Goal: Task Accomplishment & Management: Manage account settings

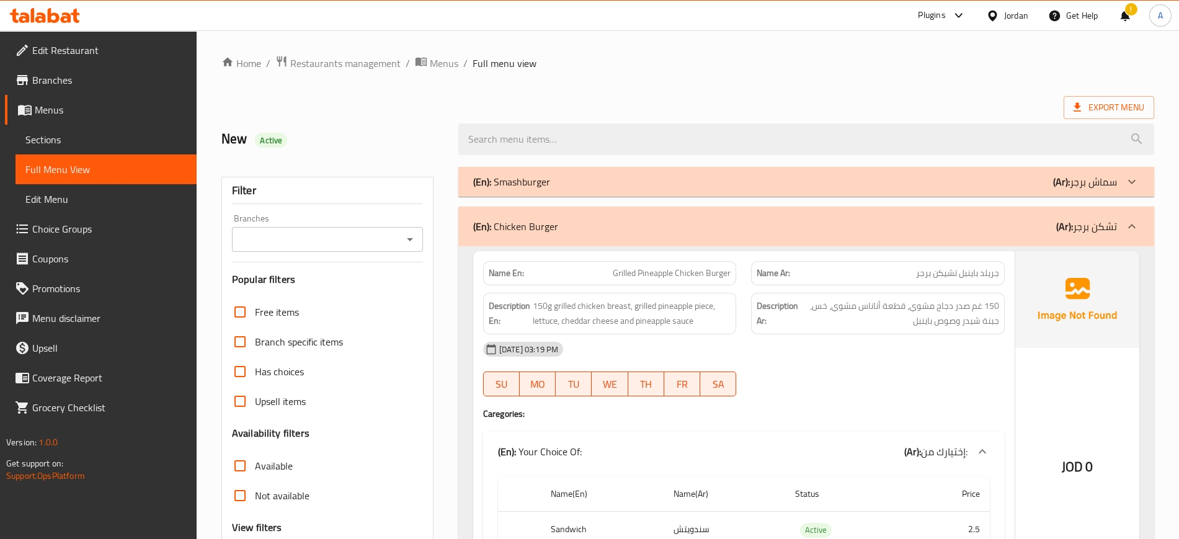
click at [1018, 14] on div "Jordan" at bounding box center [1016, 16] width 24 height 14
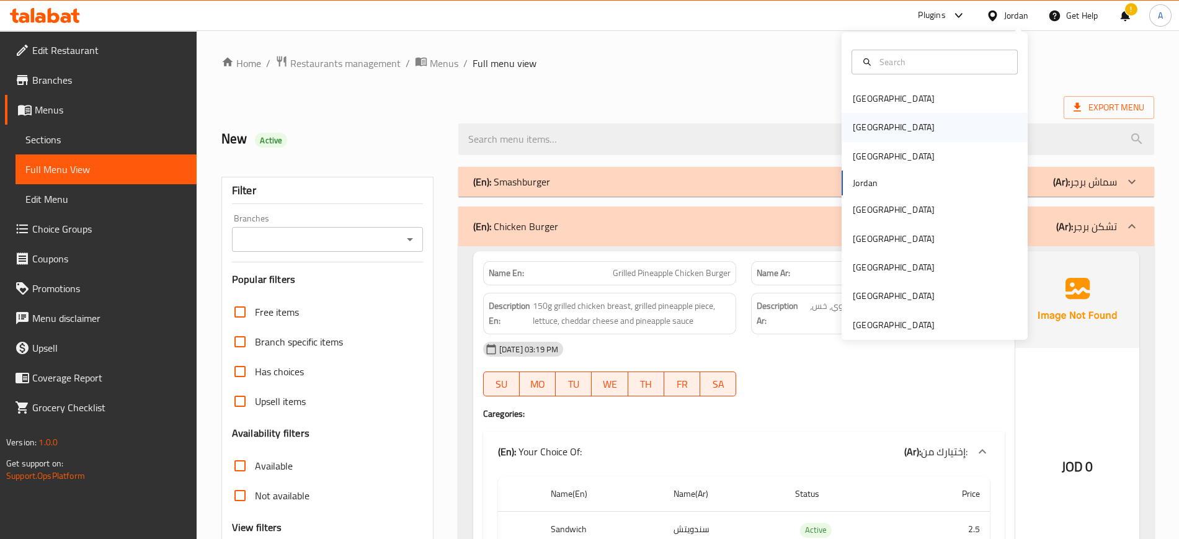
click at [843, 118] on div "[GEOGRAPHIC_DATA]" at bounding box center [894, 127] width 102 height 29
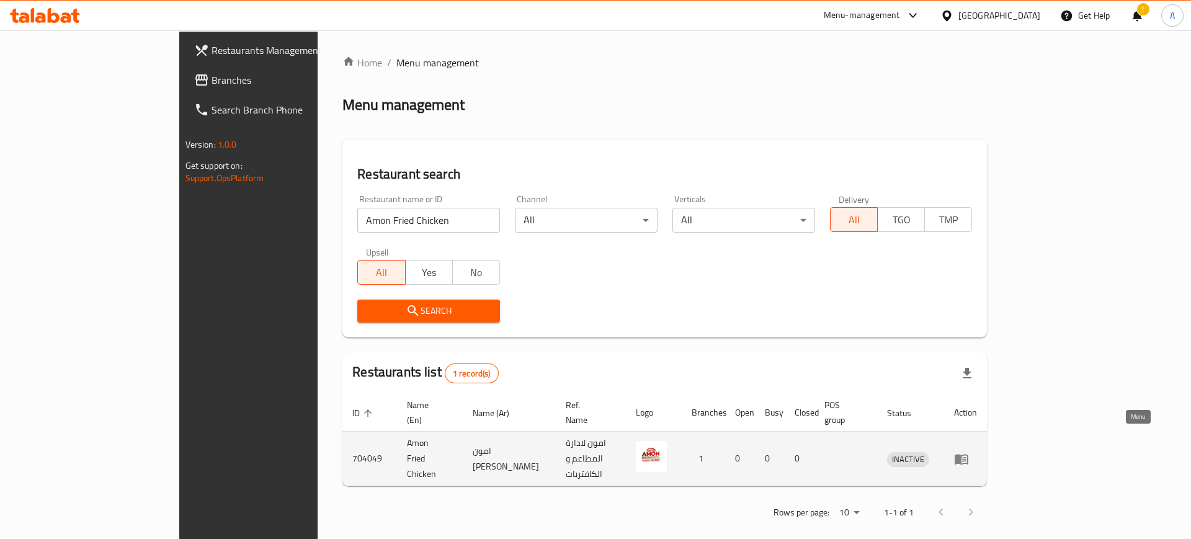
click at [969, 451] on icon "enhanced table" at bounding box center [961, 458] width 15 height 15
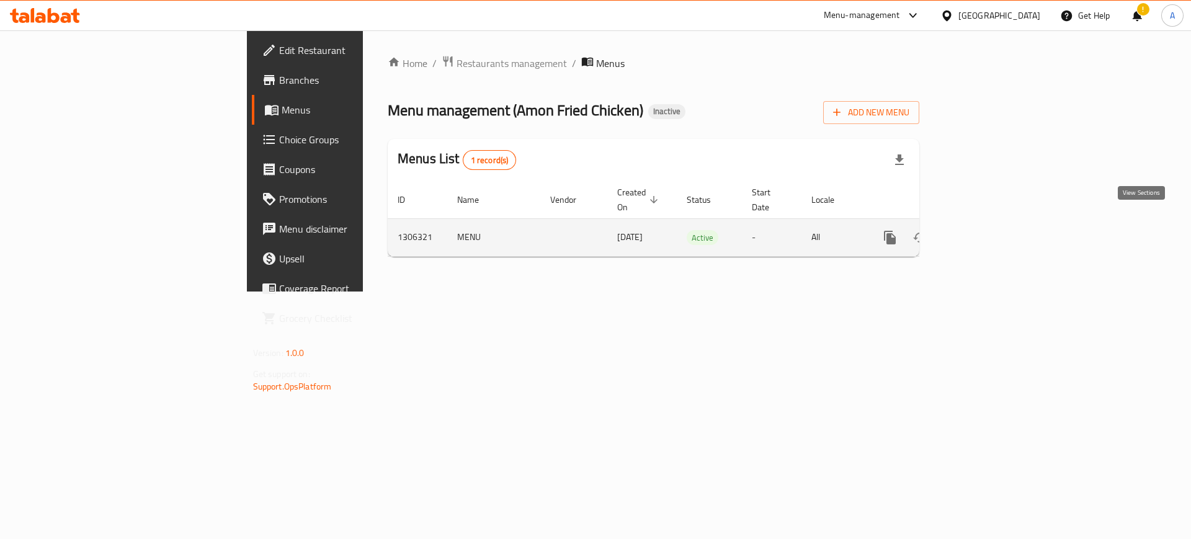
click at [987, 230] on icon "enhanced table" at bounding box center [979, 237] width 15 height 15
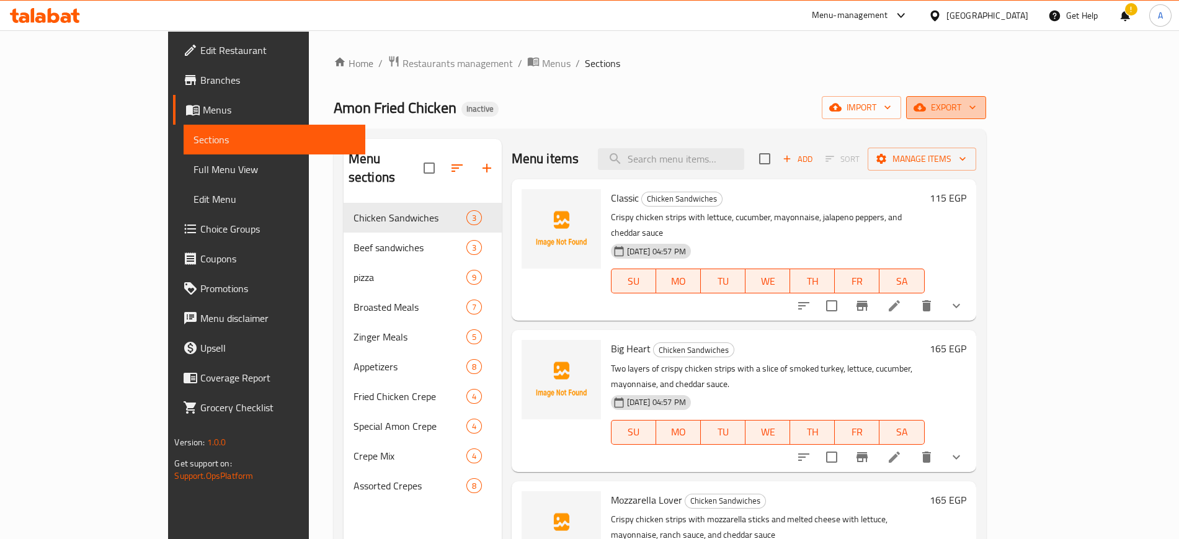
click at [979, 113] on icon "button" at bounding box center [972, 107] width 12 height 12
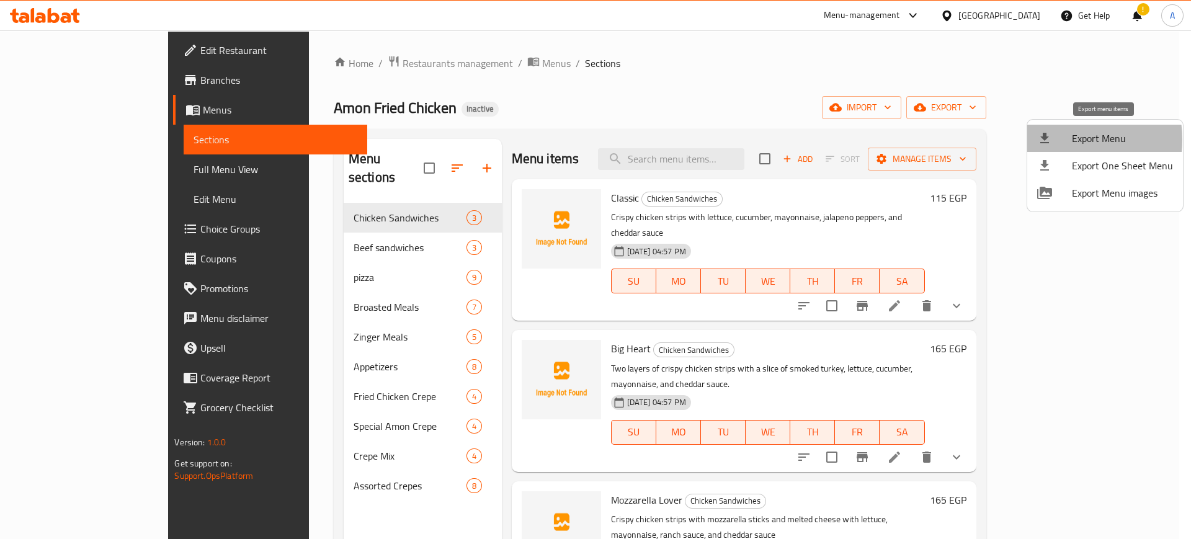
click at [1061, 140] on div at bounding box center [1054, 138] width 35 height 15
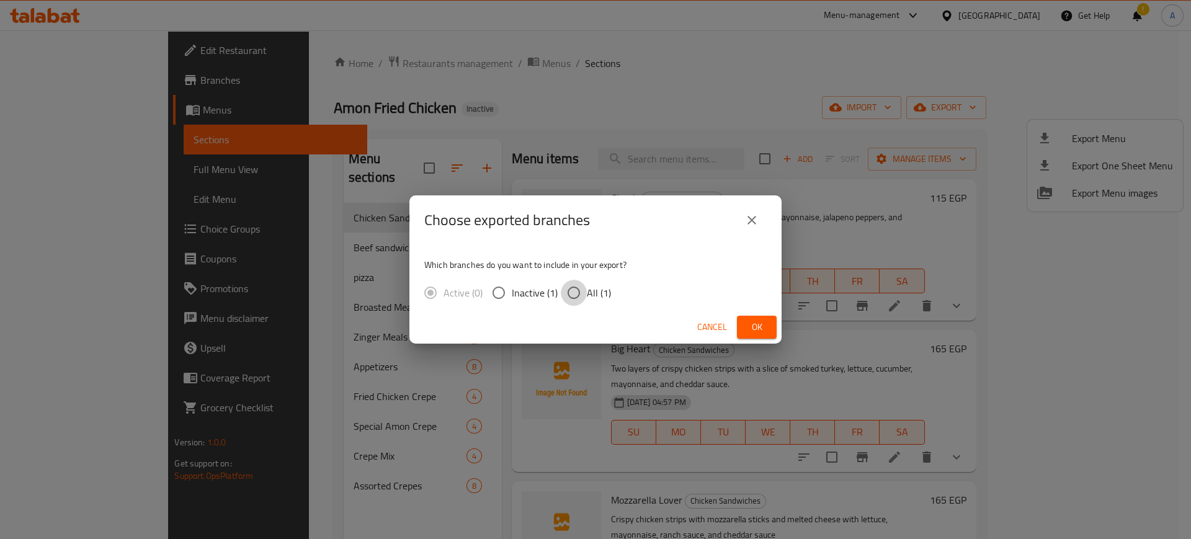
click at [578, 291] on input "All (1)" at bounding box center [574, 293] width 26 height 26
radio input "true"
click at [751, 331] on span "Ok" at bounding box center [757, 327] width 20 height 16
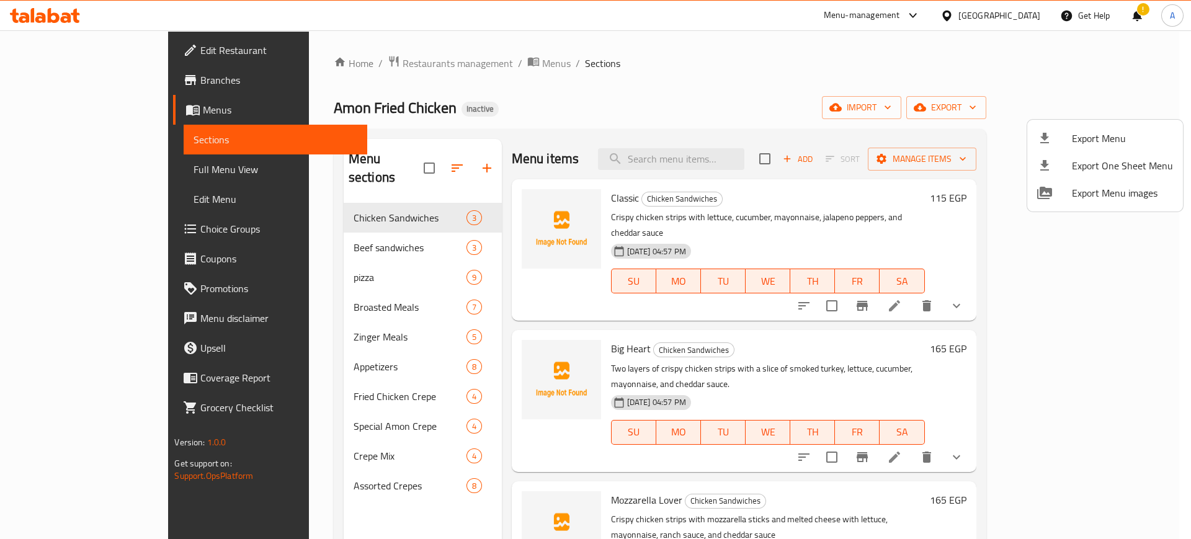
click at [76, 56] on div at bounding box center [595, 269] width 1191 height 539
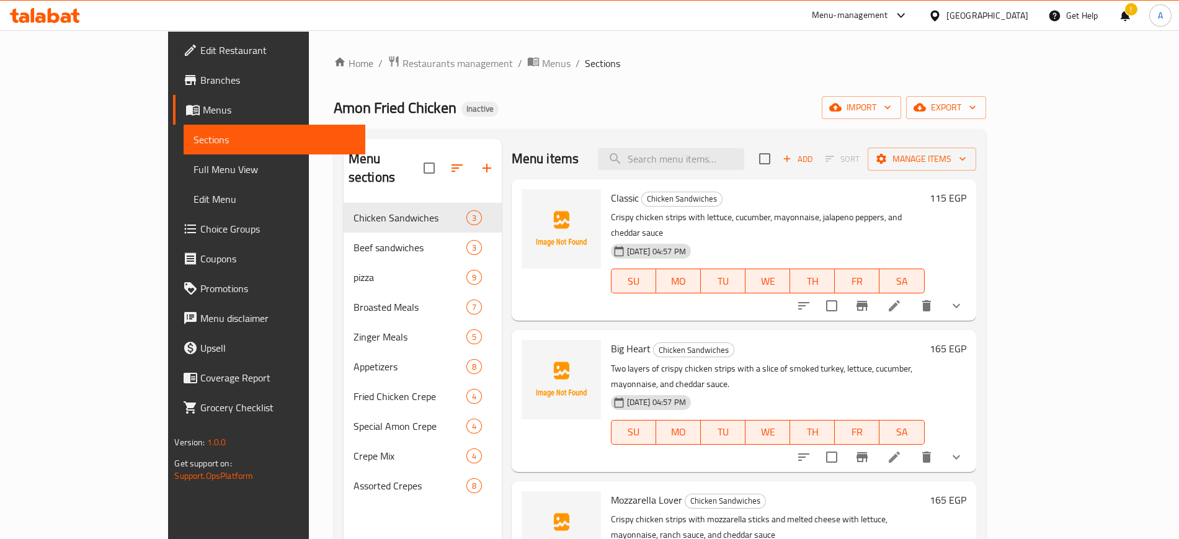
click at [200, 56] on span "Edit Restaurant" at bounding box center [277, 50] width 154 height 15
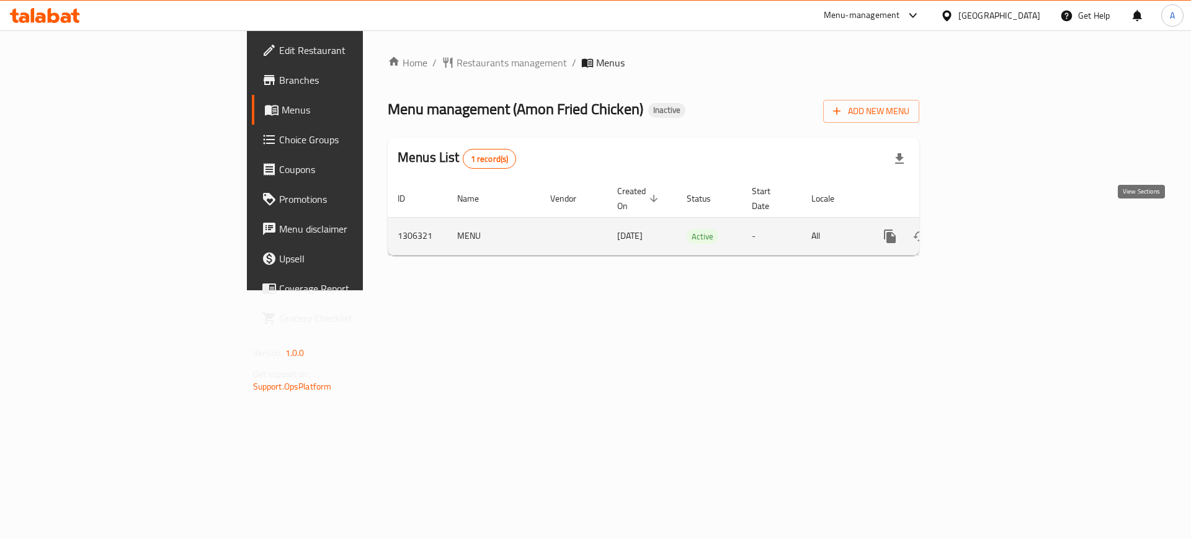
click at [987, 229] on icon "enhanced table" at bounding box center [979, 236] width 15 height 15
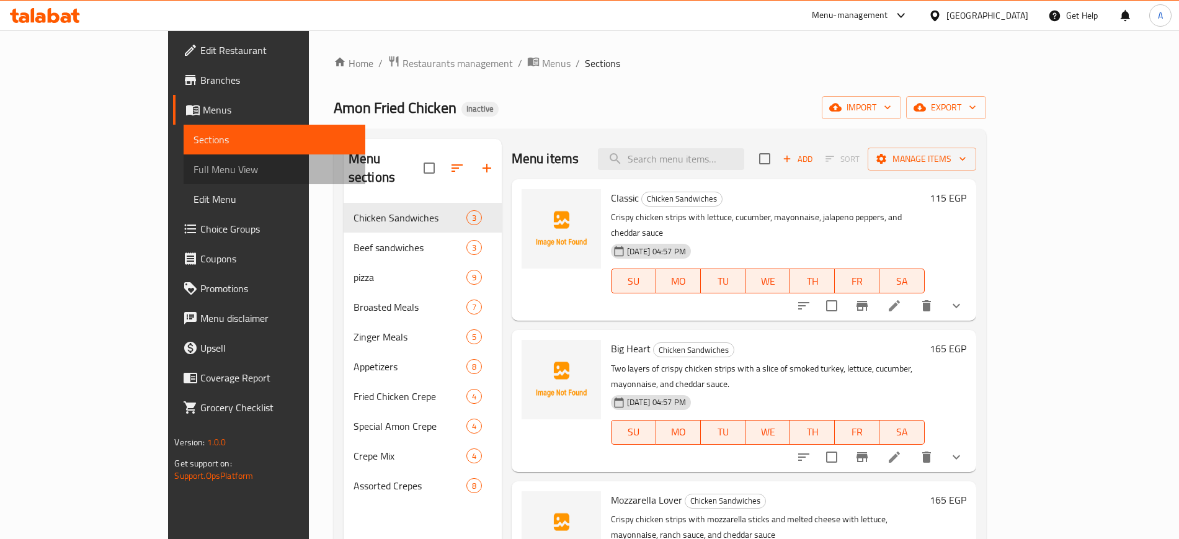
click at [193, 169] on span "Full Menu View" at bounding box center [273, 169] width 161 height 15
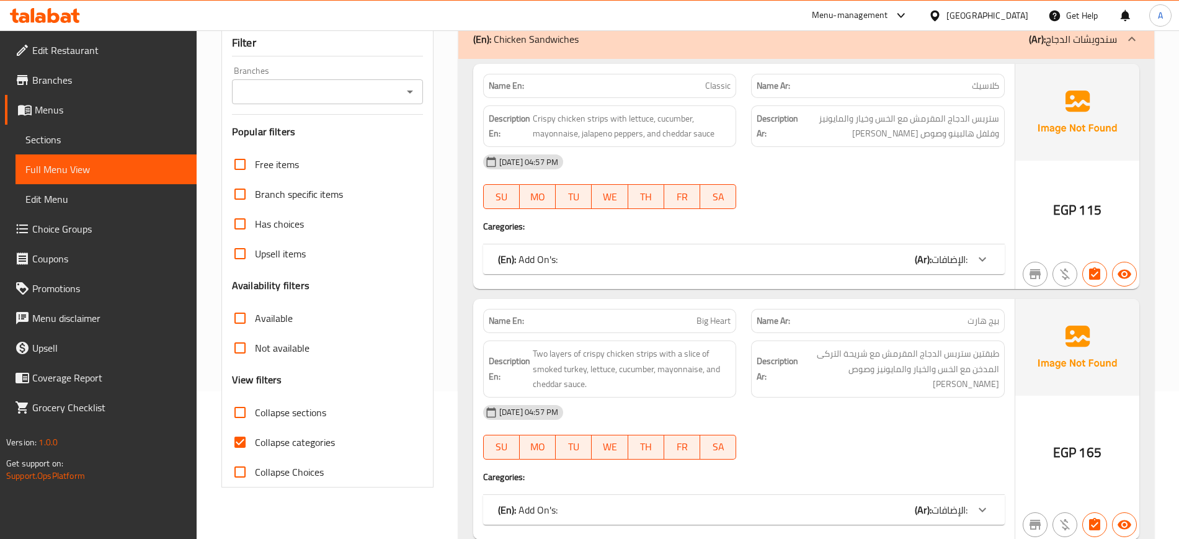
scroll to position [149, 0]
click at [241, 438] on input "Collapse categories" at bounding box center [240, 441] width 30 height 30
checkbox input "false"
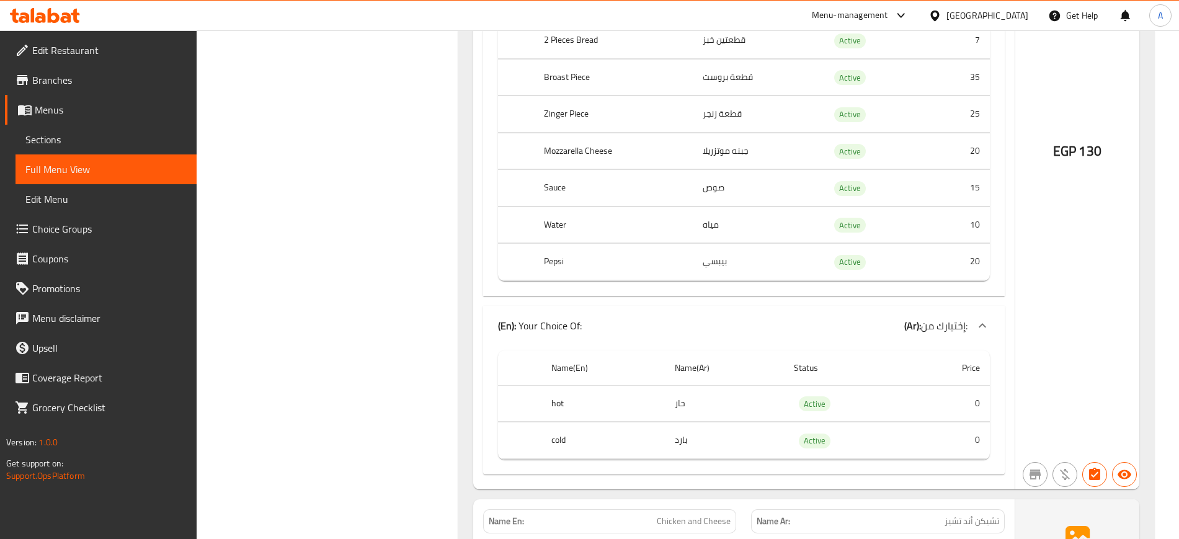
scroll to position [26076, 0]
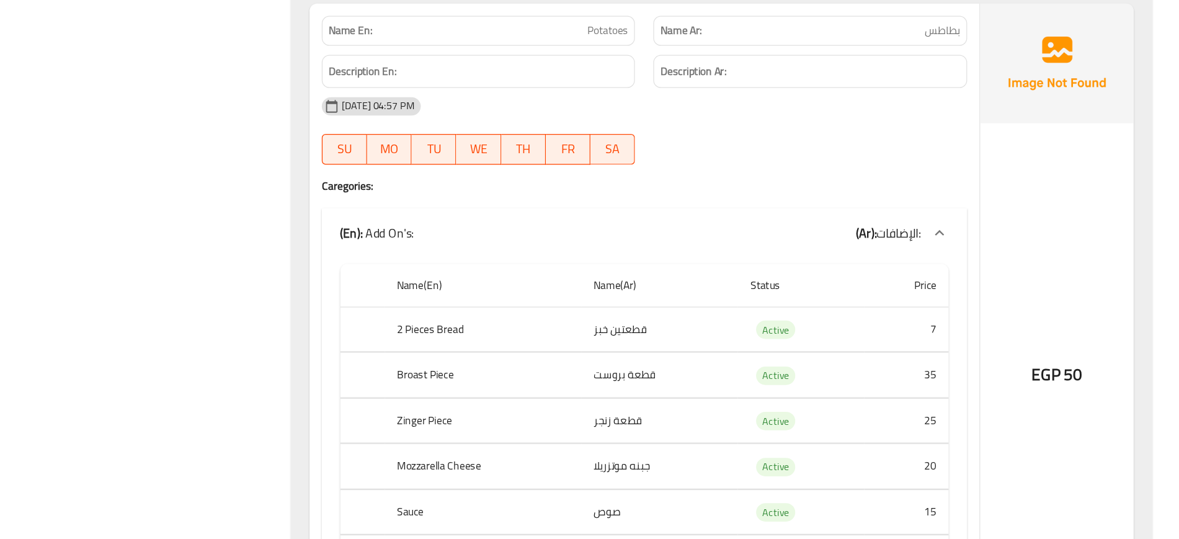
scroll to position [34811, 0]
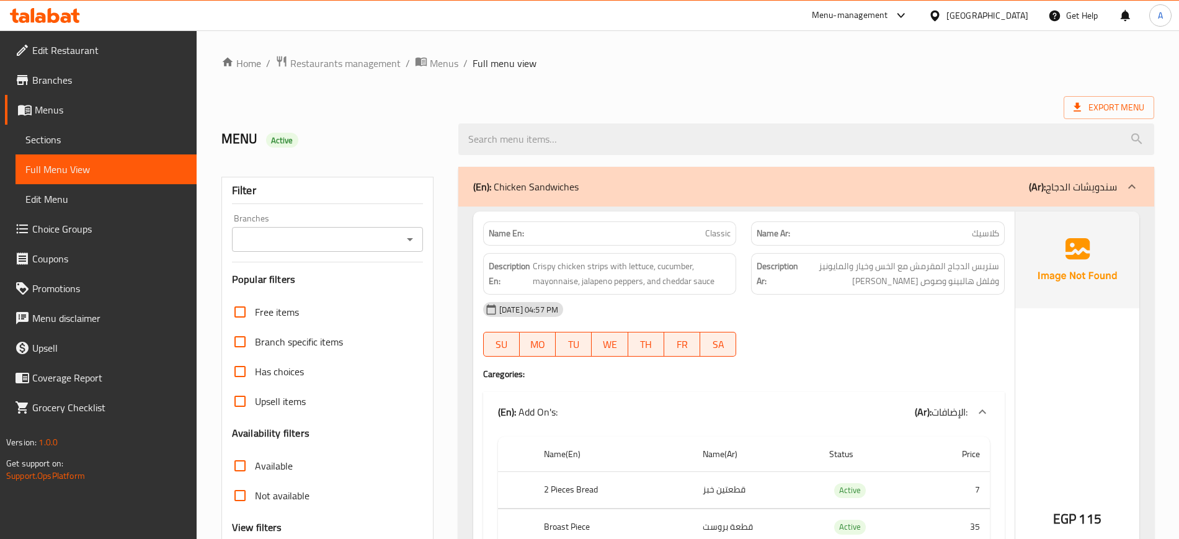
scroll to position [3548, 0]
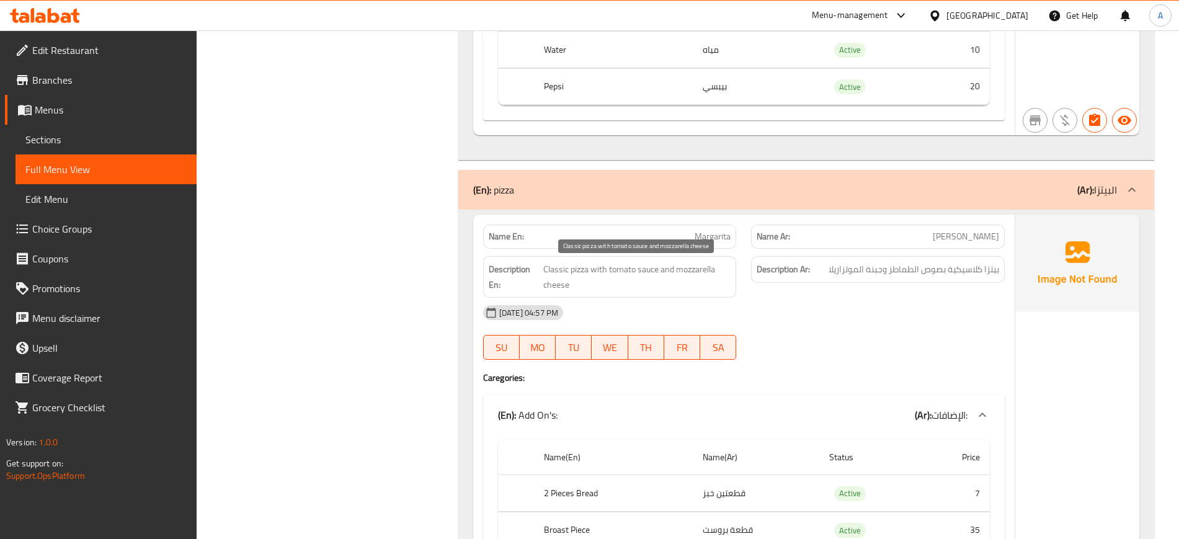
click at [636, 262] on span "Classic pizza with tomato sauce and mozzarella cheese" at bounding box center [637, 277] width 188 height 30
copy span "Classic pizza with tomato sauce and mozzarella cheese"
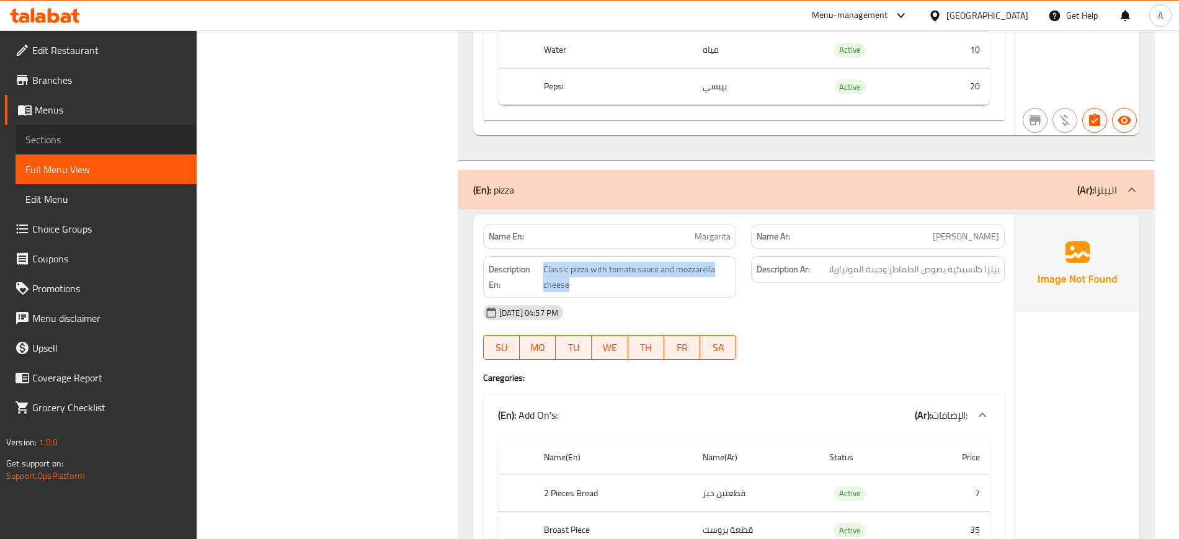
click at [100, 144] on span "Sections" at bounding box center [105, 139] width 161 height 15
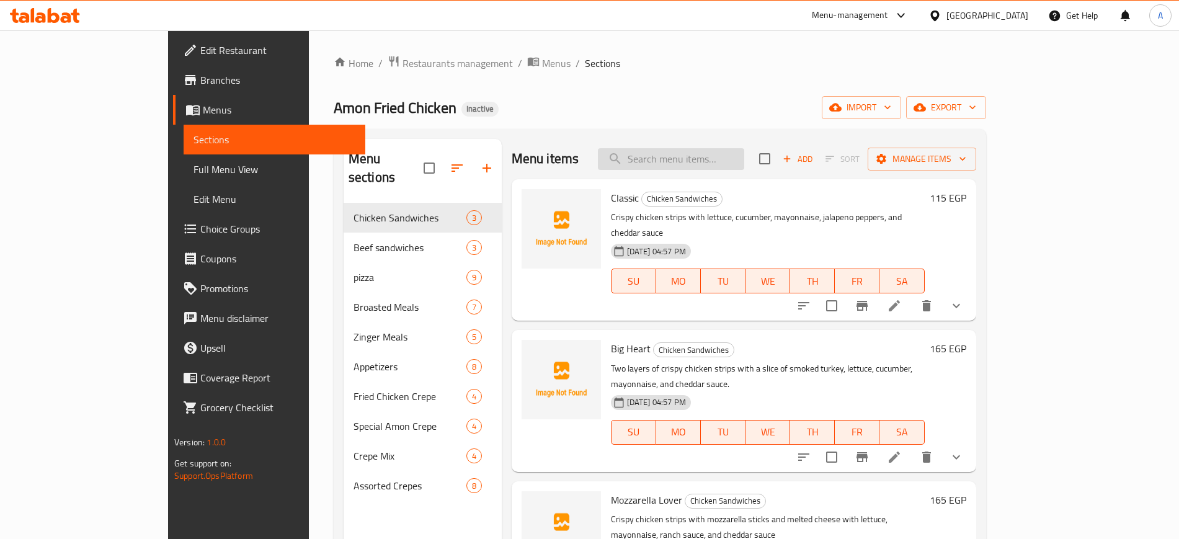
paste input "Classic pizza with tomato sauce and mozzarella cheese"
click at [744, 152] on input "Classic pizza with tomato sauce and mozzarella cheese" at bounding box center [671, 159] width 146 height 22
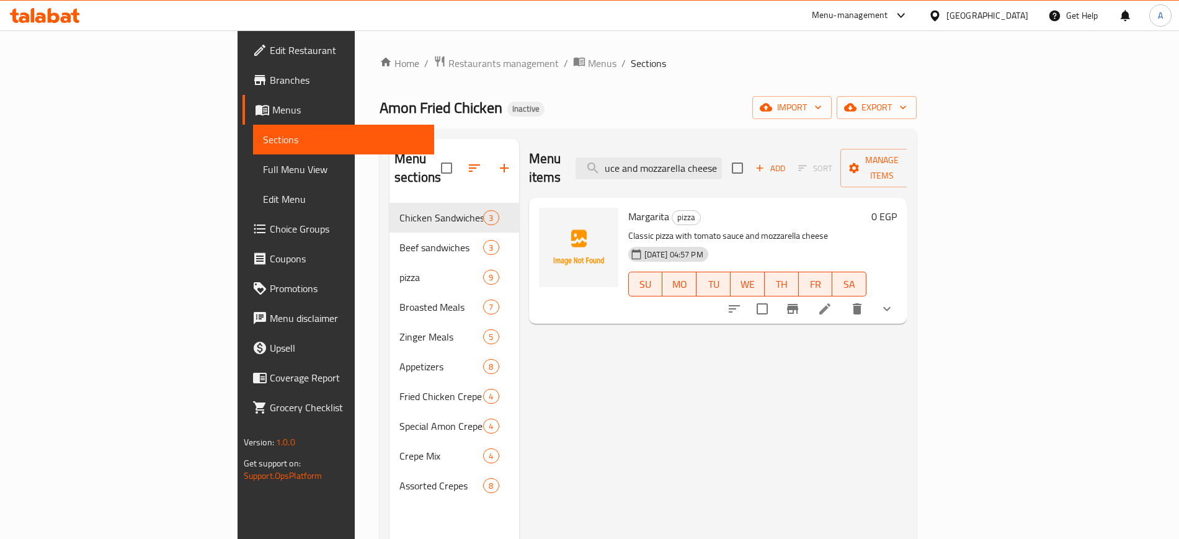
type input "Classic pizza with tomato sauce and mozzarella cheese"
click at [842, 298] on li at bounding box center [824, 309] width 35 height 22
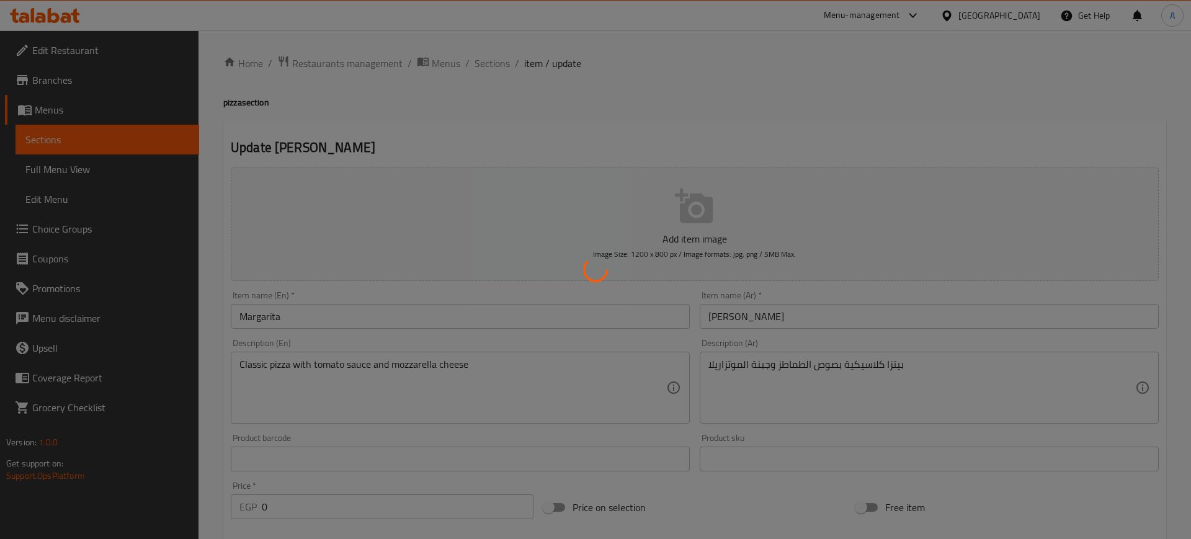
type input "الإضافات:"
type input "0"
type input "7"
type input "إختيارك من الحجم:"
type input "1"
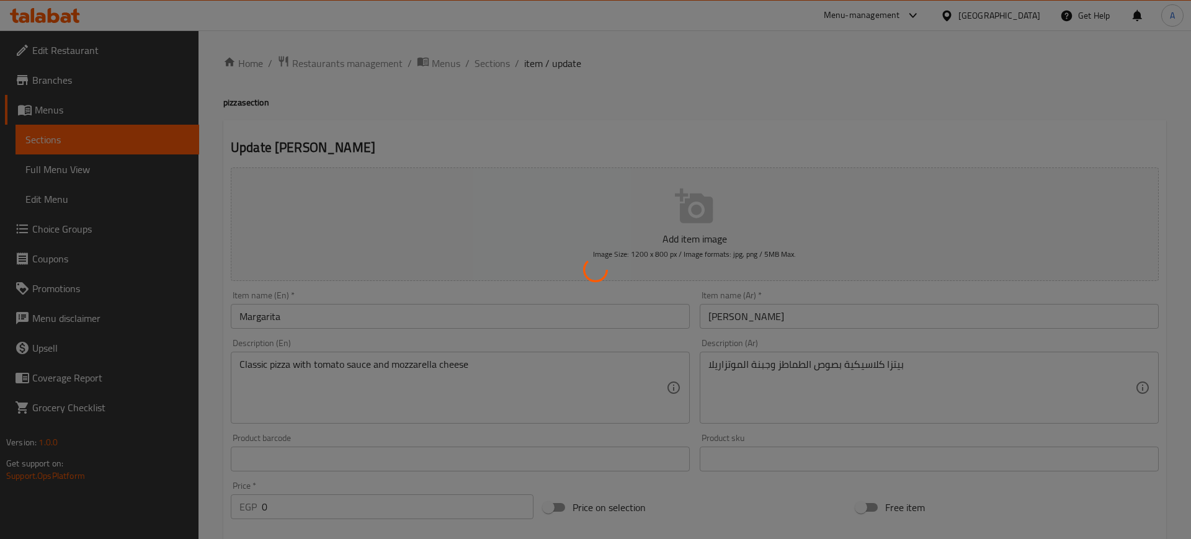
type input "1"
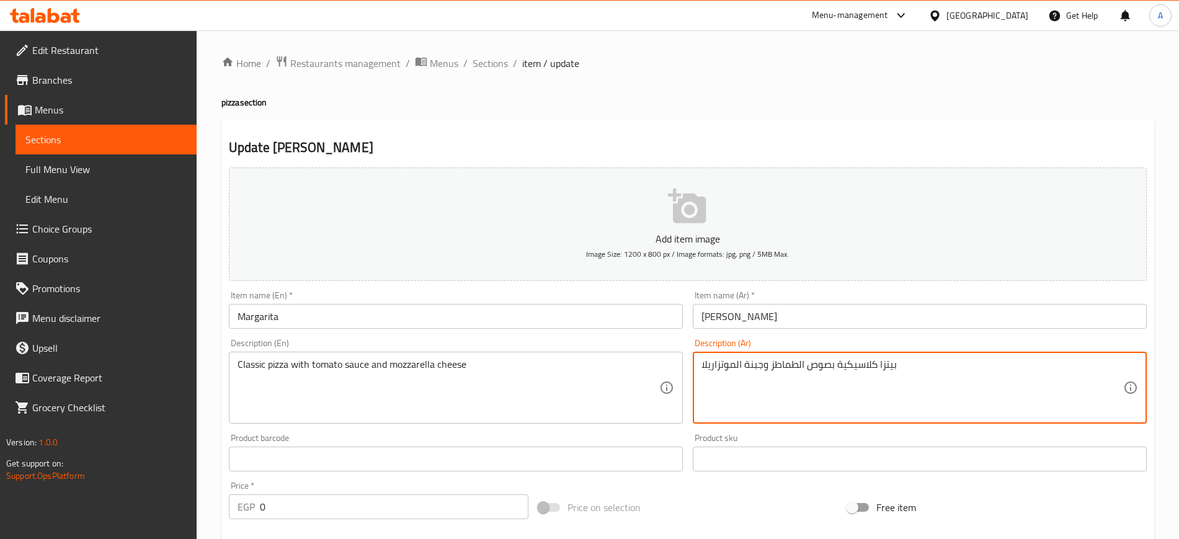
drag, startPoint x: 765, startPoint y: 364, endPoint x: 728, endPoint y: 472, distance: 114.1
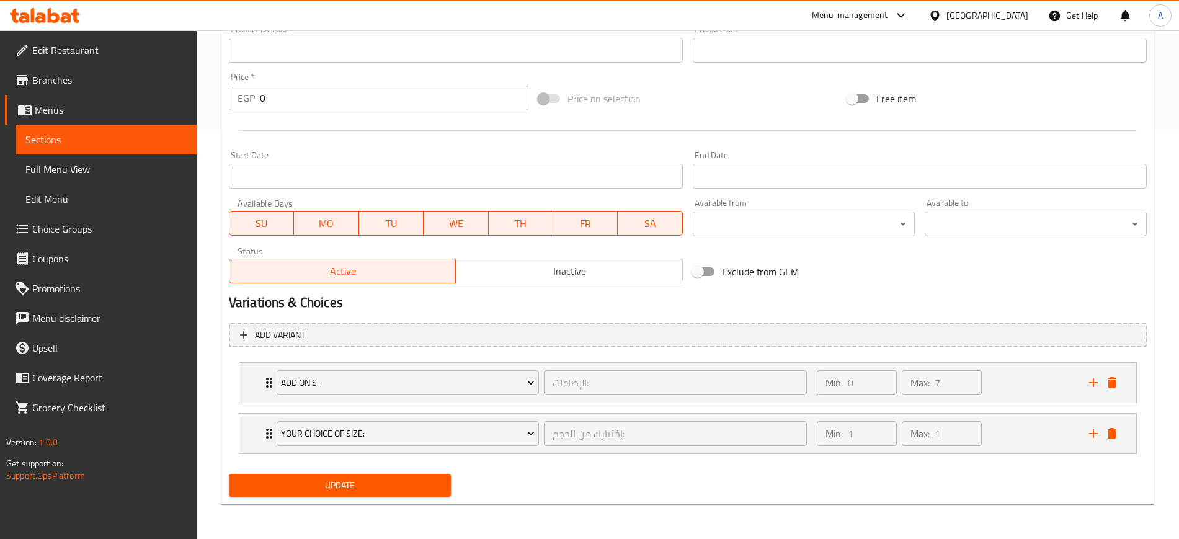
type textarea "بيتزا كلاسيكية بصوص الطماطم وجبنة الموتزاريلا"
click at [326, 492] on span "Update" at bounding box center [340, 486] width 202 height 16
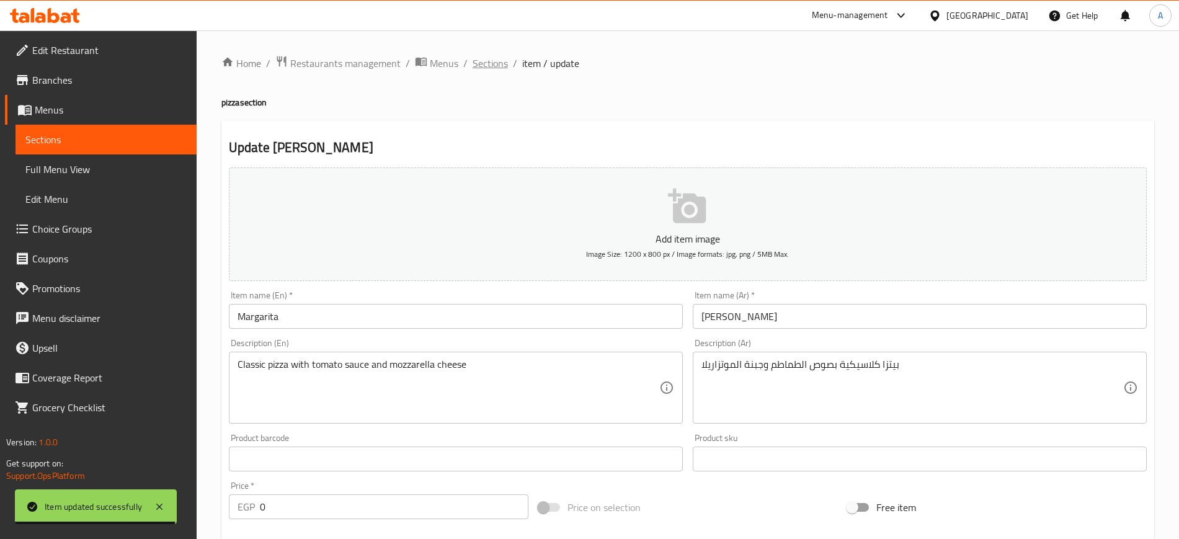
click at [485, 66] on span "Sections" at bounding box center [490, 63] width 35 height 15
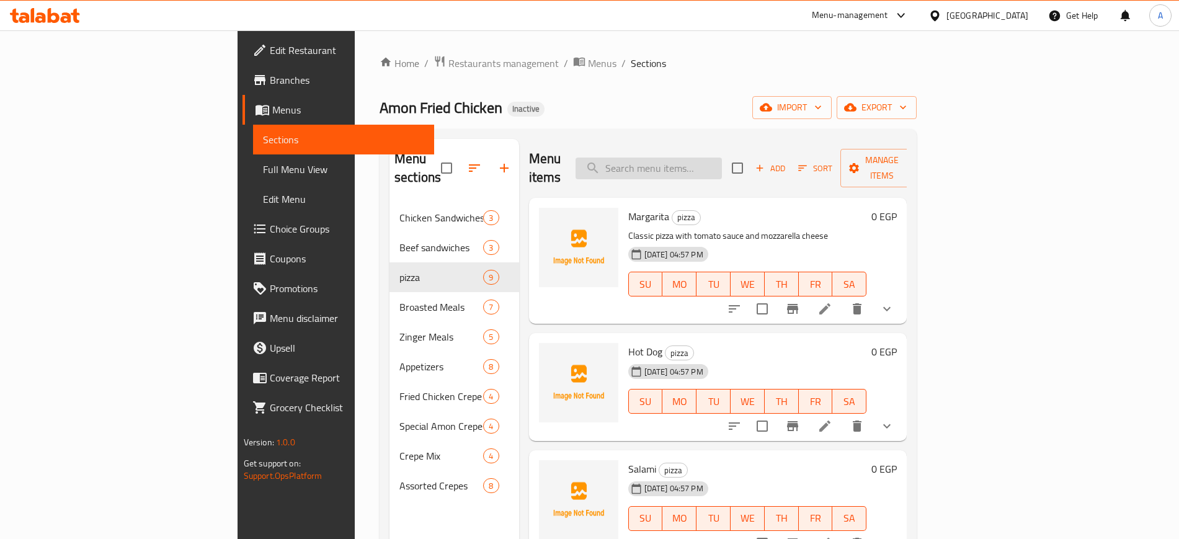
click at [698, 164] on input "search" at bounding box center [649, 169] width 146 height 22
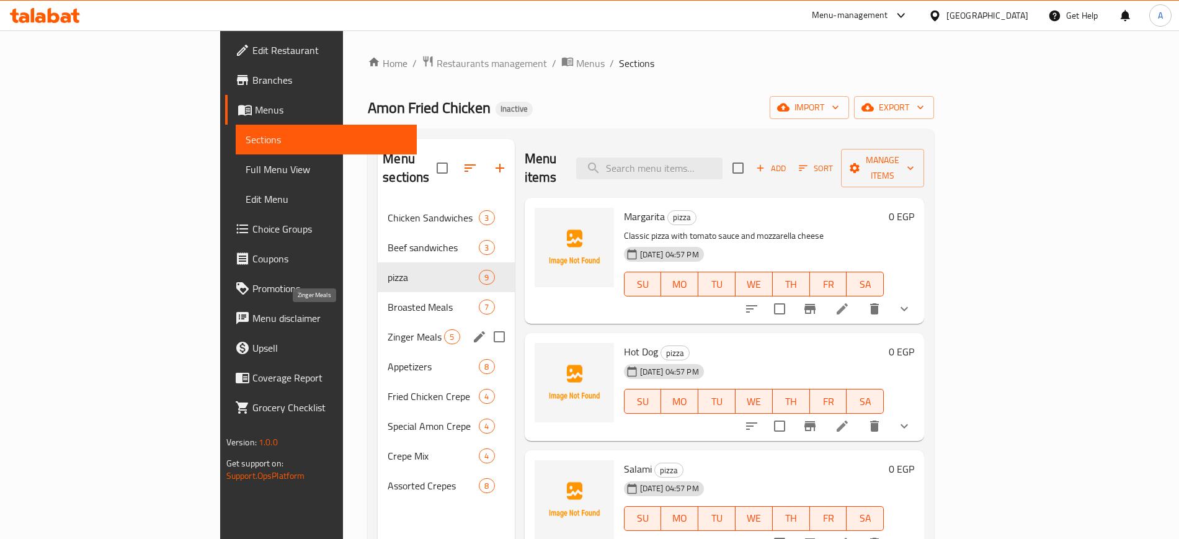
paste input "Hot Dog"
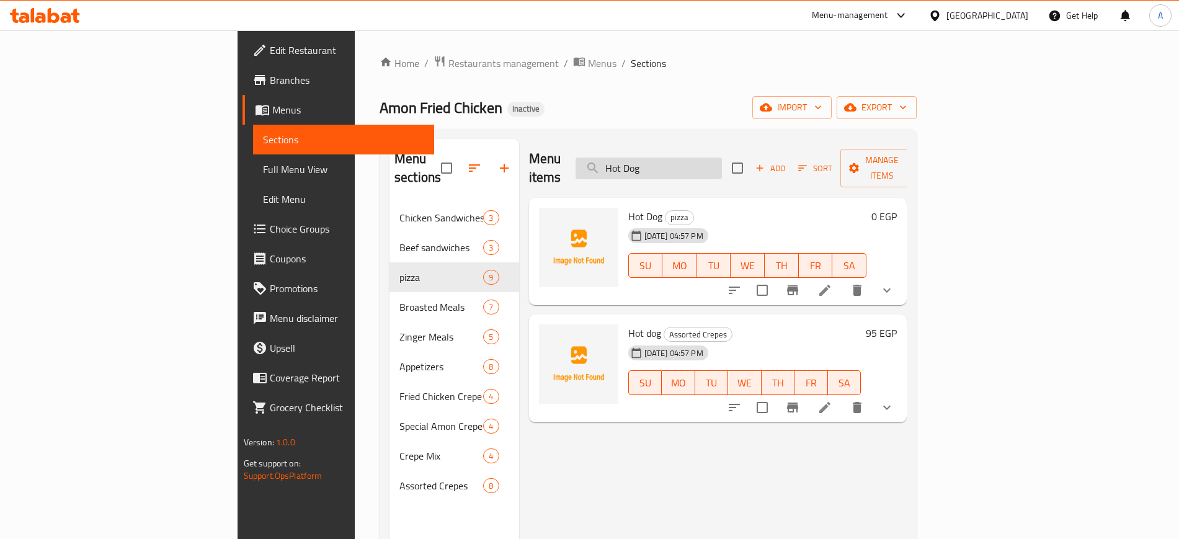
click at [722, 158] on input "Hot Dog" at bounding box center [649, 169] width 146 height 22
paste input "Chicken Ranch"
click at [722, 158] on input "Chicken Ranch" at bounding box center [649, 169] width 146 height 22
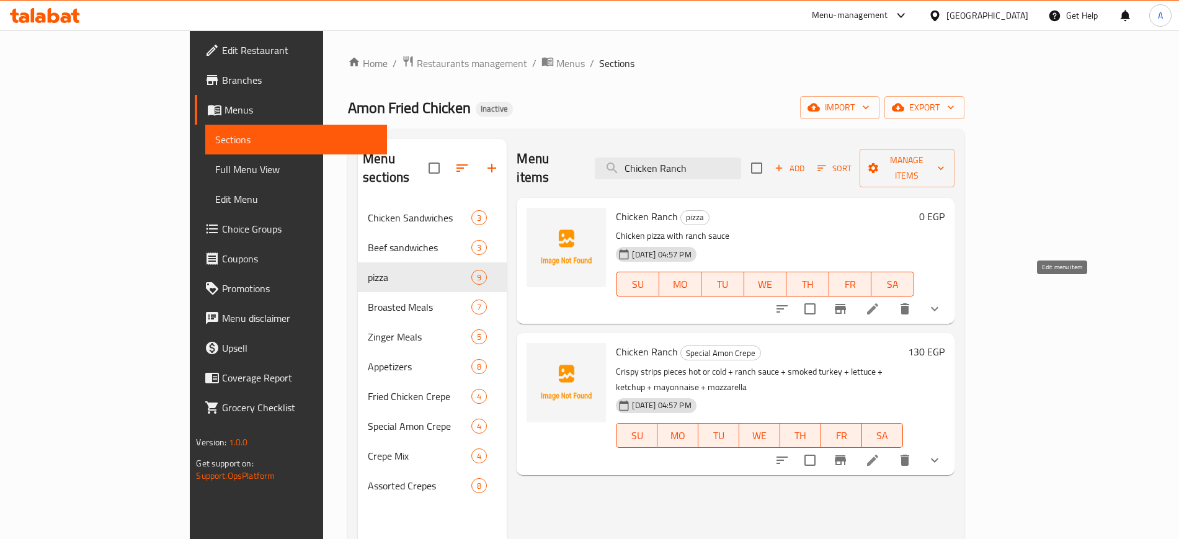
type input "Chicken Ranch"
click at [880, 301] on icon at bounding box center [872, 308] width 15 height 15
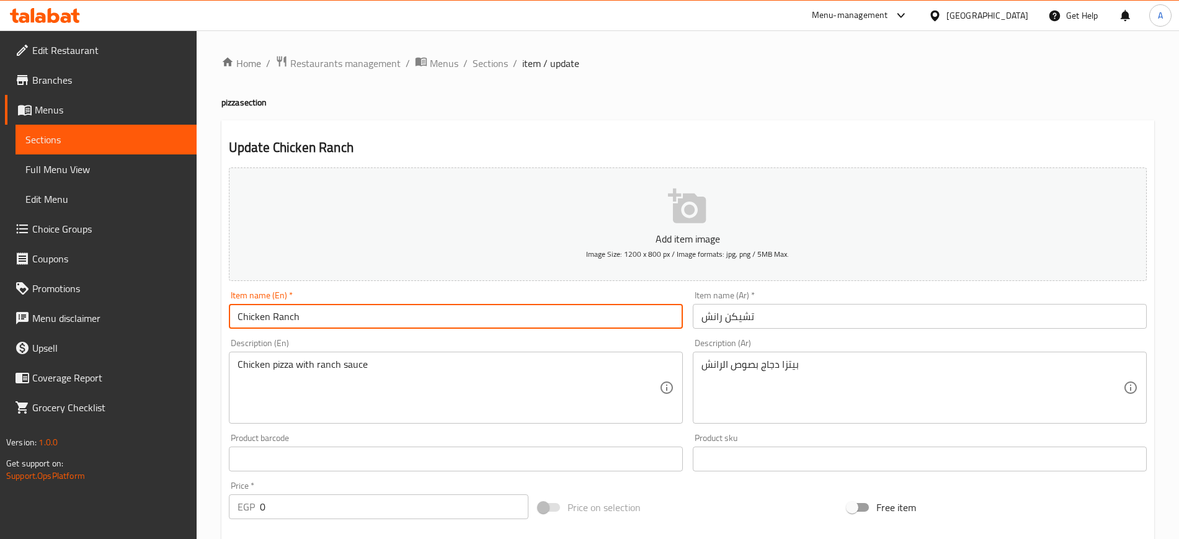
click at [326, 315] on input "Chicken Ranch" at bounding box center [456, 316] width 454 height 25
type input "Chicken Ranch Pizza"
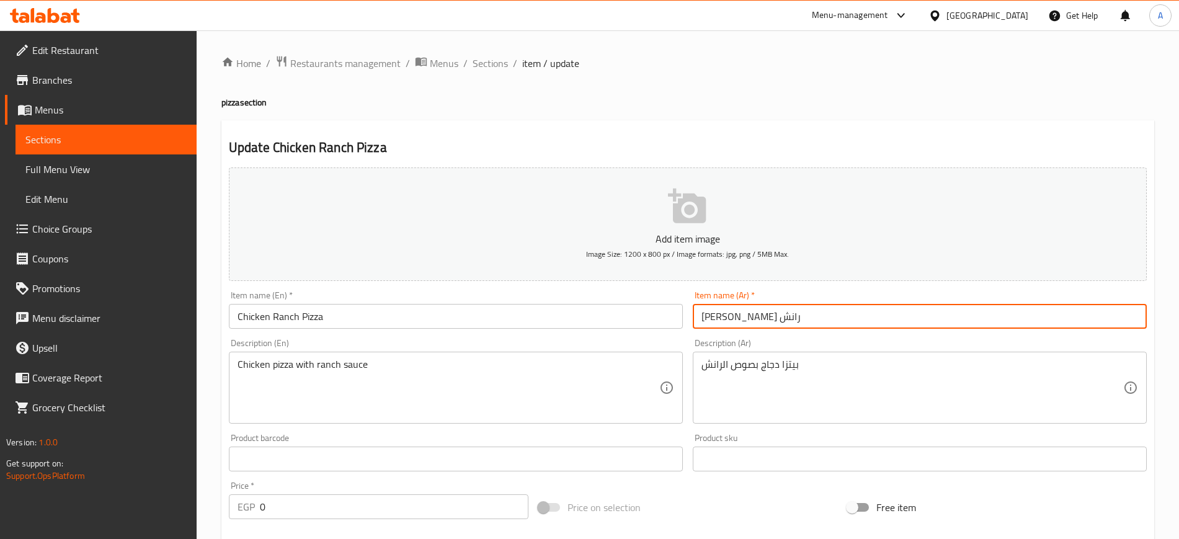
type input "[PERSON_NAME] رانش"
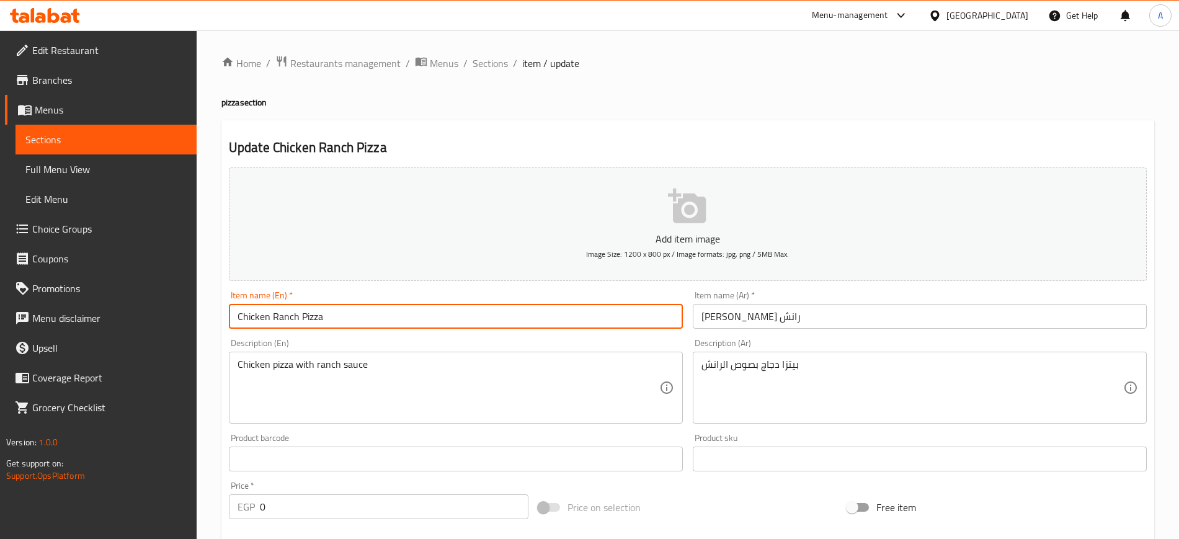
click at [336, 316] on input "Chicken Ranch Pizza" at bounding box center [456, 316] width 454 height 25
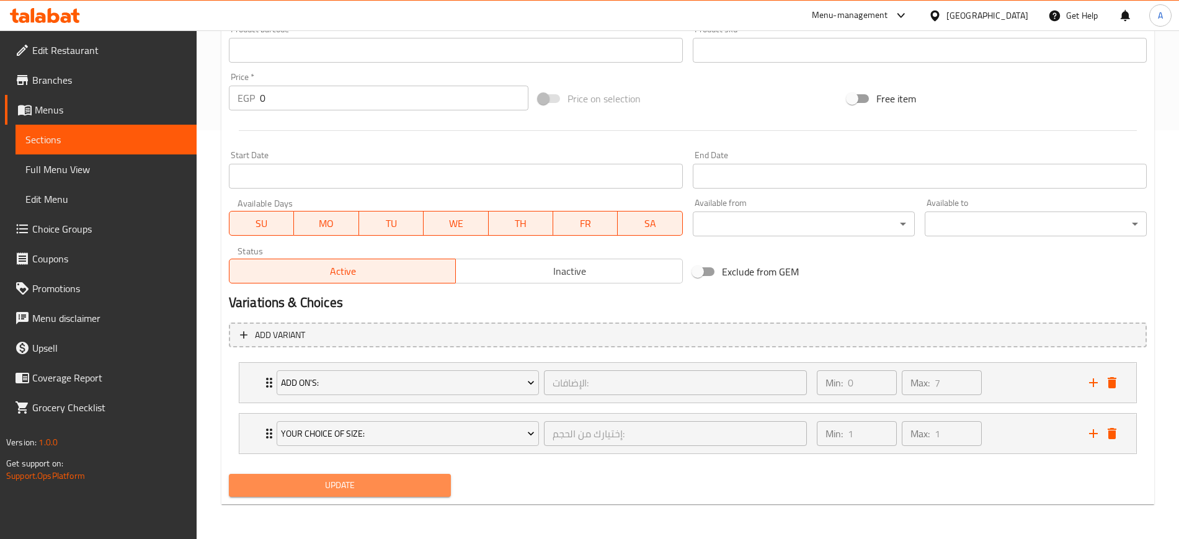
click at [336, 479] on span "Update" at bounding box center [340, 486] width 202 height 16
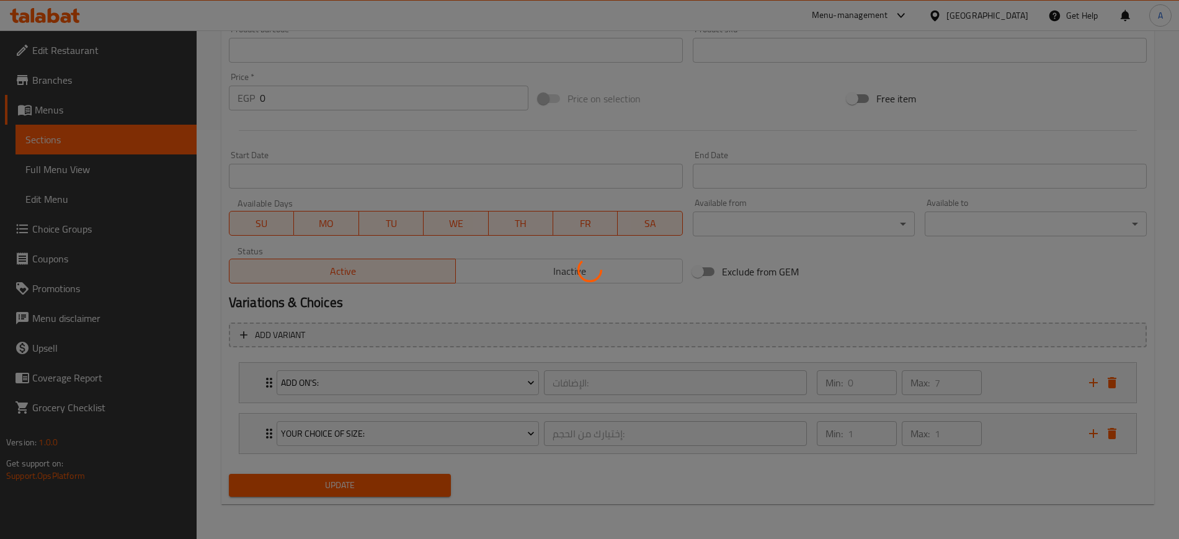
scroll to position [0, 0]
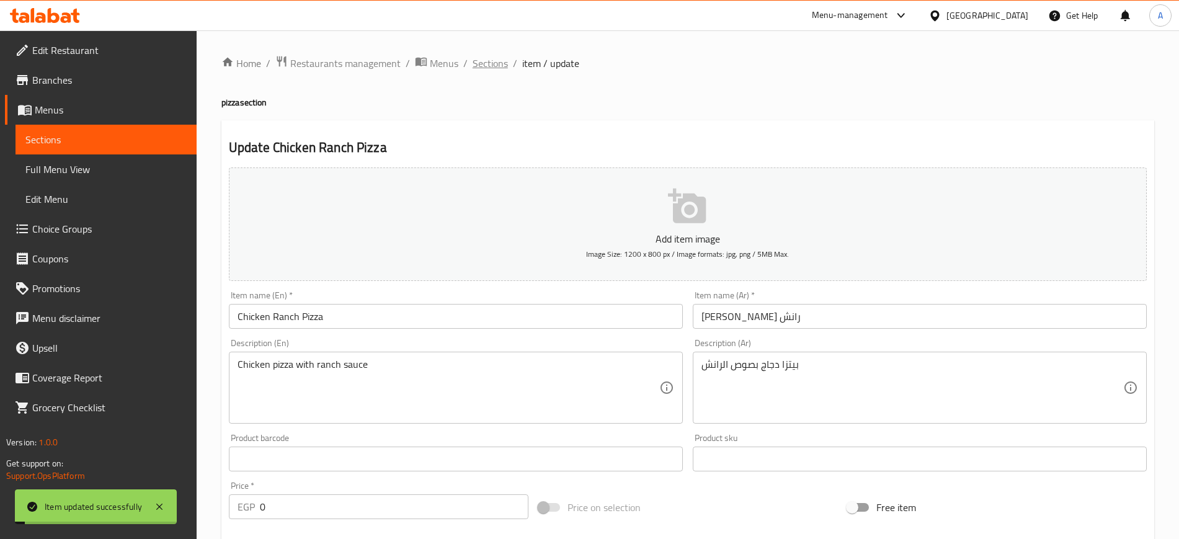
click at [499, 61] on span "Sections" at bounding box center [490, 63] width 35 height 15
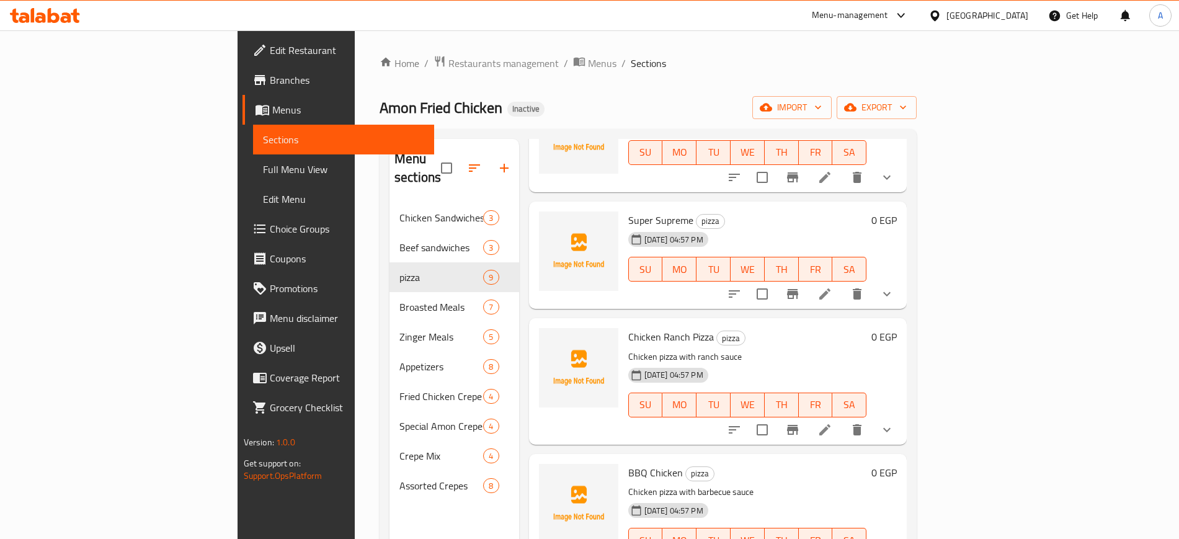
scroll to position [619, 0]
click at [629, 484] on p "Chicken pizza with barbecue sauce" at bounding box center [747, 492] width 239 height 16
copy div "Chicken pizza with barbecue sauce"
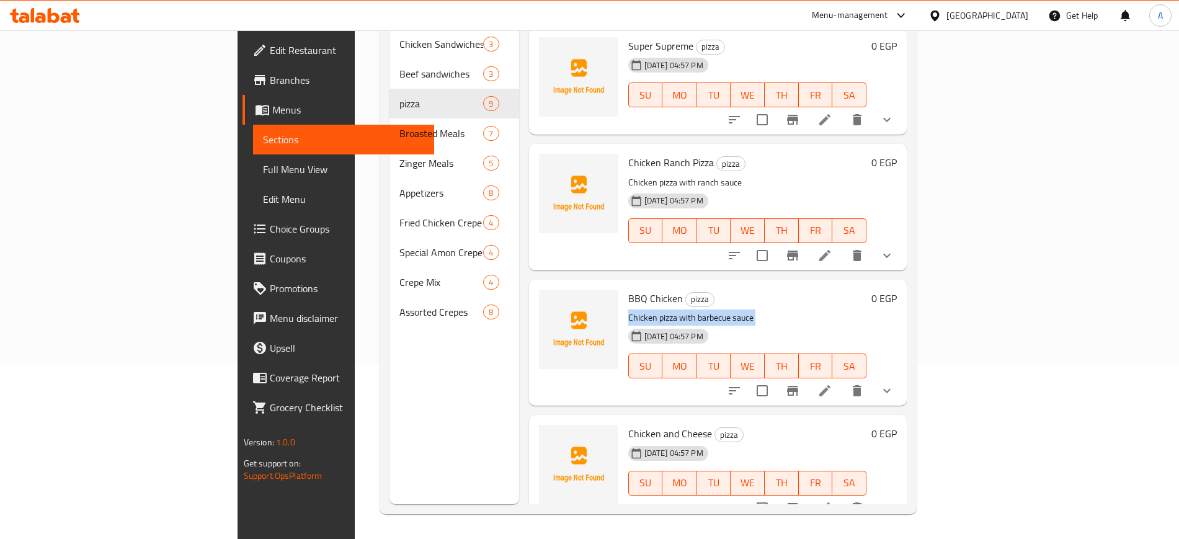
scroll to position [0, 0]
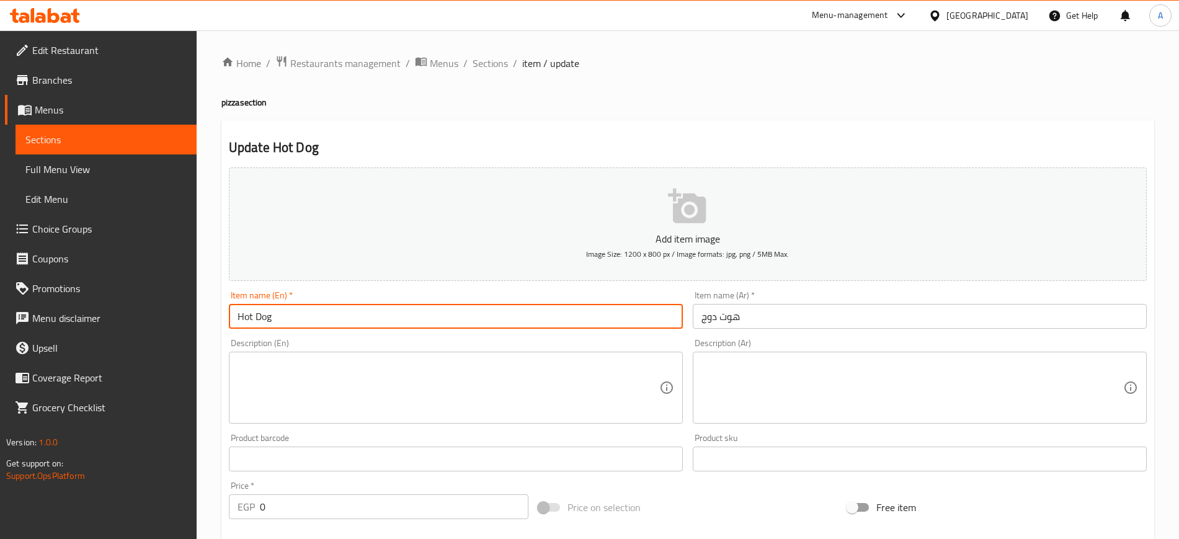
drag, startPoint x: 0, startPoint y: 0, endPoint x: 322, endPoint y: 316, distance: 451.7
click at [322, 316] on input "Hot Dog" at bounding box center [456, 316] width 454 height 25
type input "Hot Dog Pizza"
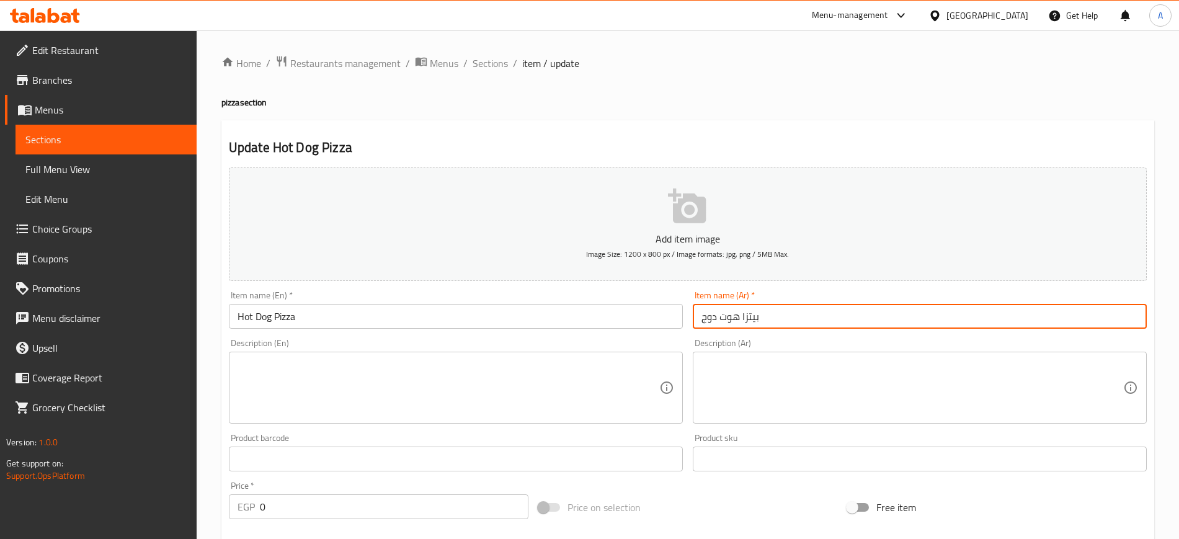
scroll to position [409, 0]
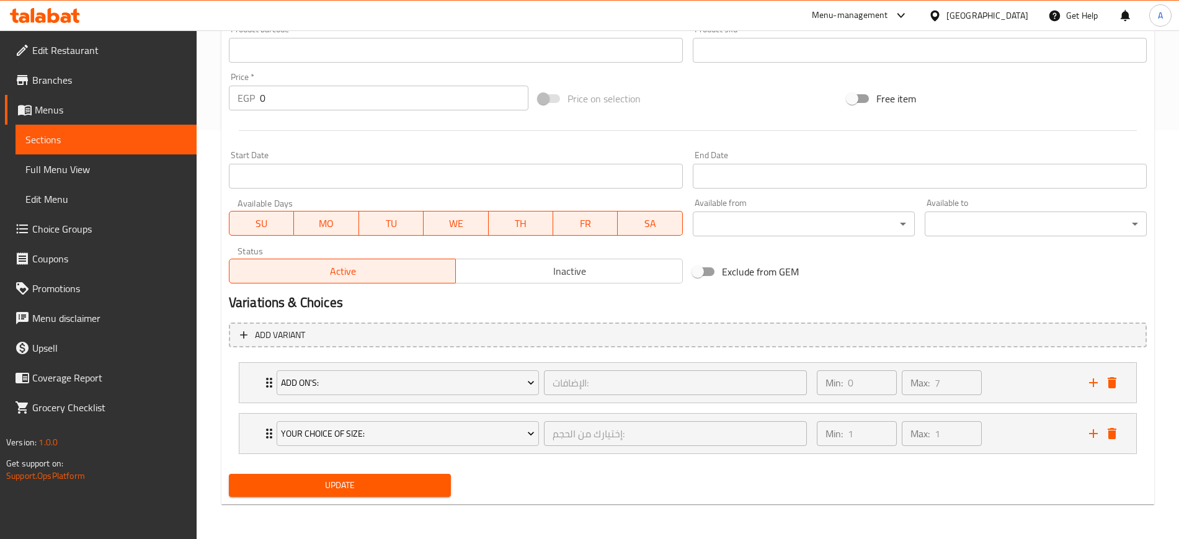
type input "بيتزا هوت دوج"
click at [336, 488] on span "Update" at bounding box center [340, 486] width 202 height 16
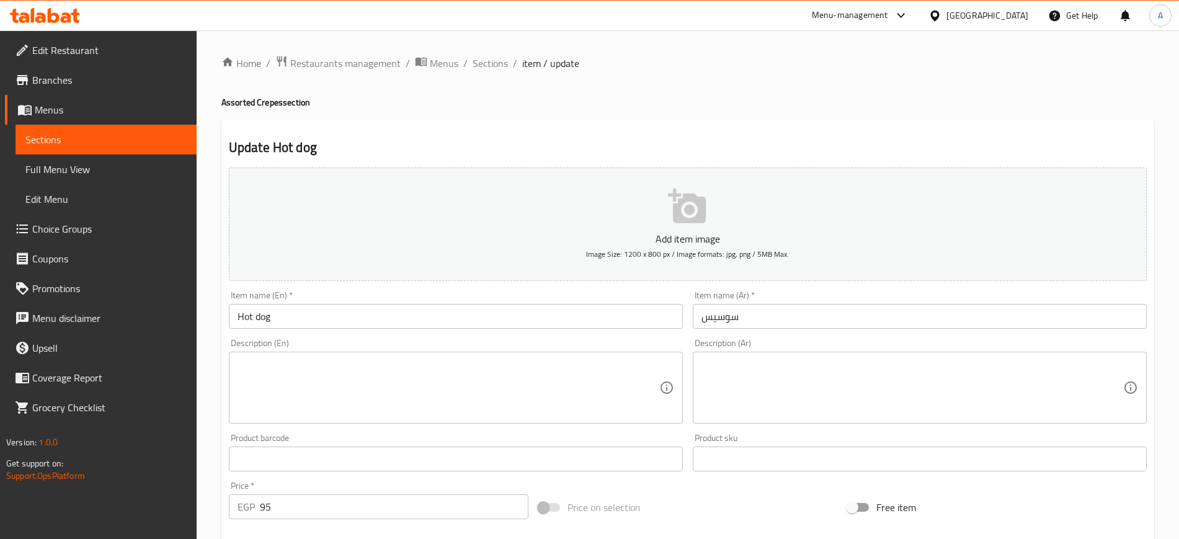
click at [322, 318] on input "Hot dog" at bounding box center [456, 316] width 454 height 25
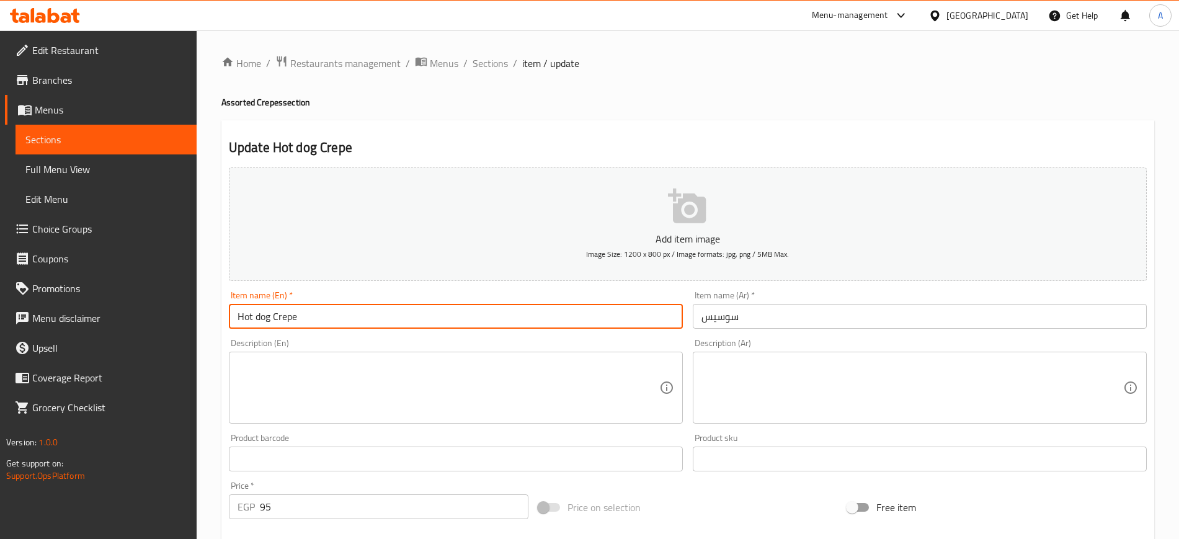
type input "Hot dog Crepe"
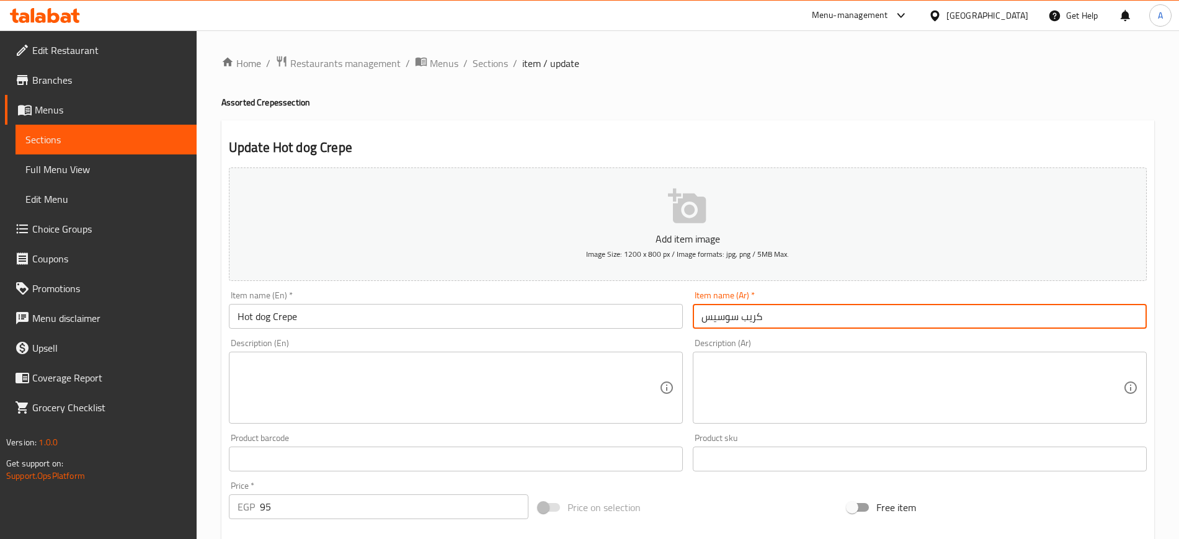
scroll to position [358, 0]
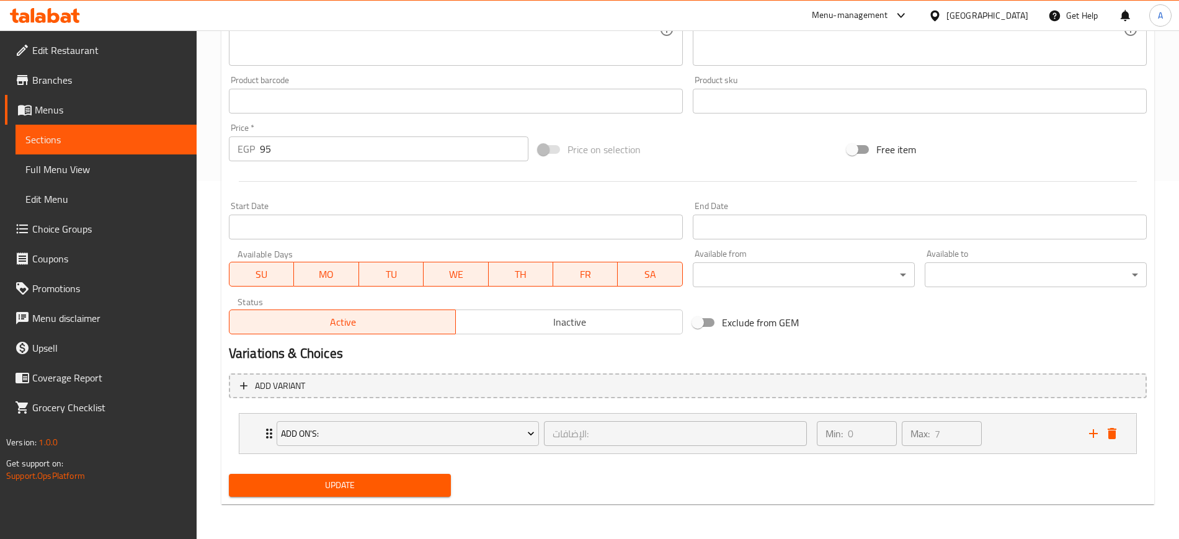
type input "كريب سوسيس"
click at [342, 489] on span "Update" at bounding box center [340, 486] width 202 height 16
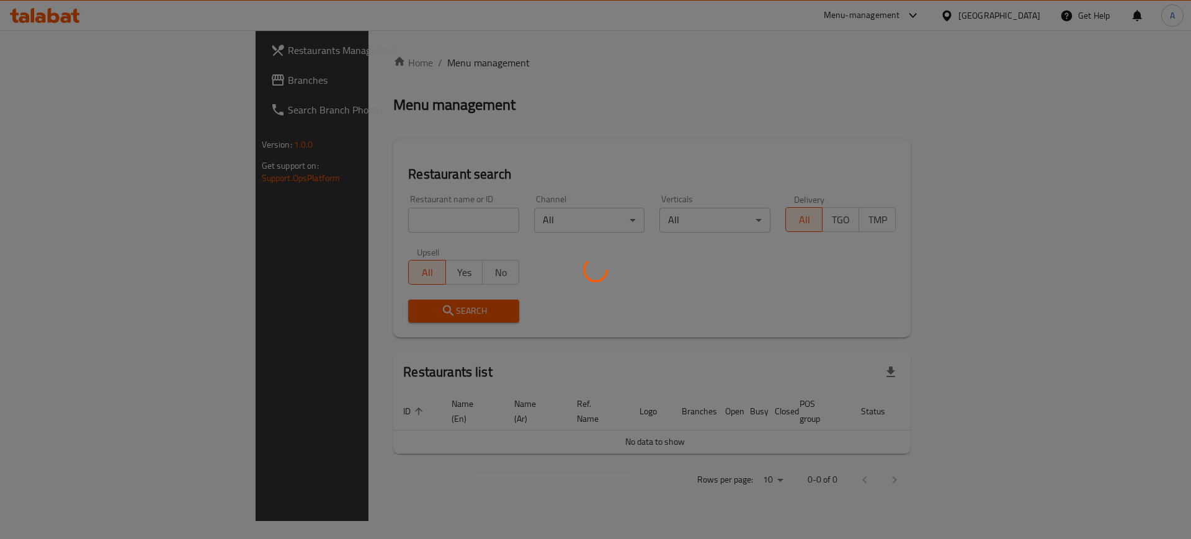
click at [432, 30] on div at bounding box center [595, 269] width 1191 height 539
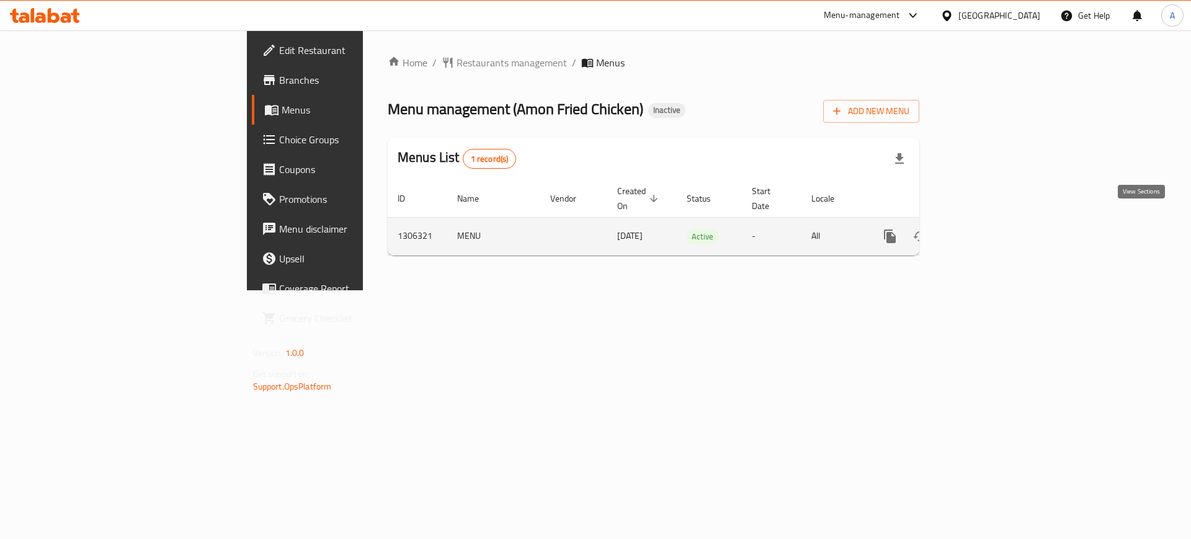
click at [987, 229] on icon "enhanced table" at bounding box center [979, 236] width 15 height 15
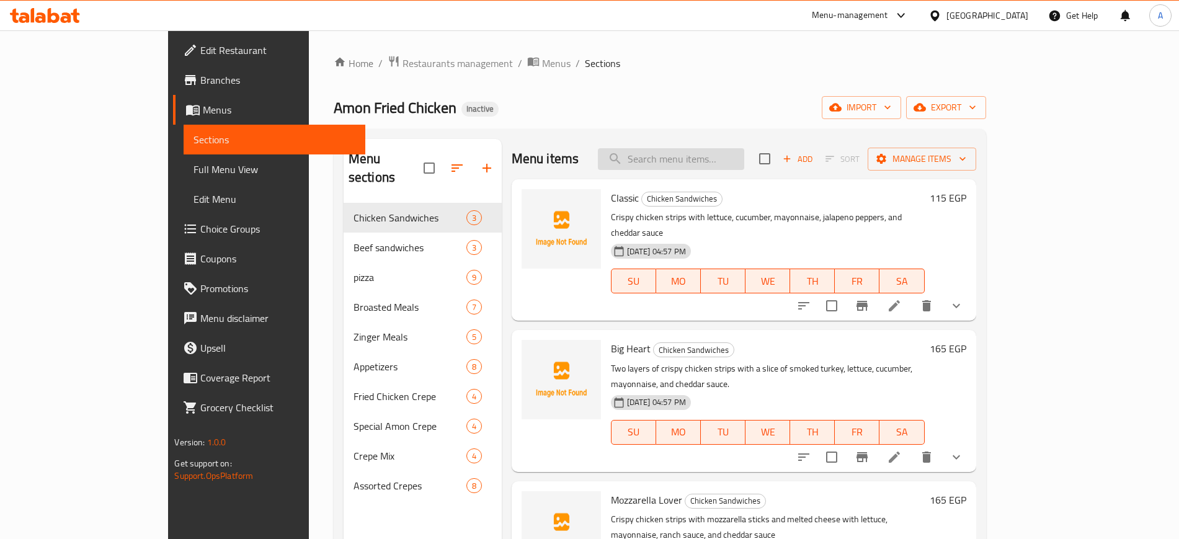
paste input "Chicken and Cheese"
click at [744, 153] on input "Chicken and Cheese" at bounding box center [671, 159] width 146 height 22
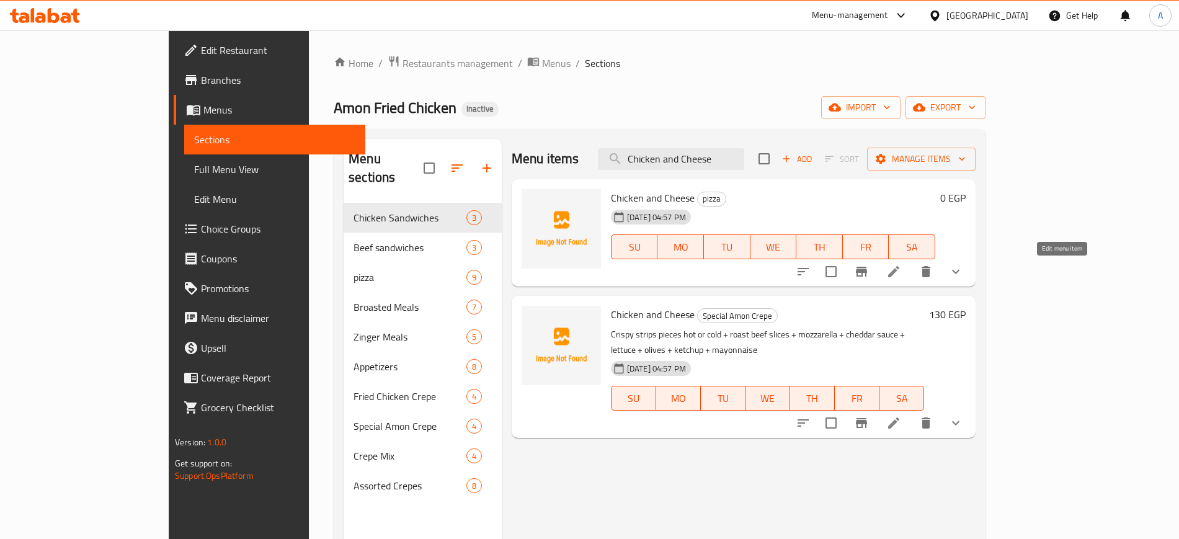
type input "Chicken and Cheese"
click at [901, 273] on icon at bounding box center [893, 271] width 15 height 15
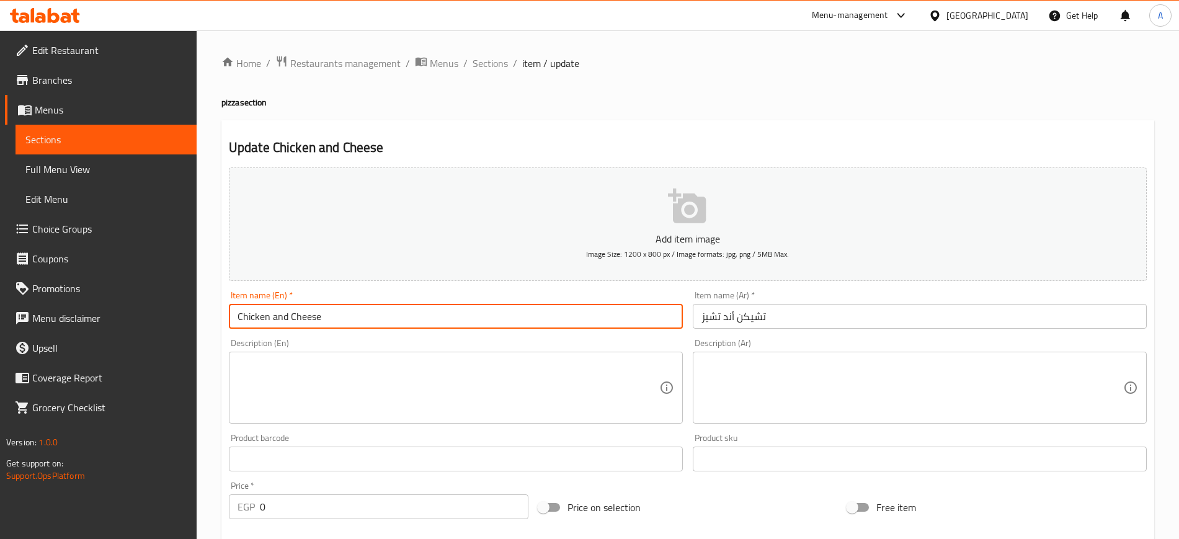
click at [373, 323] on input "Chicken and Cheese" at bounding box center [456, 316] width 454 height 25
type input "Chicken and Cheese Pizza"
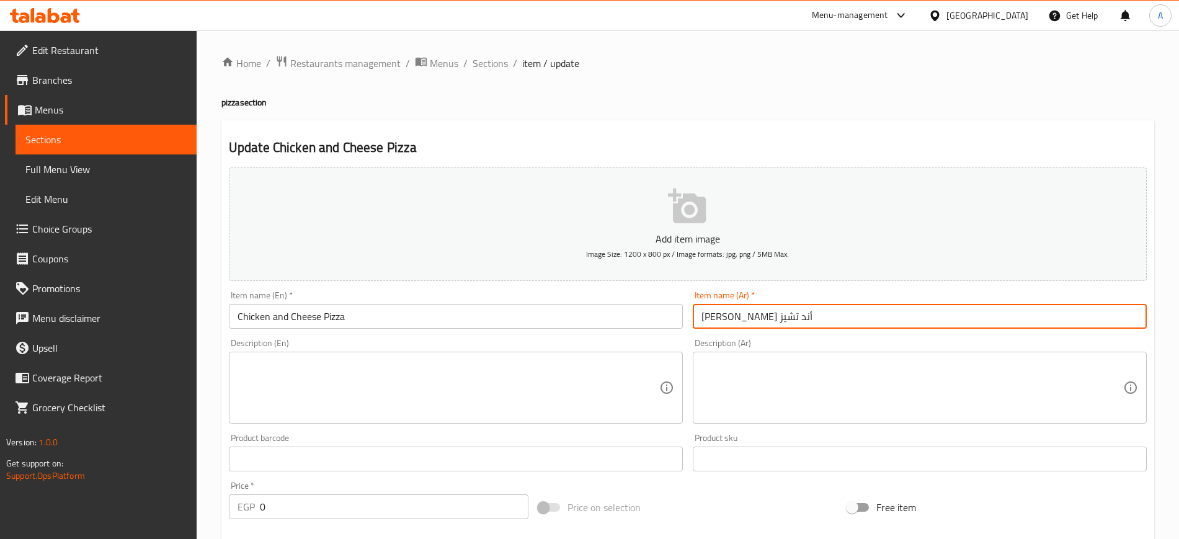
scroll to position [409, 0]
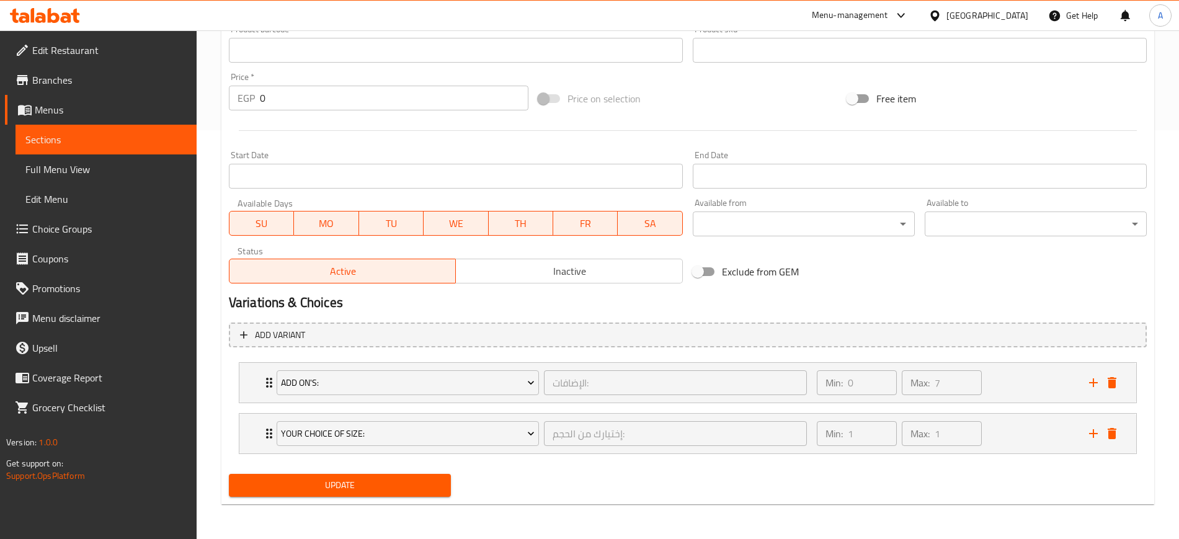
type input "[PERSON_NAME] أند تشيز"
click at [340, 491] on span "Update" at bounding box center [340, 486] width 202 height 16
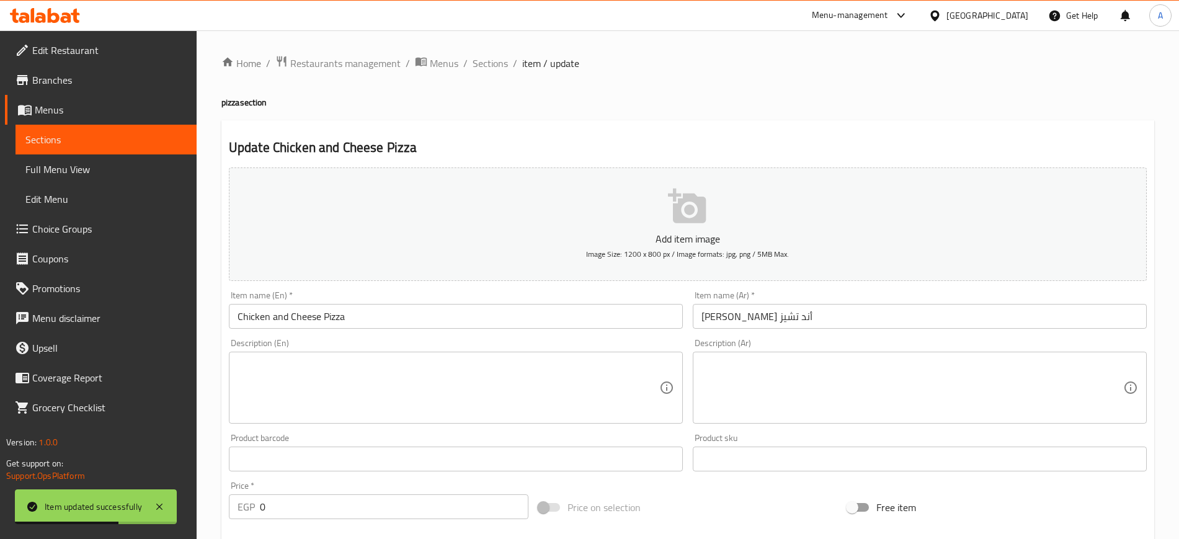
click at [495, 74] on div "Home / Restaurants management / Menus / Sections / item / update pizza section …" at bounding box center [687, 489] width 933 height 868
click at [486, 71] on span "Sections" at bounding box center [490, 63] width 35 height 15
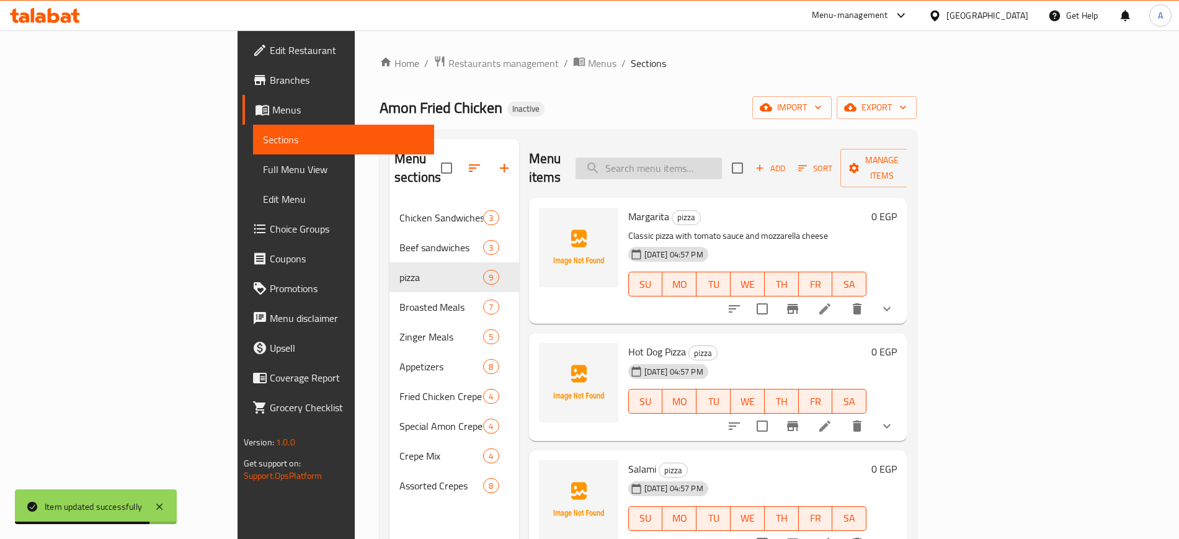
paste input "Wings Meal"
click at [722, 158] on input "Wings Meal" at bounding box center [649, 169] width 146 height 22
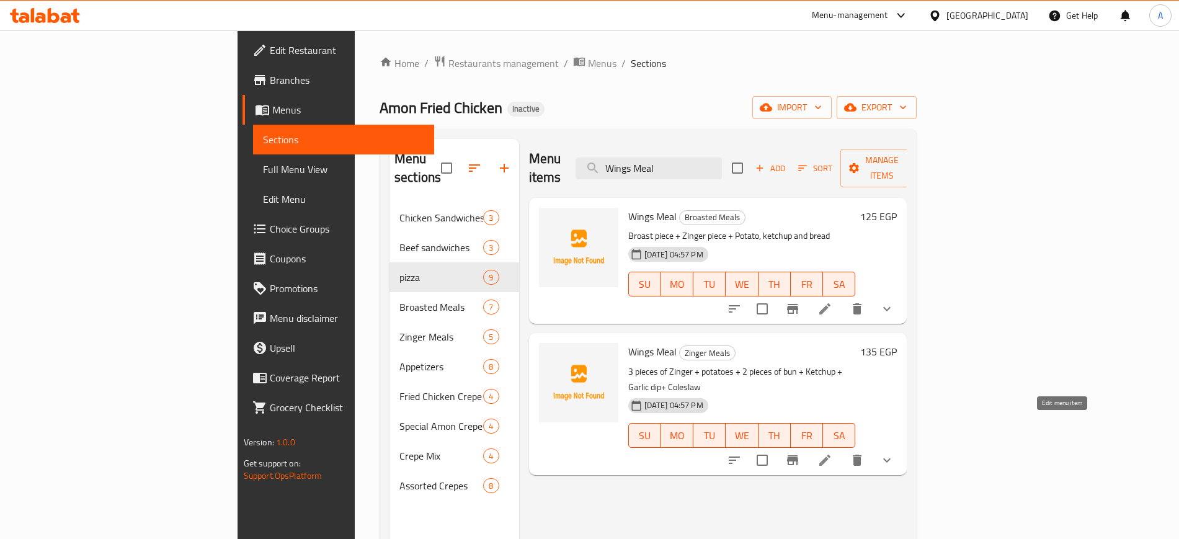
type input "Wings Meal"
click at [830, 455] on icon at bounding box center [824, 460] width 11 height 11
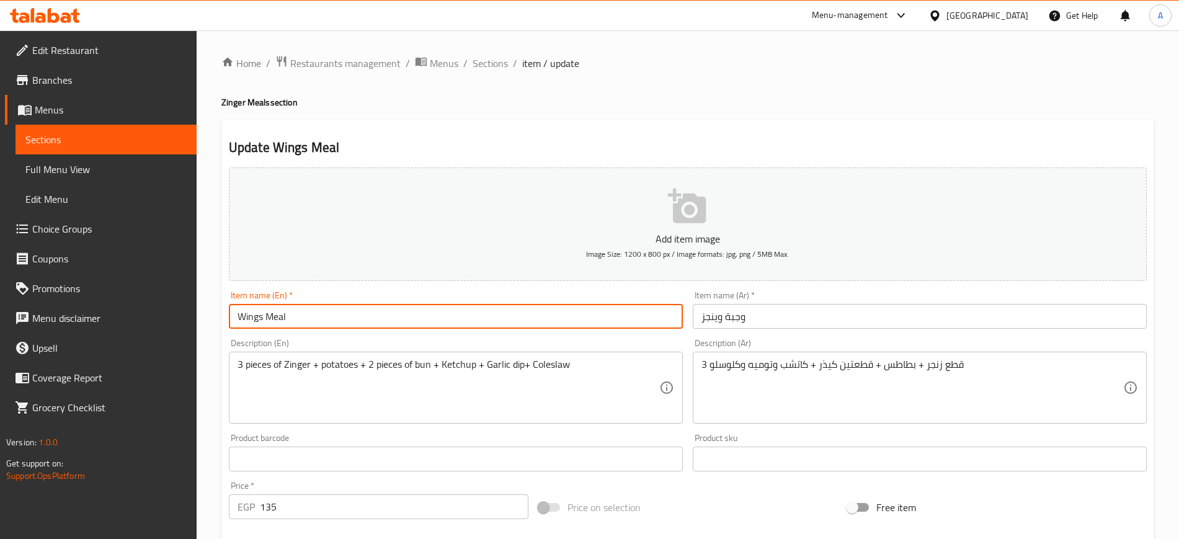
click at [339, 312] on input "Wings Meal" at bounding box center [456, 316] width 454 height 25
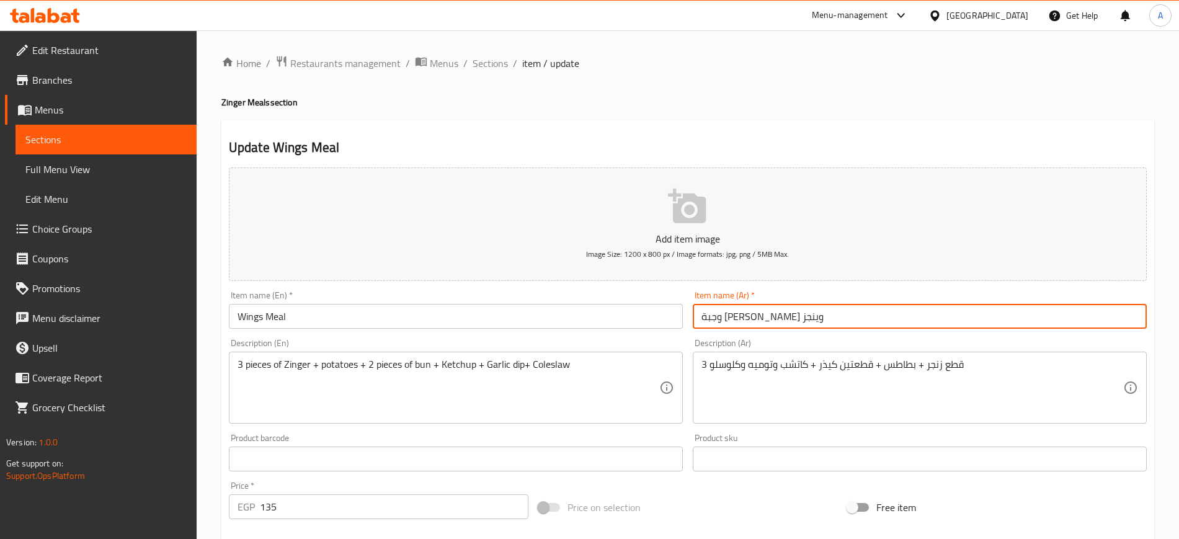
type input "وجبة [PERSON_NAME] وينجز"
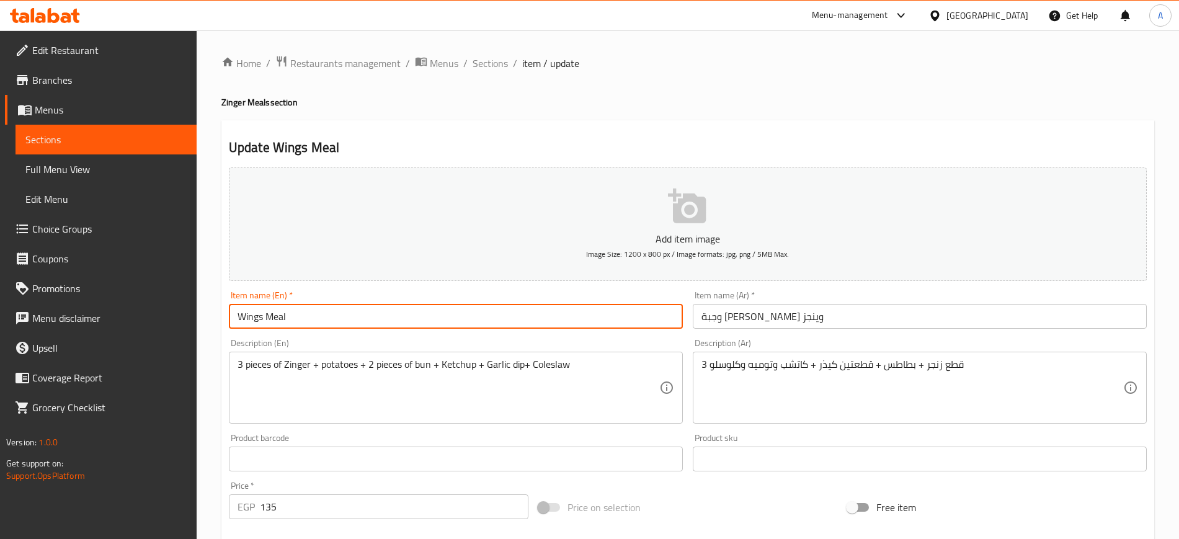
click at [339, 312] on input "Wings Meal" at bounding box center [456, 316] width 454 height 25
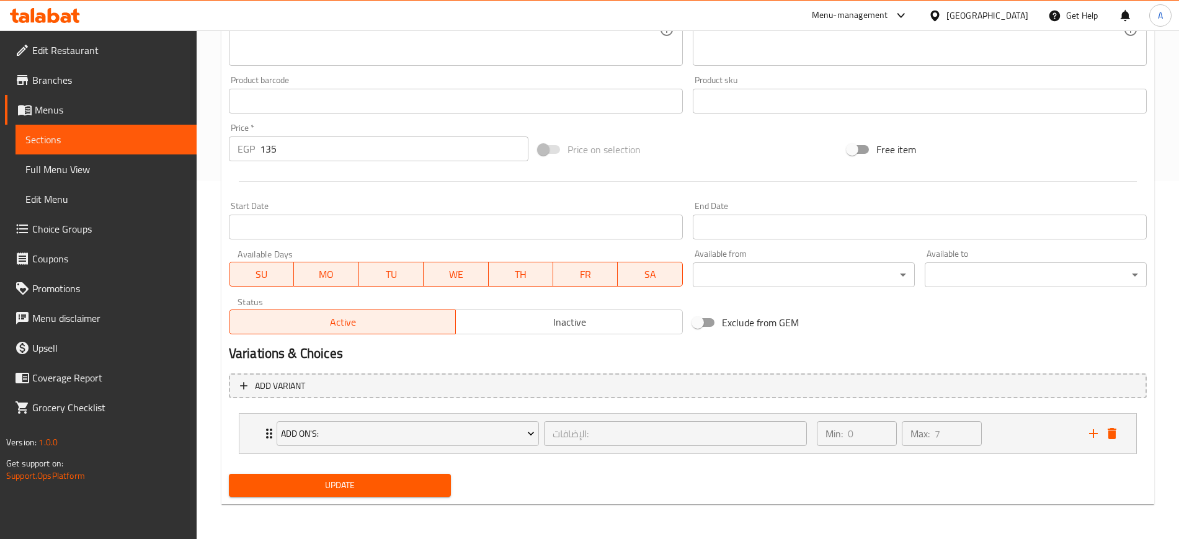
type input "Wings Zinger Meal"
click at [331, 479] on span "Update" at bounding box center [340, 486] width 202 height 16
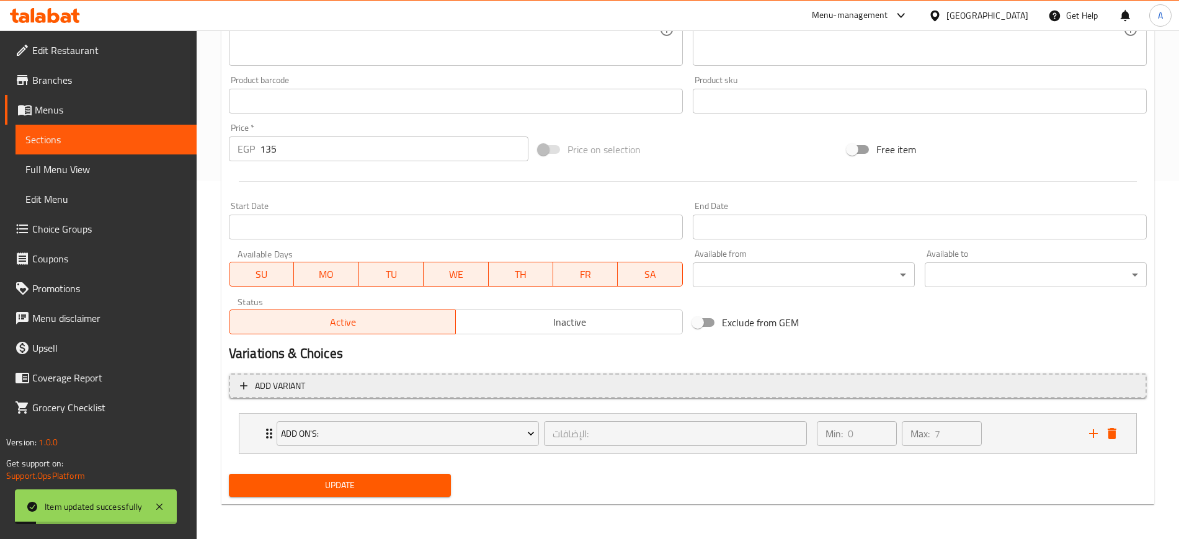
scroll to position [0, 0]
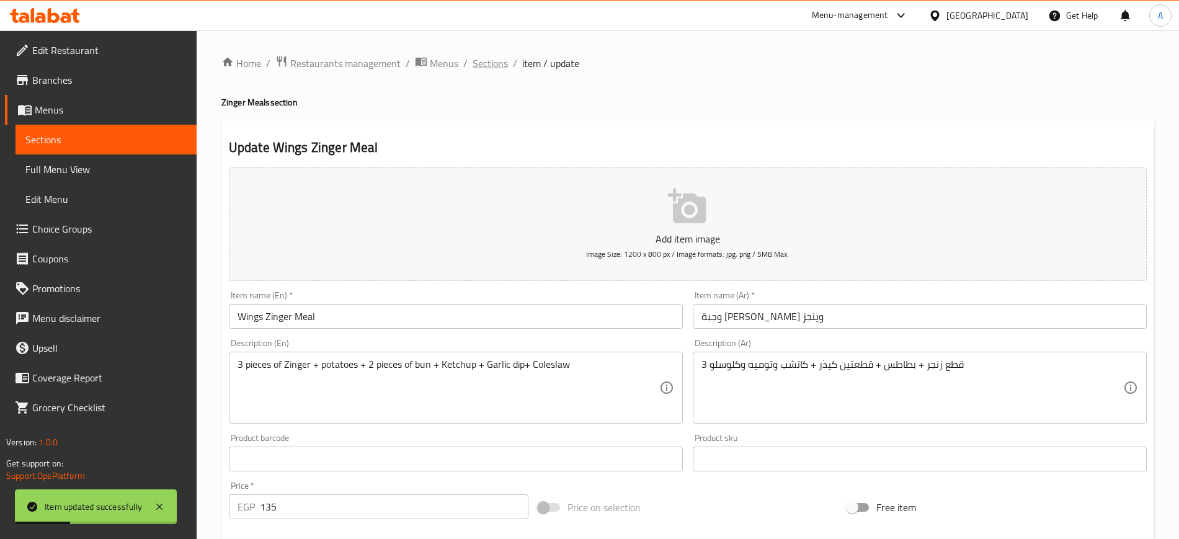
click at [491, 71] on span "Sections" at bounding box center [490, 63] width 35 height 15
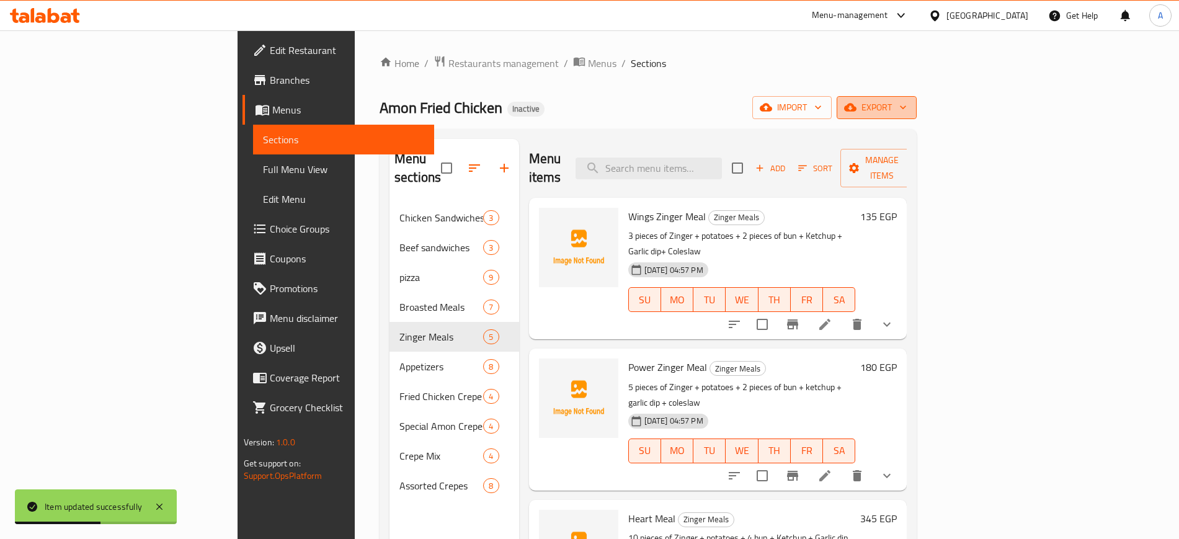
click at [907, 107] on span "export" at bounding box center [877, 108] width 60 height 16
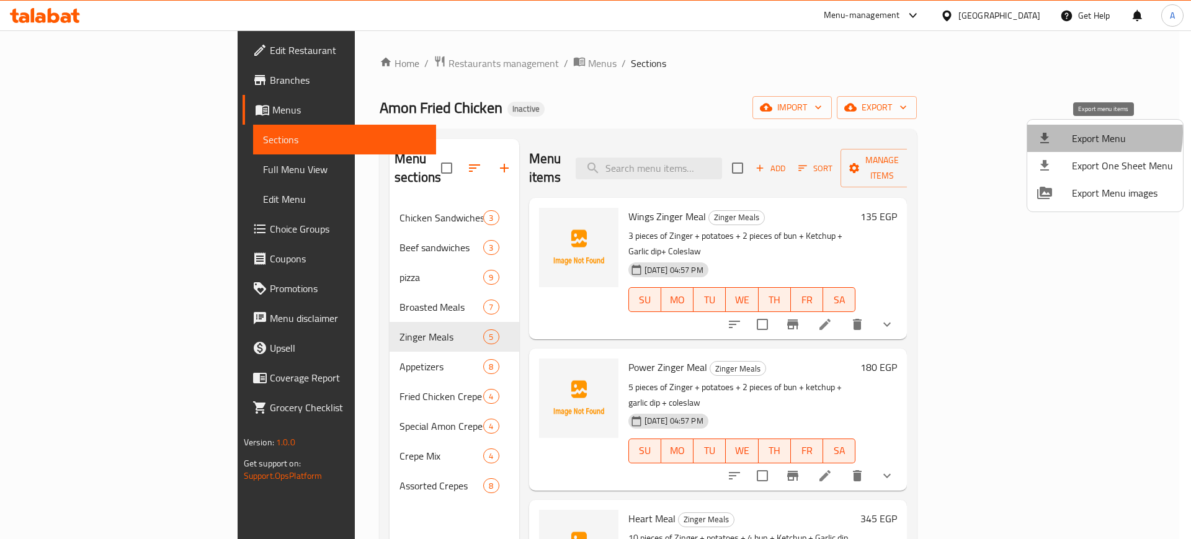
click at [1075, 133] on span "Export Menu" at bounding box center [1122, 138] width 101 height 15
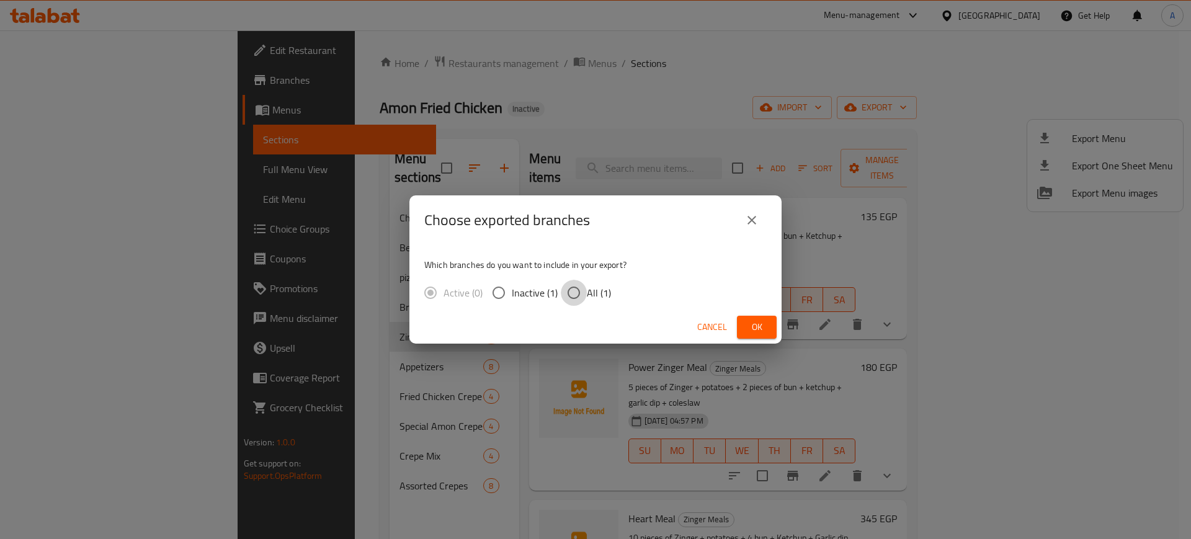
click at [568, 291] on input "All (1)" at bounding box center [574, 293] width 26 height 26
radio input "true"
click at [751, 331] on span "Ok" at bounding box center [757, 327] width 20 height 16
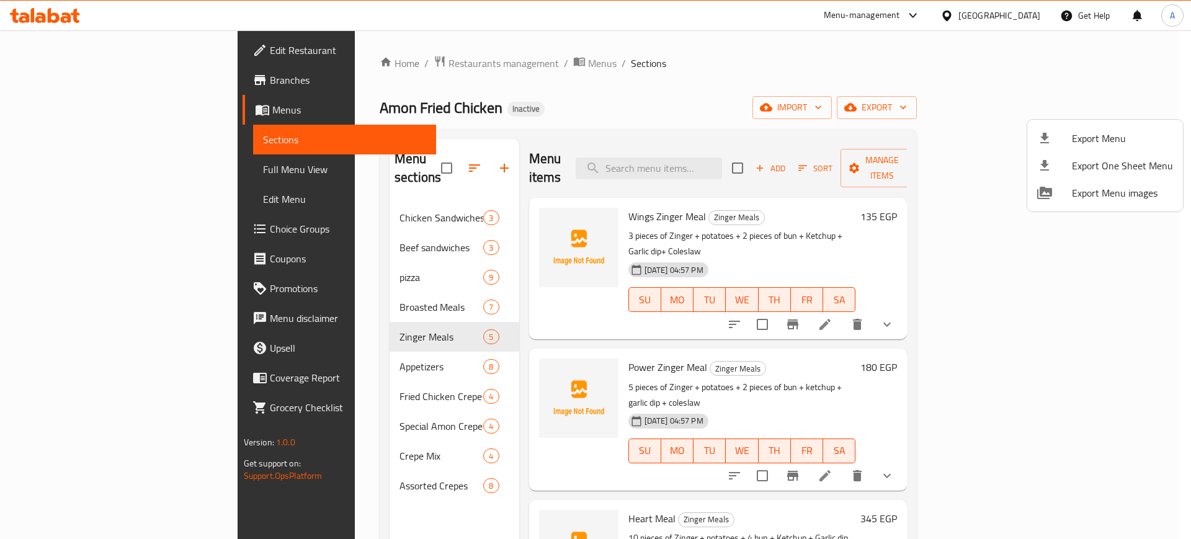
click at [767, 163] on div at bounding box center [595, 269] width 1191 height 539
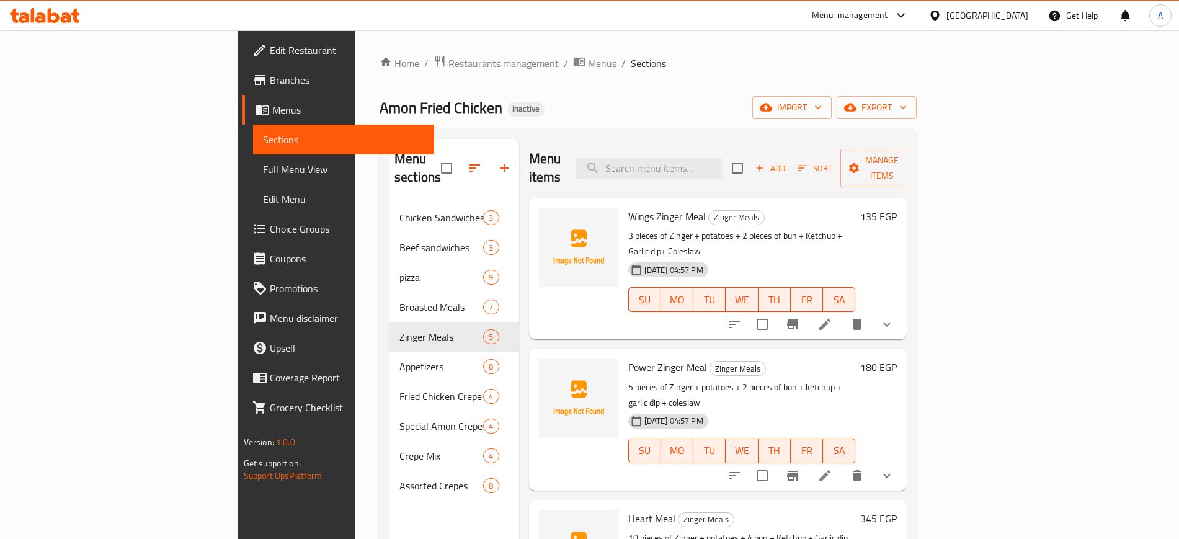
click at [722, 163] on input "search" at bounding box center [649, 169] width 146 height 22
paste input "Chicken Ranch Pizza"
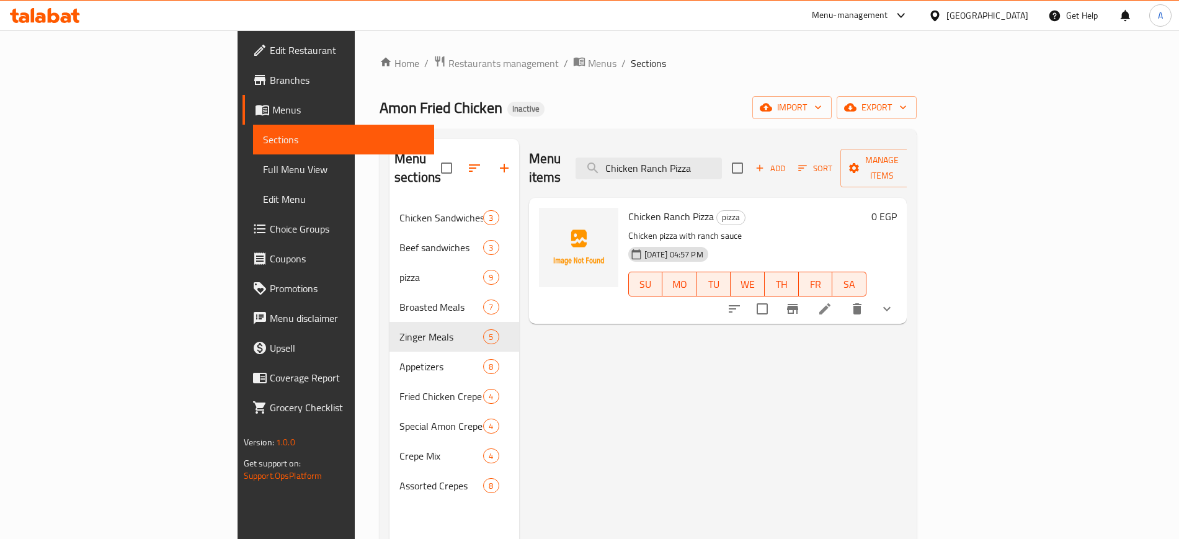
type input "Chicken Ranch Pizza"
click at [628, 207] on span "Chicken Ranch Pizza" at bounding box center [671, 216] width 86 height 19
copy h6 "Chicken Ranch Pizza"
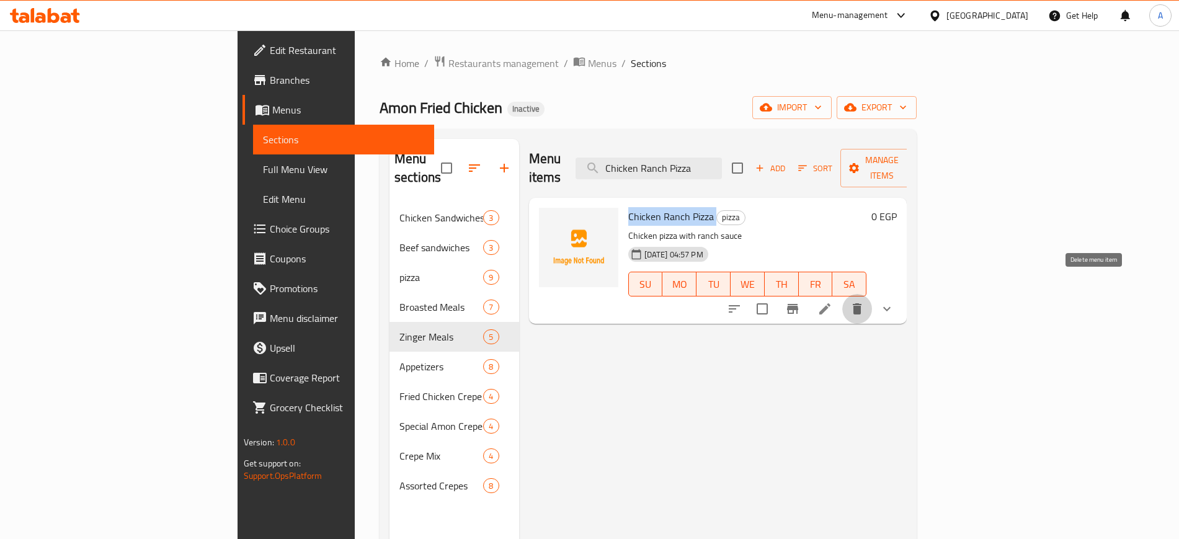
click at [861, 303] on icon "delete" at bounding box center [857, 308] width 9 height 11
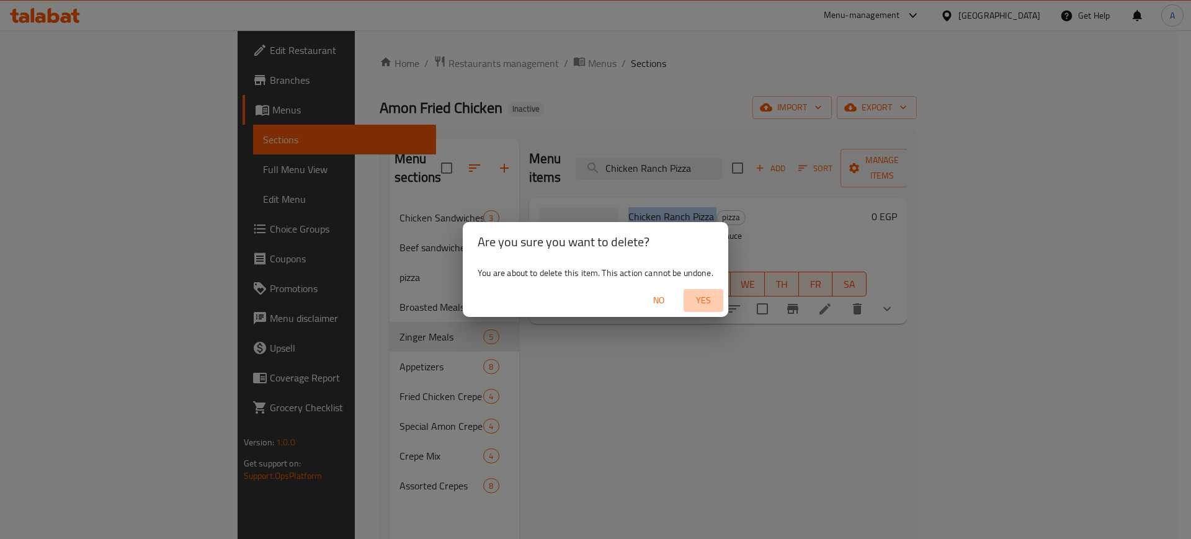
click at [713, 298] on span "Yes" at bounding box center [703, 301] width 30 height 16
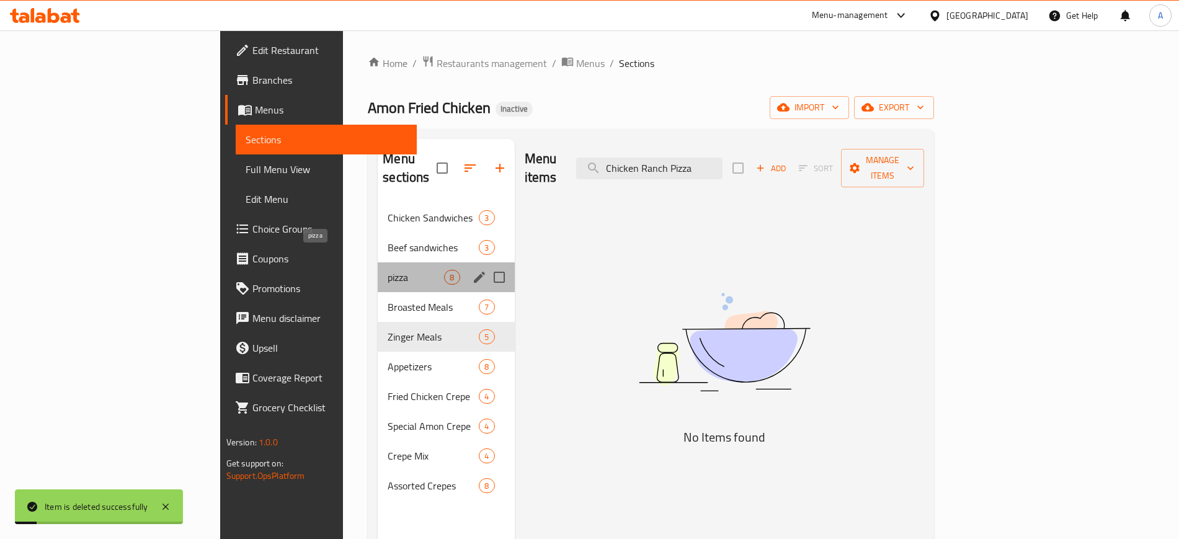
click at [388, 270] on span "pizza" at bounding box center [416, 277] width 56 height 15
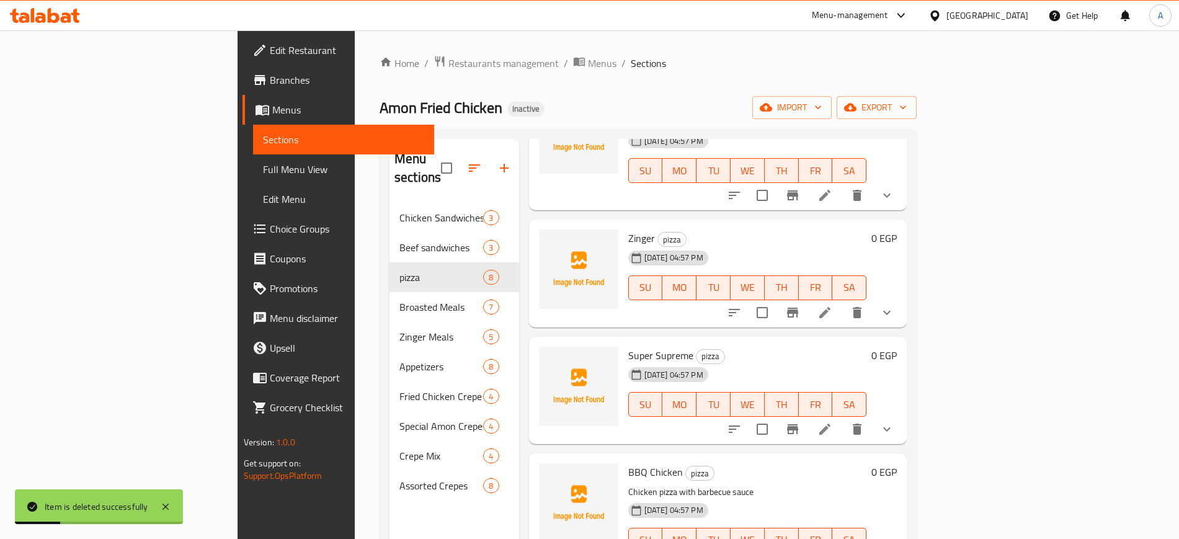
scroll to position [174, 0]
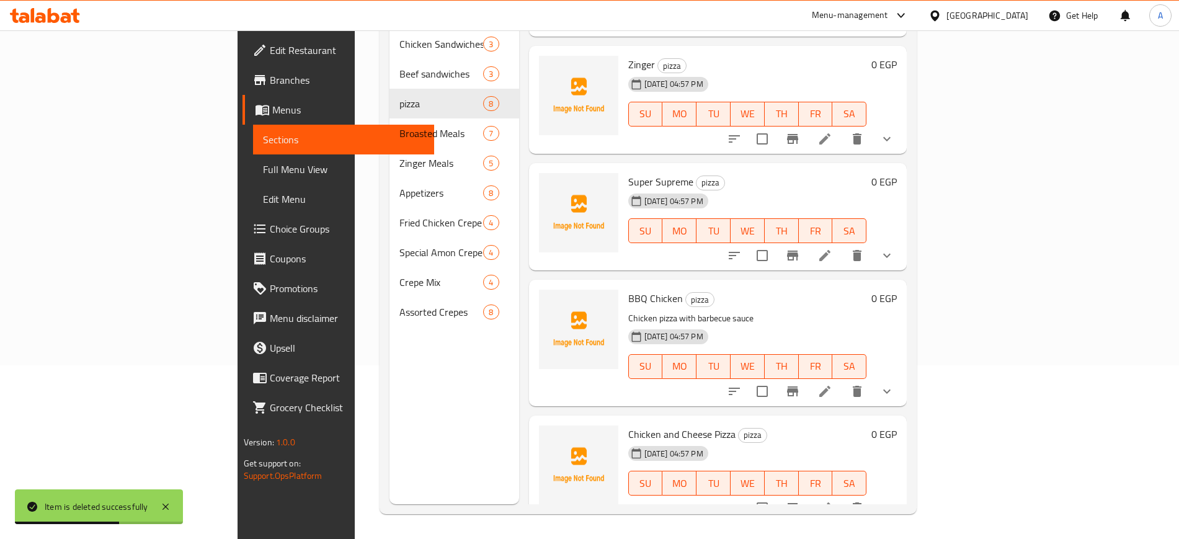
click at [628, 289] on span "BBQ Chicken" at bounding box center [655, 298] width 55 height 19
copy span
click at [628, 289] on span "BBQ Chicken" at bounding box center [655, 298] width 55 height 19
copy h6 "BBQ Chicken"
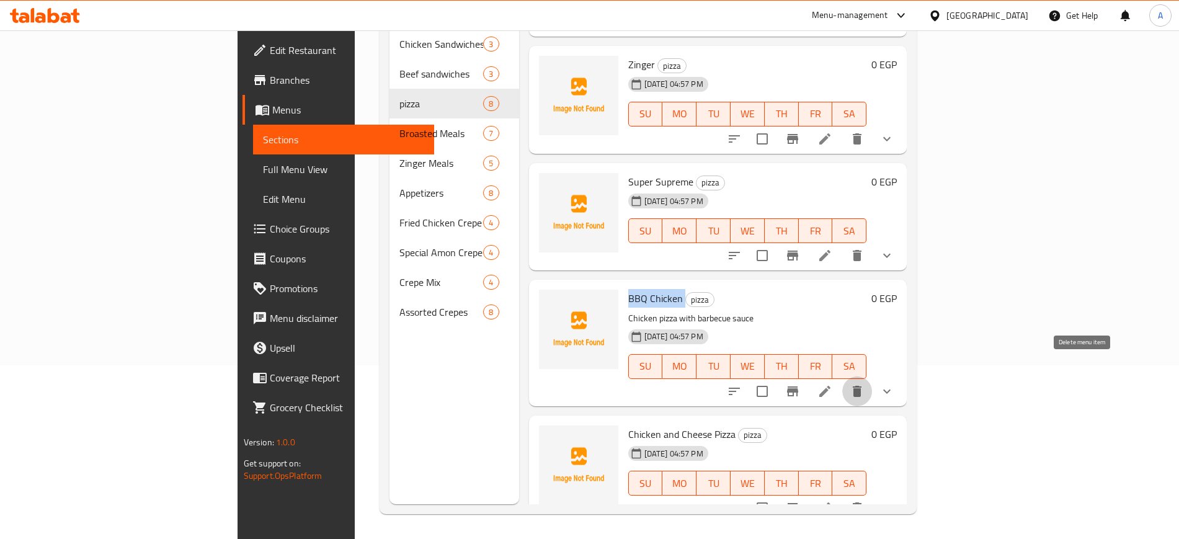
click at [864, 384] on icon "delete" at bounding box center [857, 391] width 15 height 15
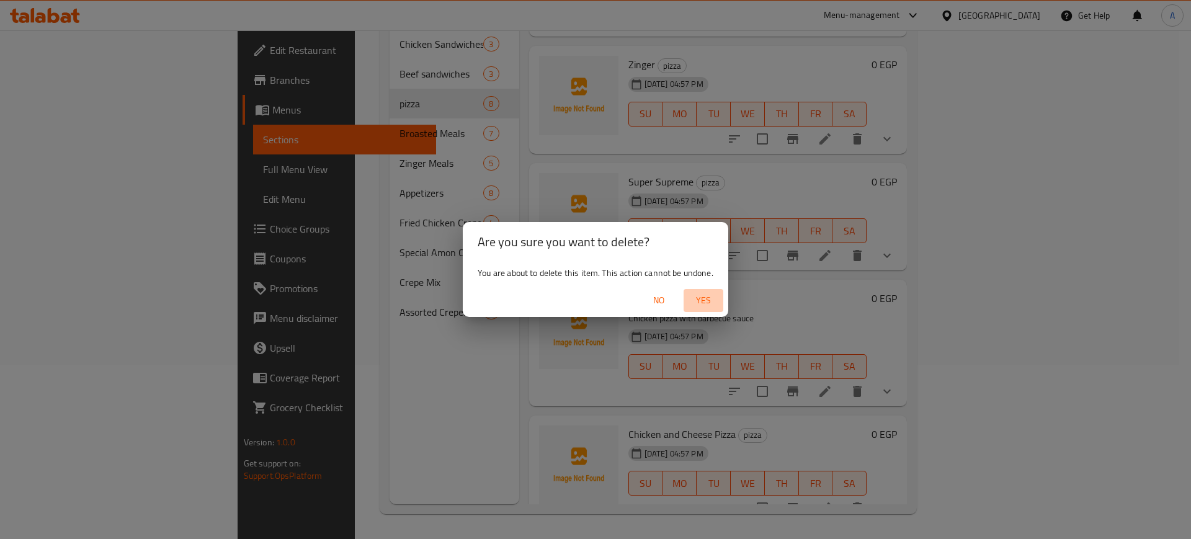
click at [712, 304] on span "Yes" at bounding box center [703, 301] width 30 height 16
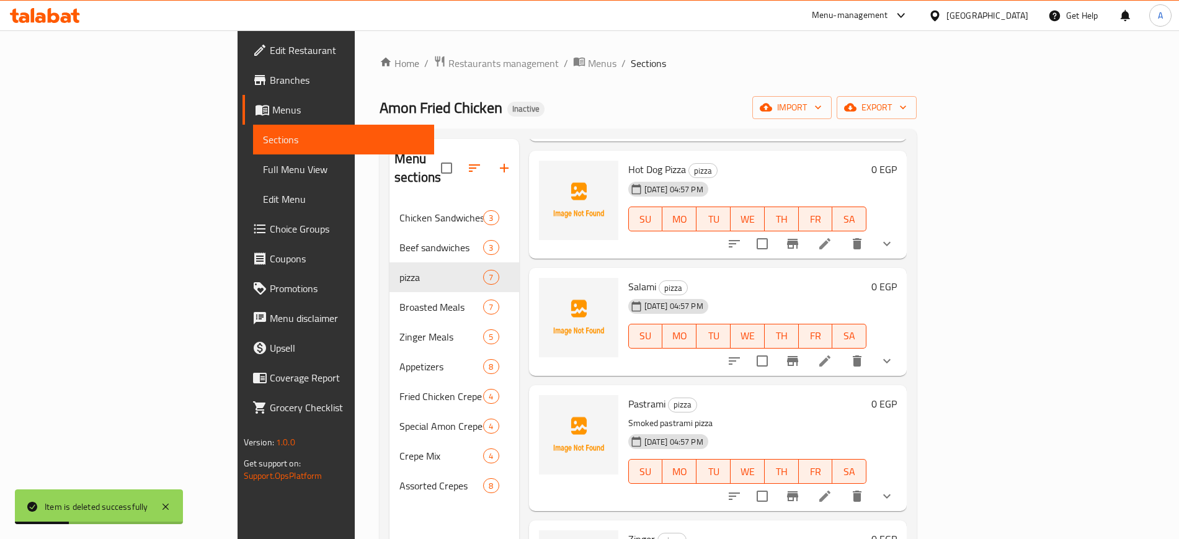
scroll to position [0, 0]
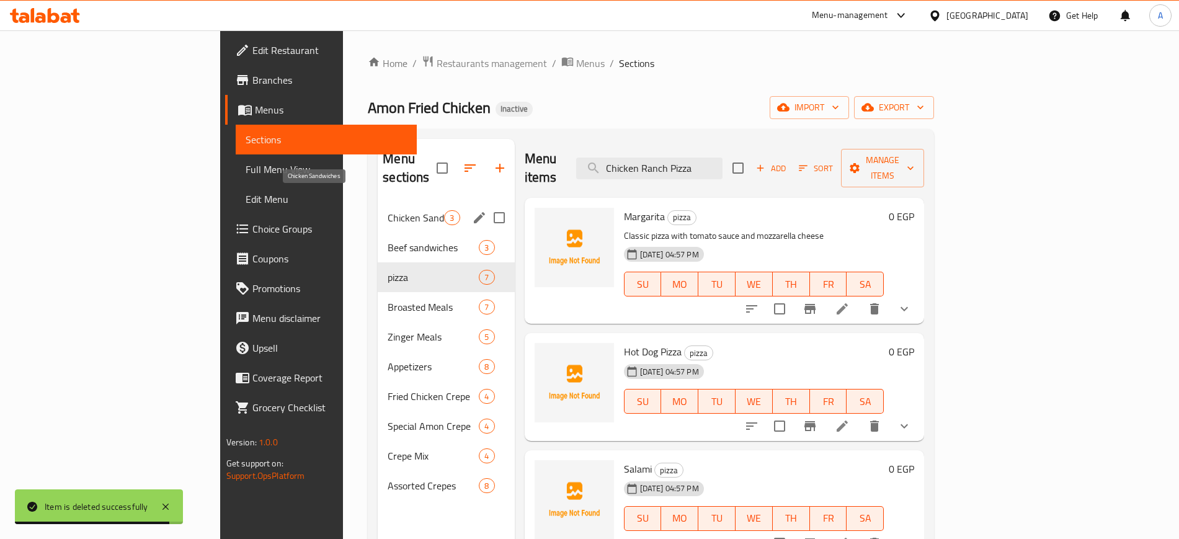
click at [388, 210] on span "Chicken Sandwiches" at bounding box center [416, 217] width 56 height 15
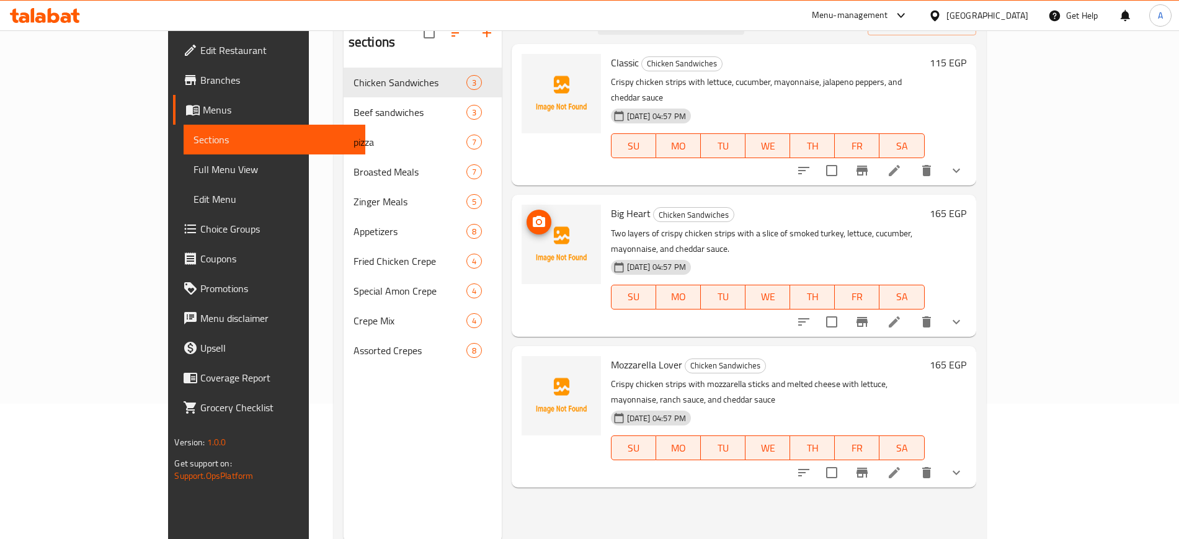
scroll to position [136, 0]
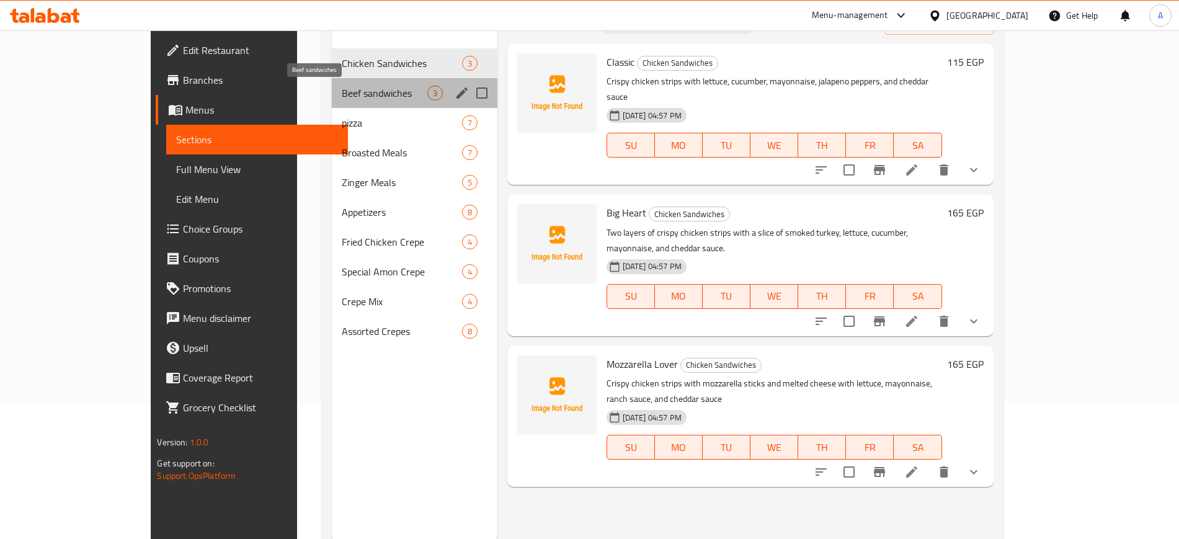
click at [342, 98] on span "Beef sandwiches" at bounding box center [384, 93] width 85 height 15
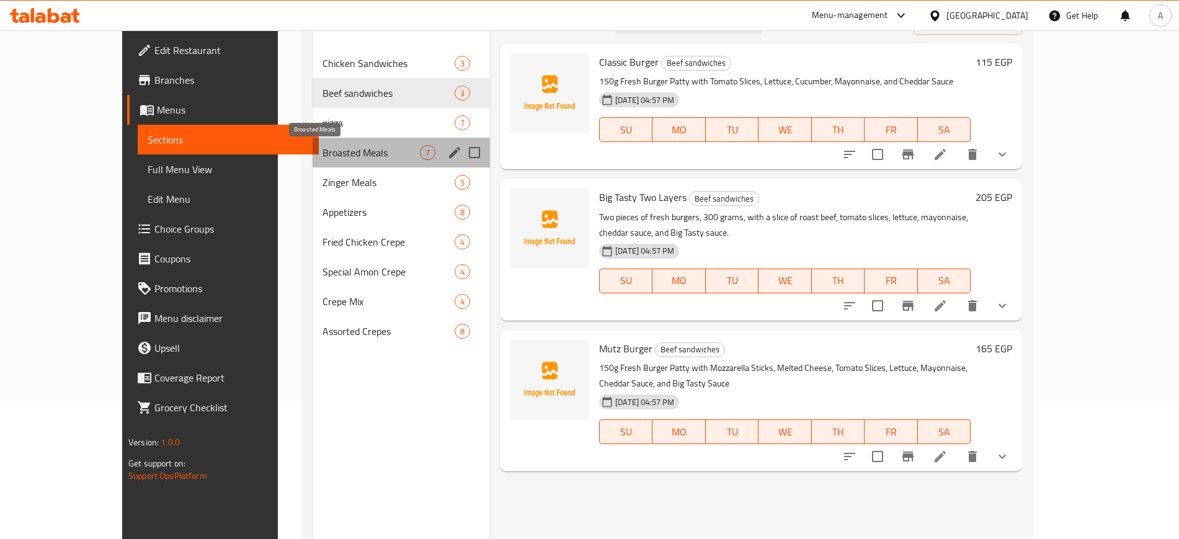
click at [322, 145] on span "Broasted Meals" at bounding box center [370, 152] width 97 height 15
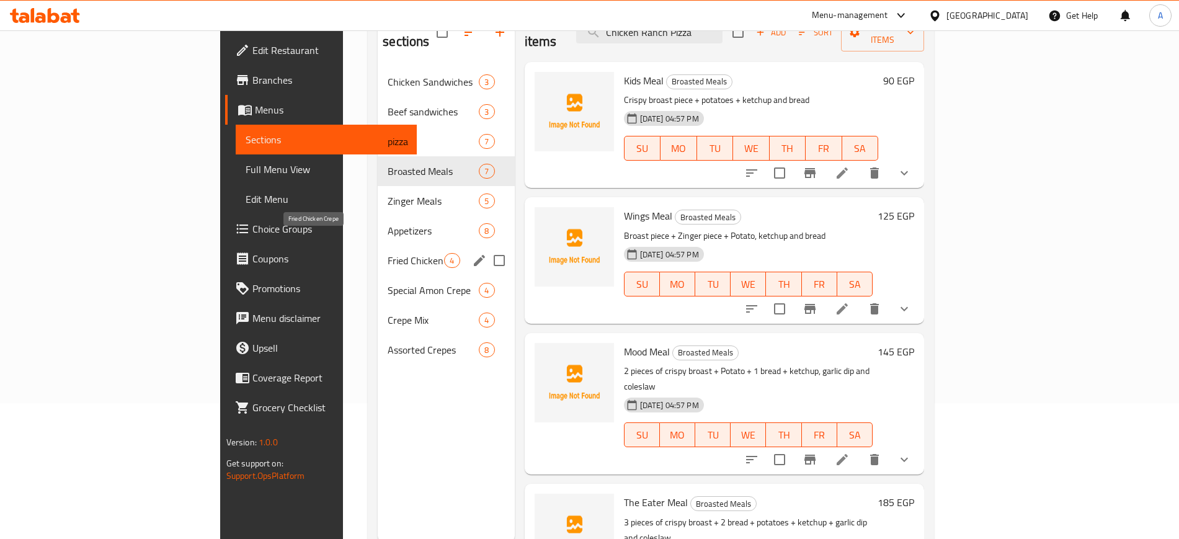
scroll to position [174, 0]
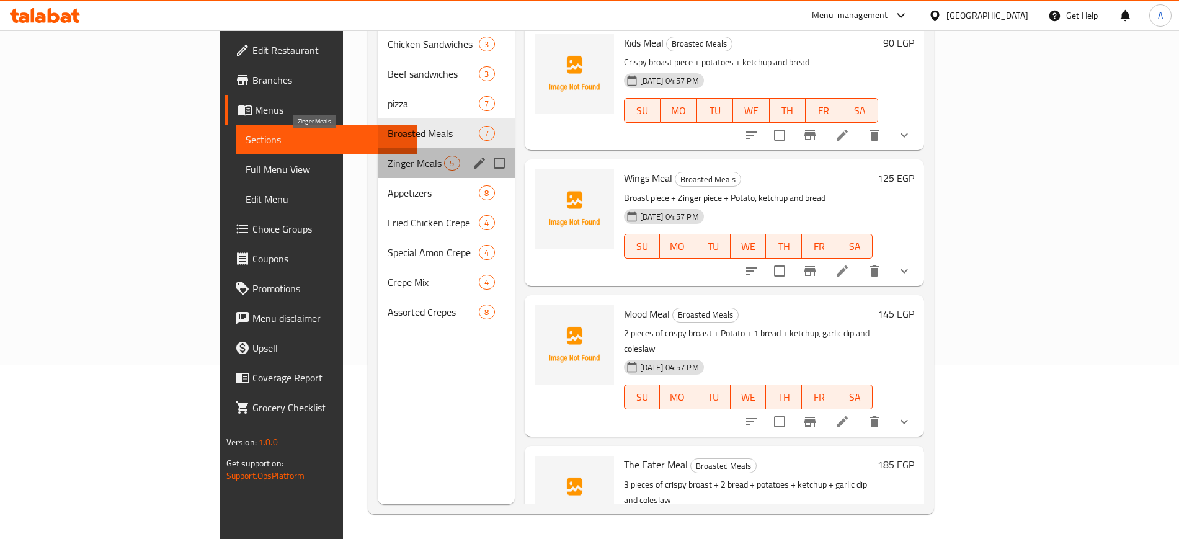
click at [388, 156] on span "Zinger Meals" at bounding box center [416, 163] width 56 height 15
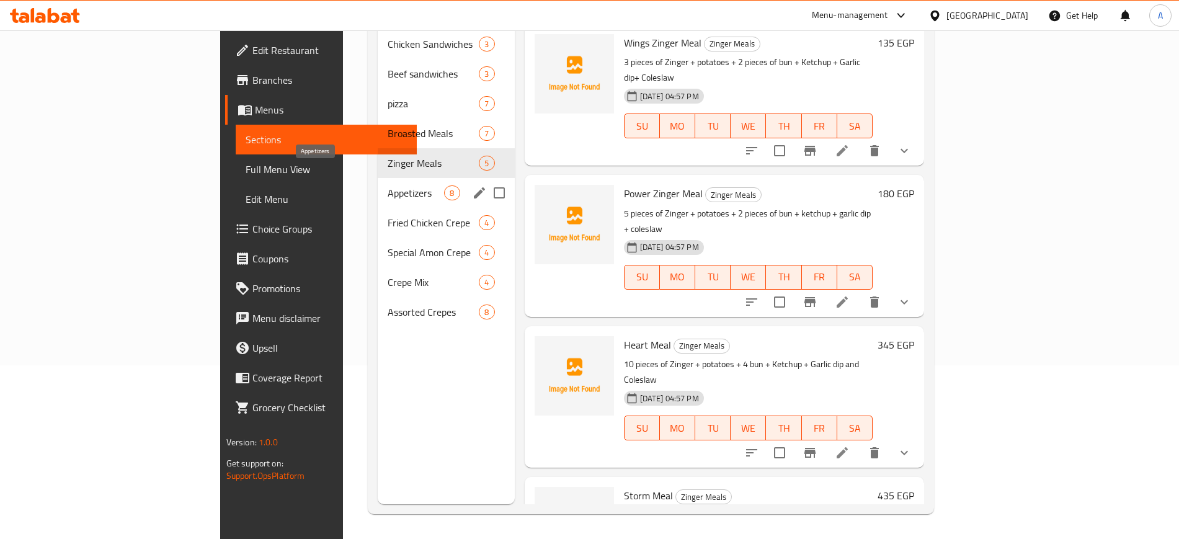
click at [388, 185] on span "Appetizers" at bounding box center [416, 192] width 56 height 15
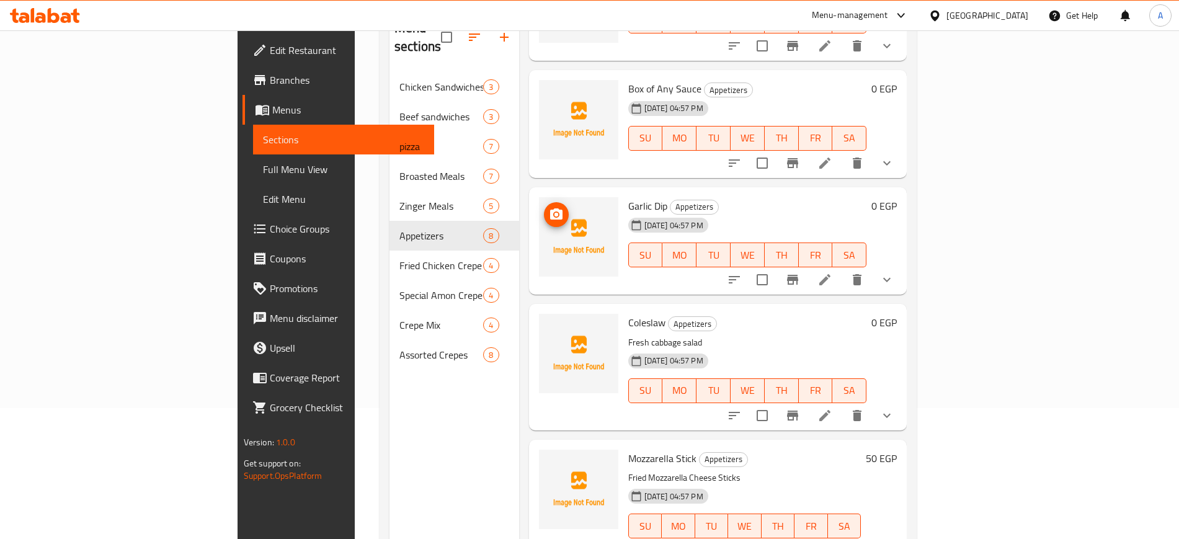
scroll to position [174, 0]
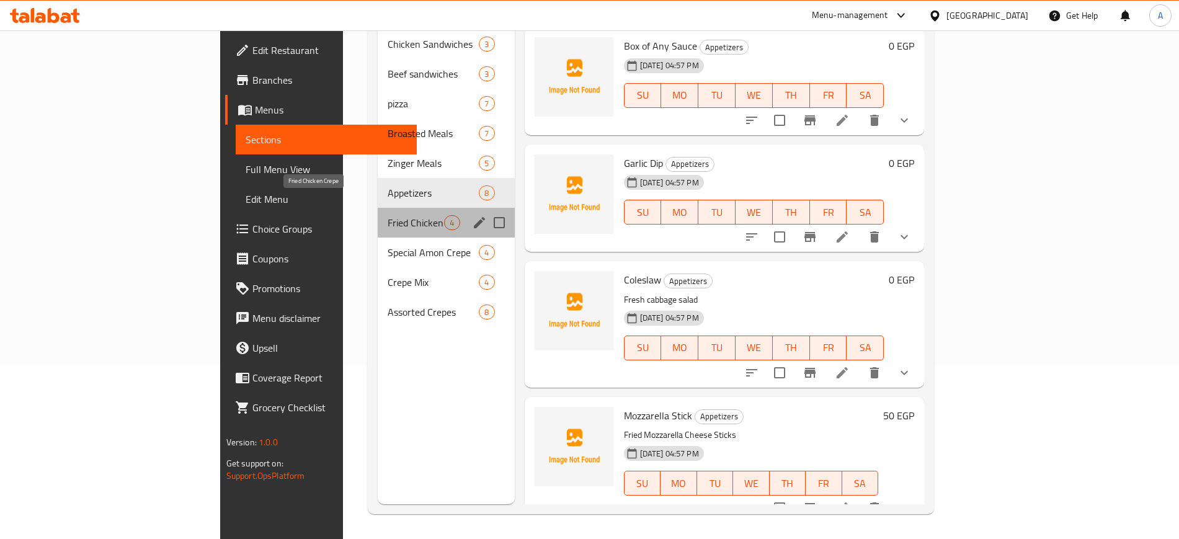
click at [388, 215] on span "Fried Chicken Crepe" at bounding box center [416, 222] width 56 height 15
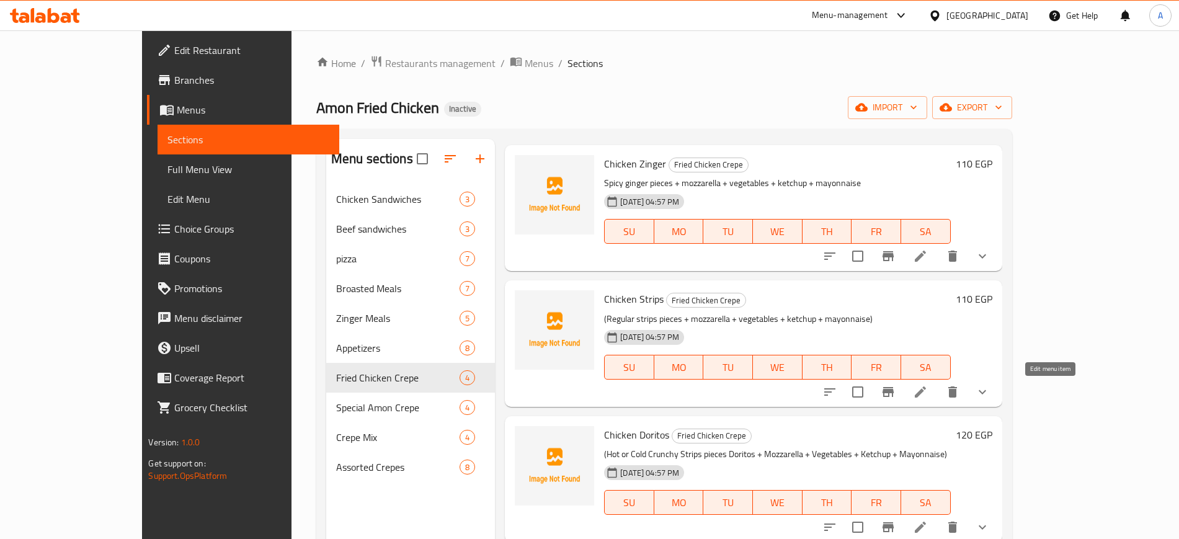
click at [926, 388] on icon at bounding box center [920, 391] width 11 height 11
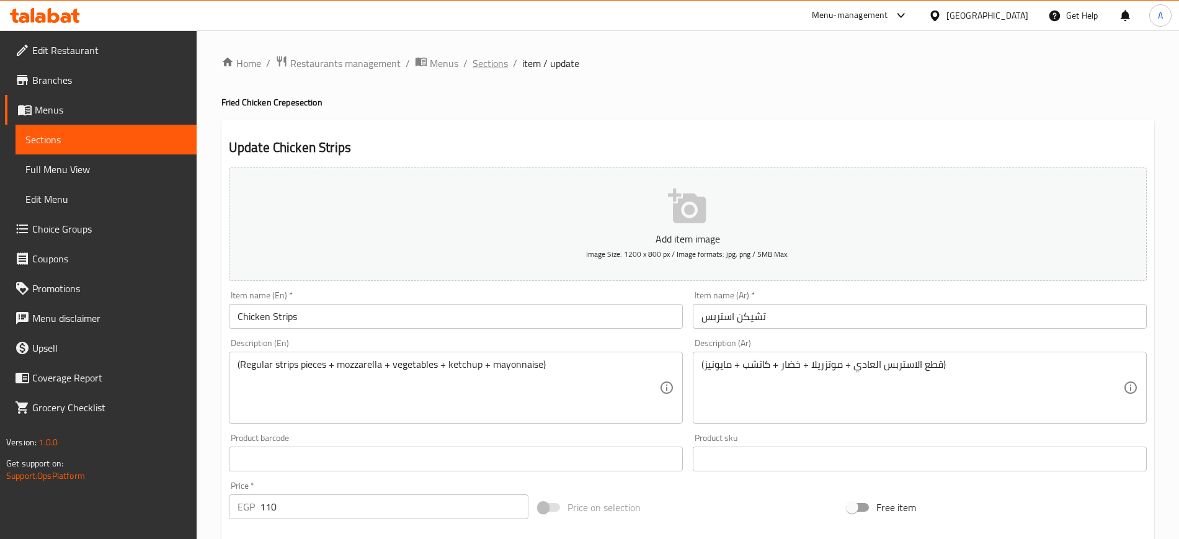
click at [482, 64] on span "Sections" at bounding box center [490, 63] width 35 height 15
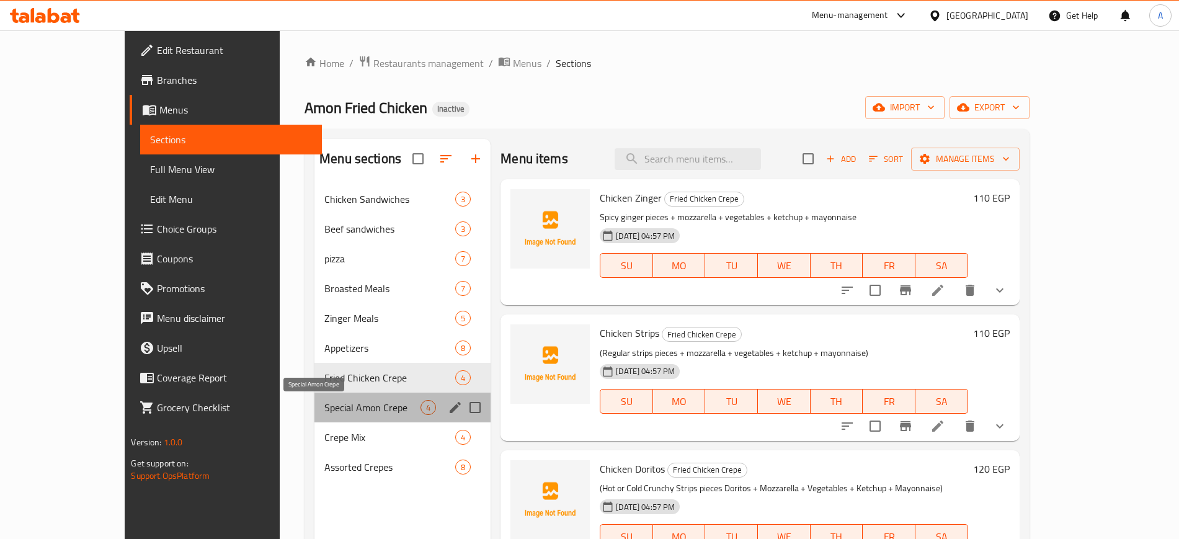
click at [324, 407] on span "Special Amon Crepe" at bounding box center [372, 407] width 96 height 15
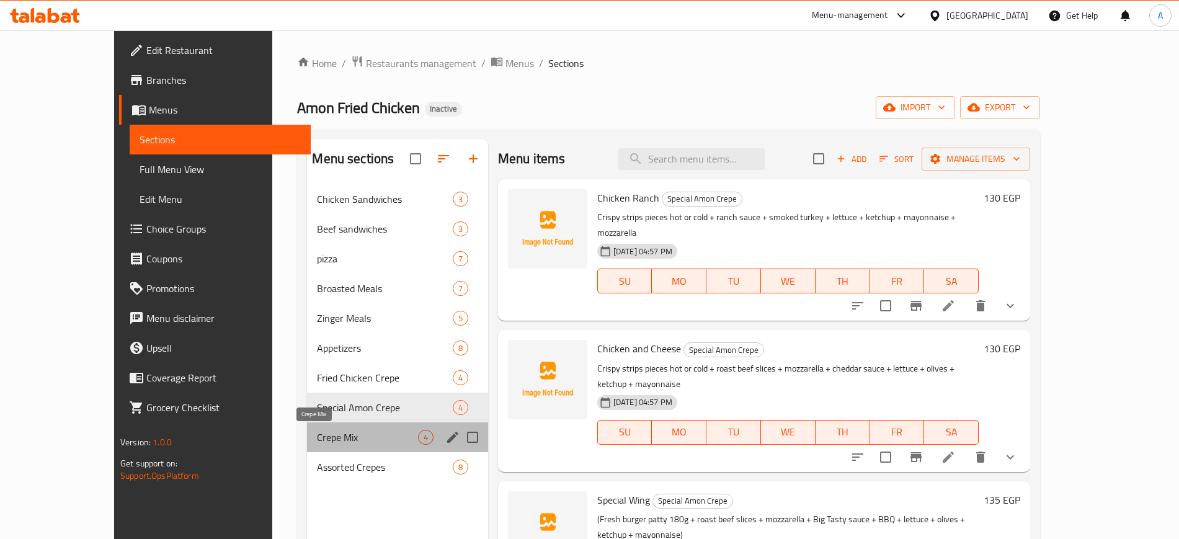
click at [317, 437] on span "Crepe Mix" at bounding box center [367, 437] width 100 height 15
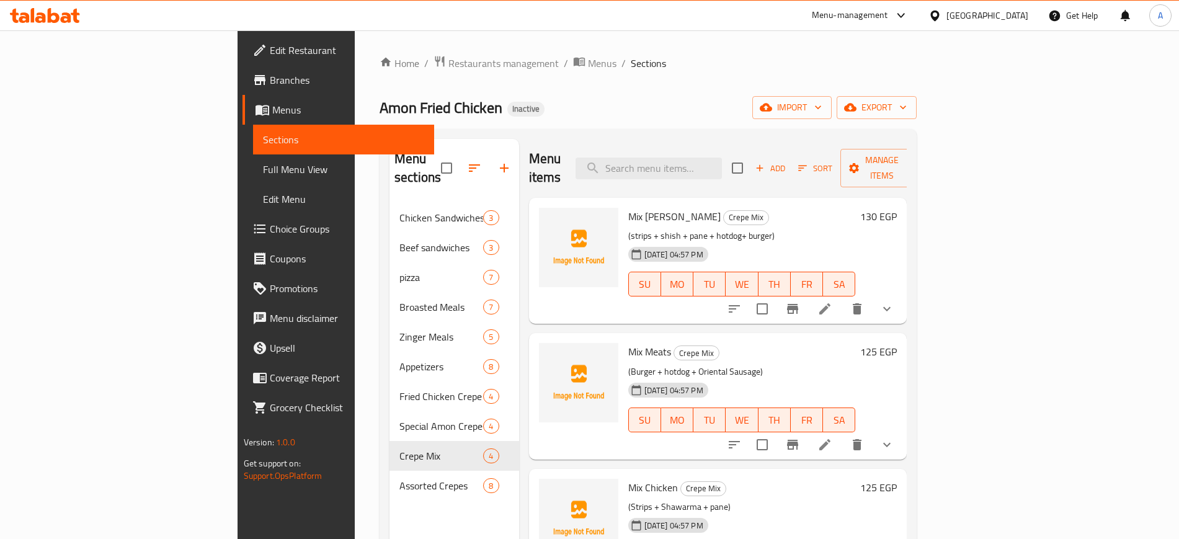
scroll to position [34, 0]
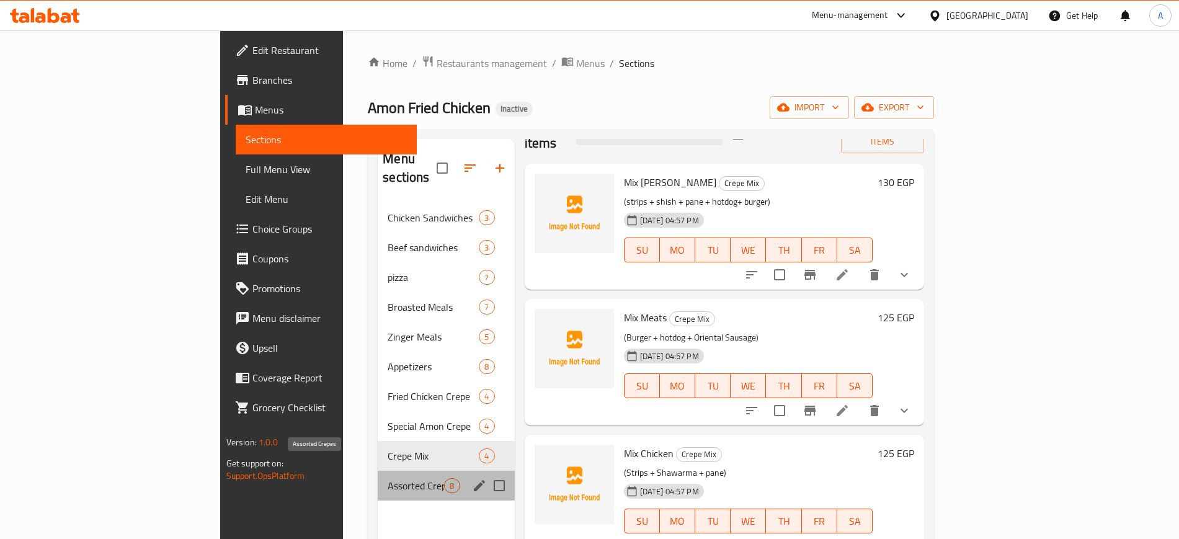
click at [388, 478] on span "Assorted Crepes" at bounding box center [416, 485] width 56 height 15
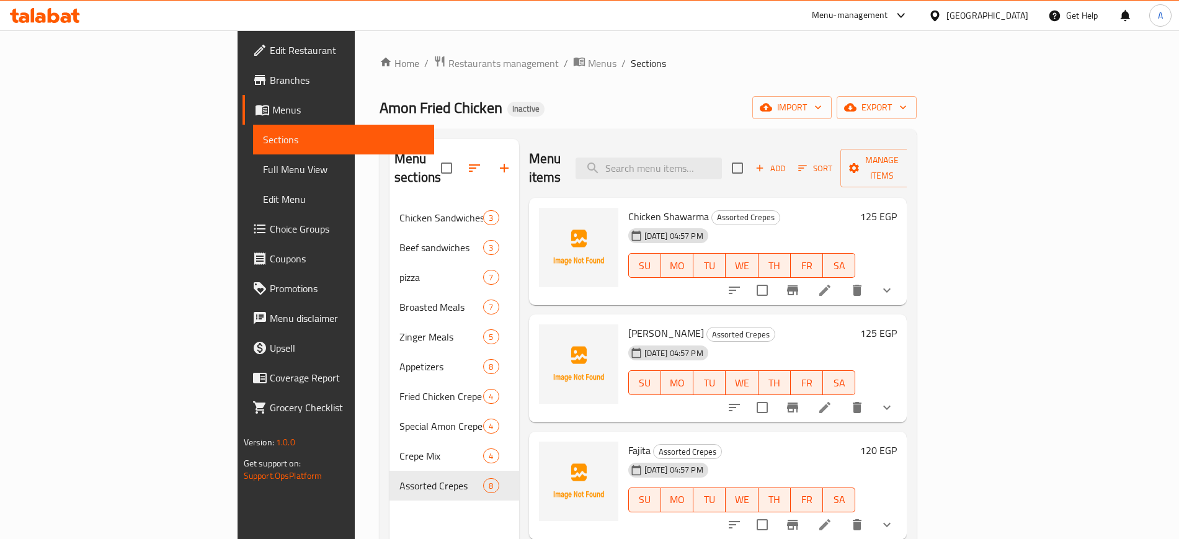
click at [263, 167] on span "Full Menu View" at bounding box center [343, 169] width 161 height 15
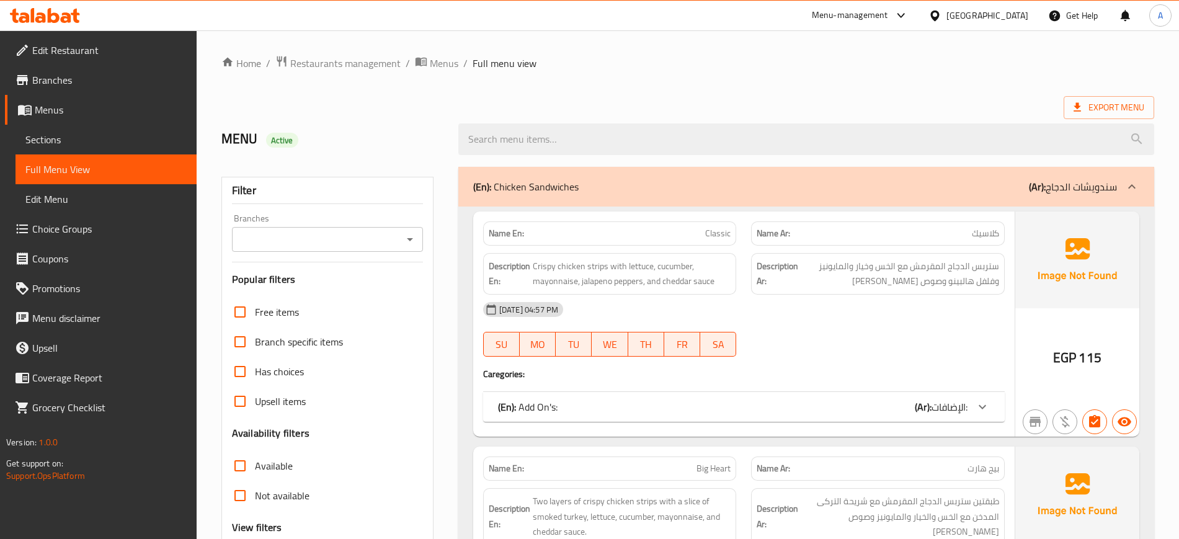
scroll to position [163, 0]
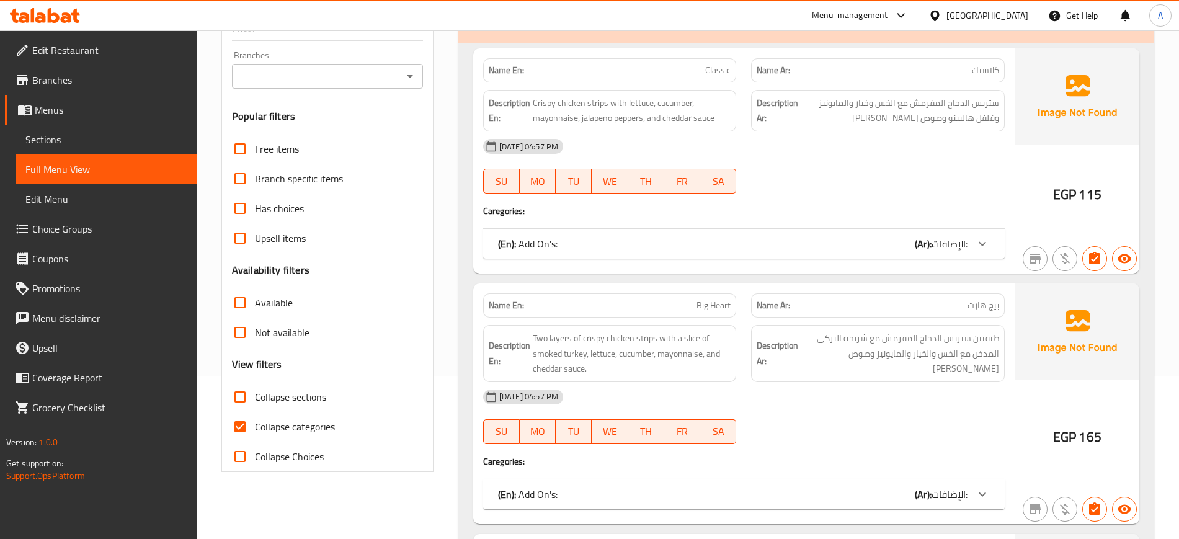
click at [239, 425] on input "Collapse categories" at bounding box center [240, 427] width 30 height 30
checkbox input "false"
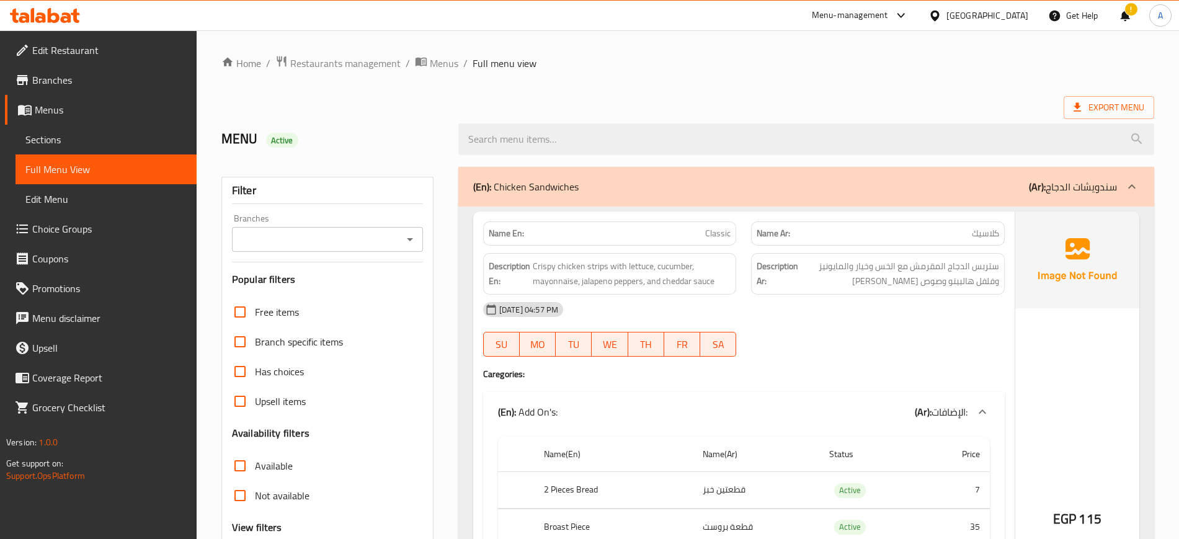
scroll to position [3, 0]
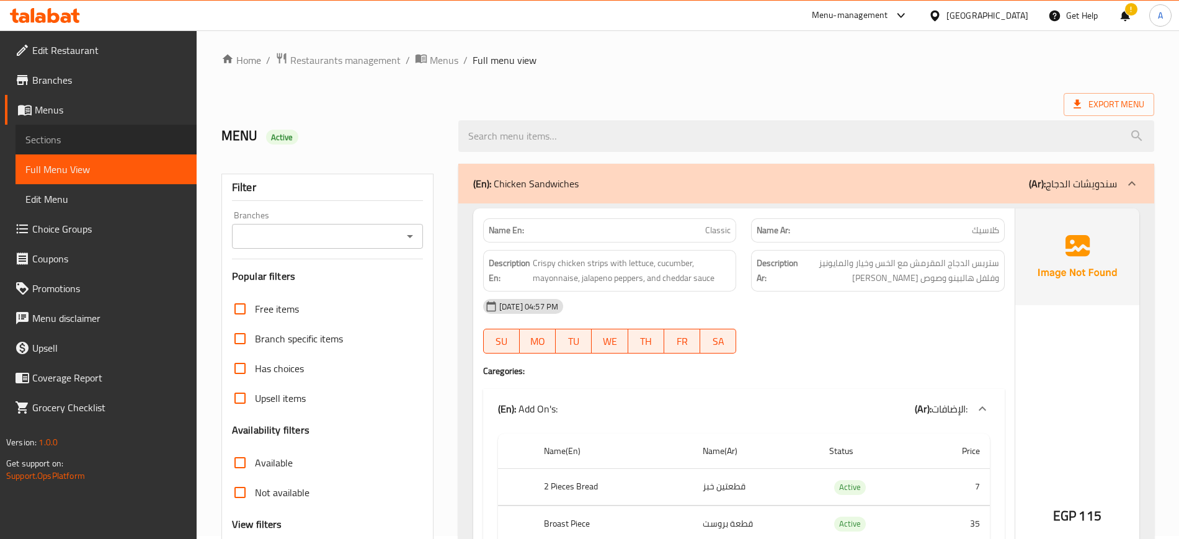
click at [54, 140] on span "Sections" at bounding box center [105, 139] width 161 height 15
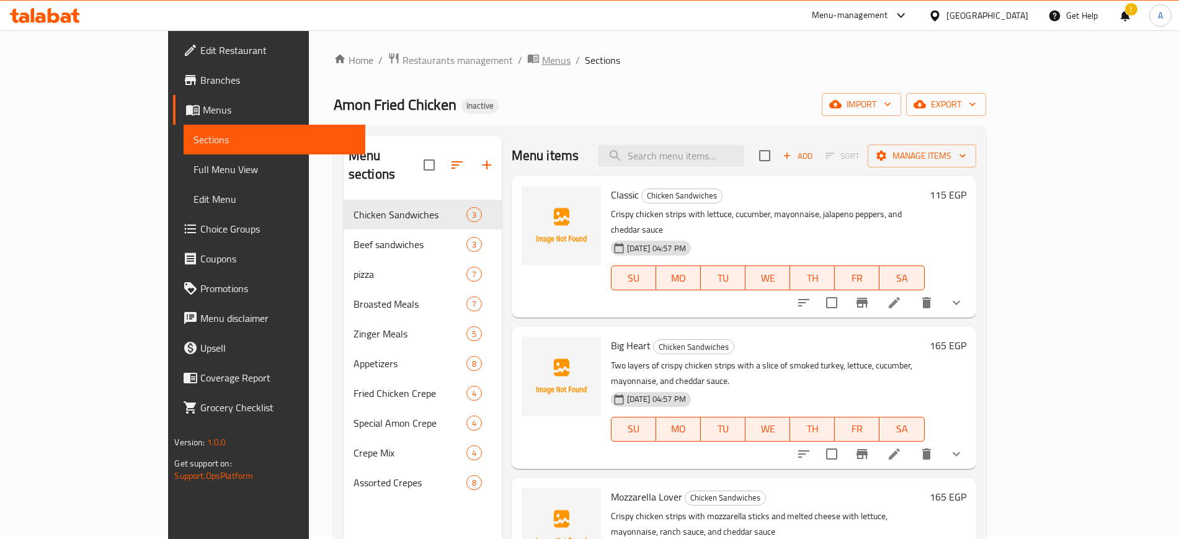
click at [542, 63] on span "Menus" at bounding box center [556, 60] width 29 height 15
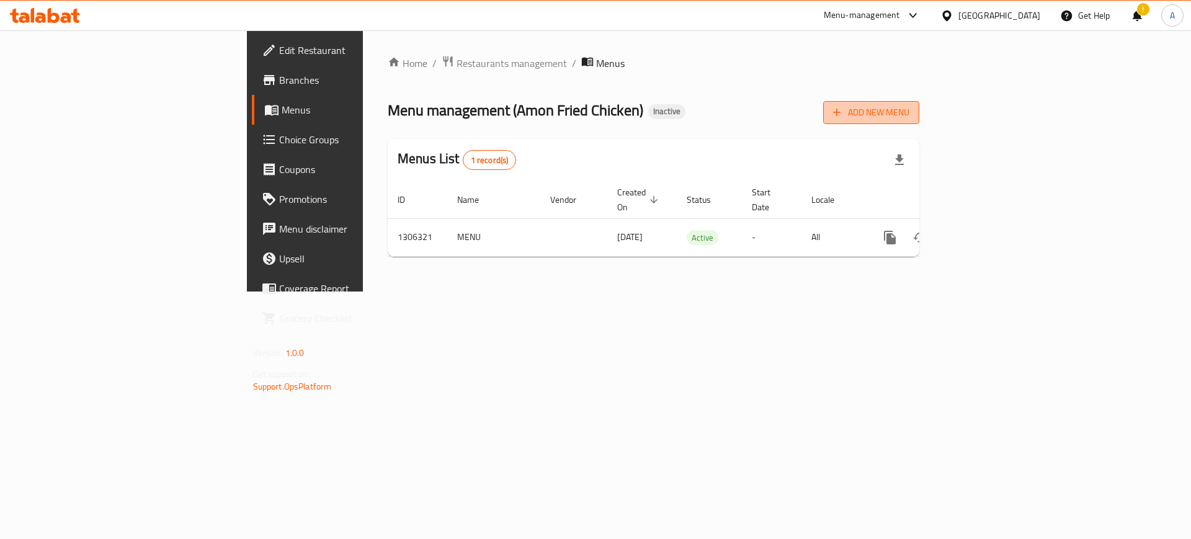
click at [909, 105] on span "Add New Menu" at bounding box center [871, 113] width 76 height 16
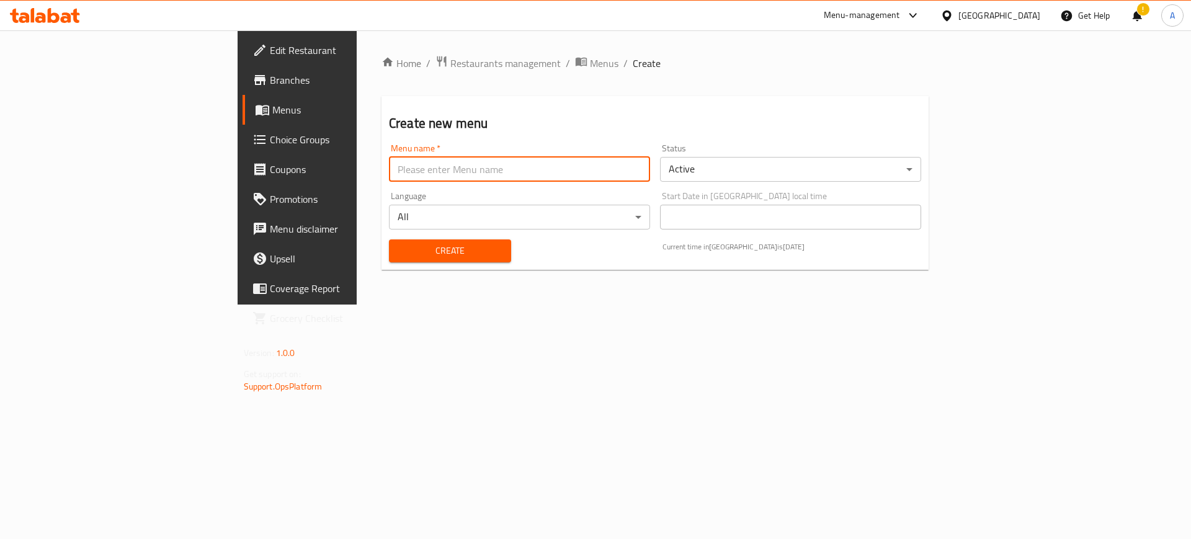
click at [414, 173] on input "text" at bounding box center [519, 169] width 261 height 25
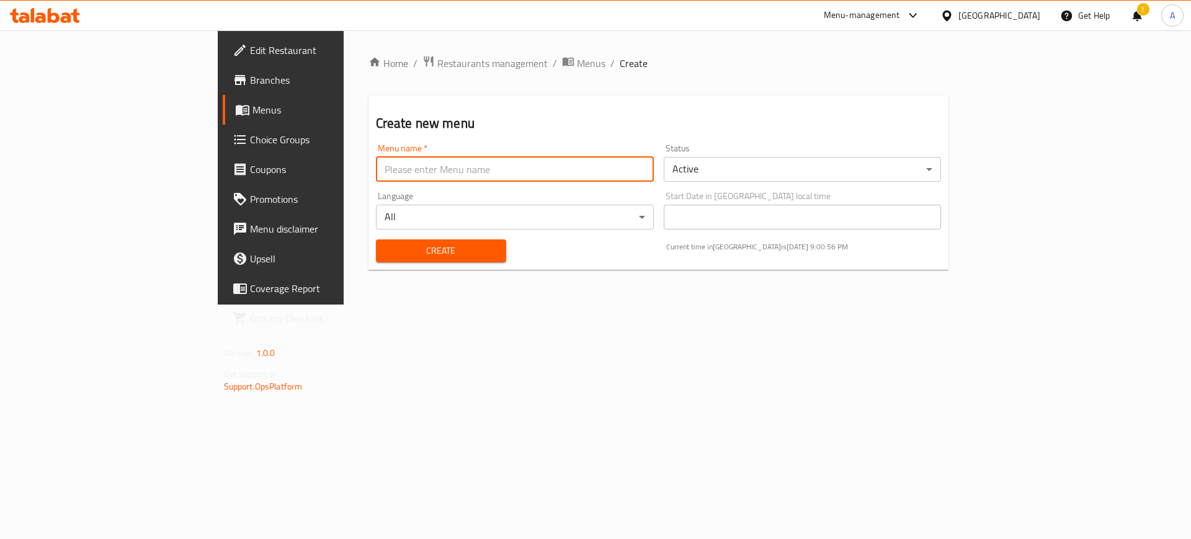
type input "After Error"
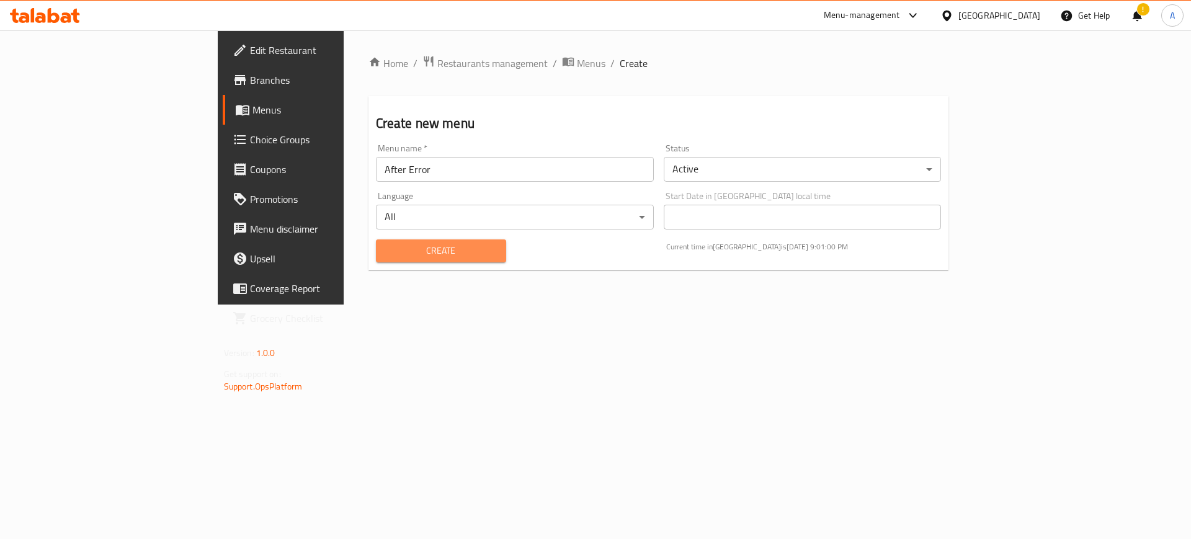
click at [386, 254] on span "Create" at bounding box center [441, 251] width 110 height 16
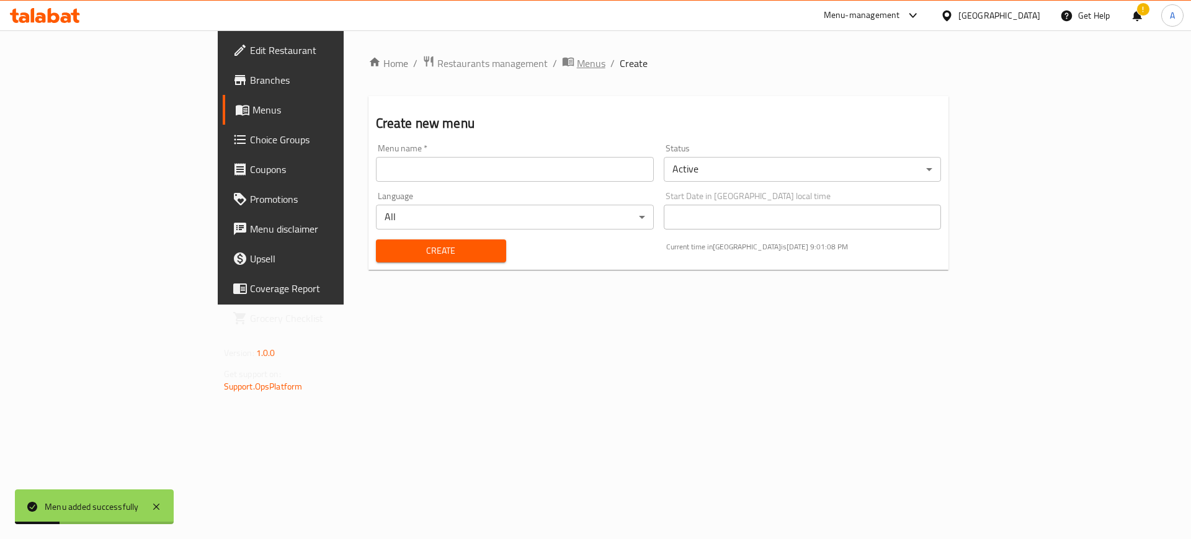
click at [577, 56] on span "Menus" at bounding box center [591, 63] width 29 height 15
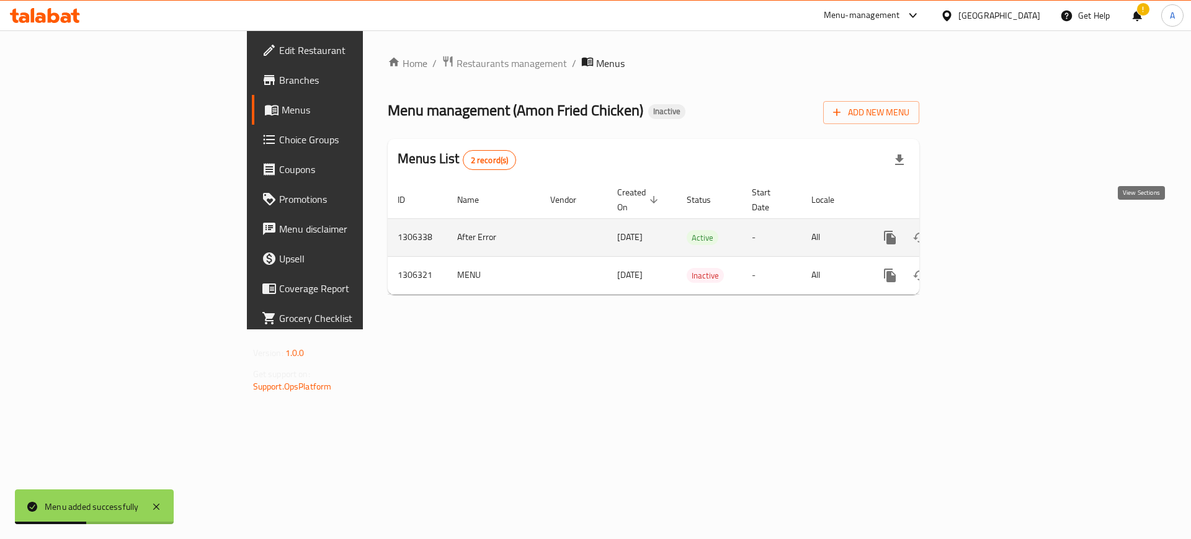
click at [987, 230] on icon "enhanced table" at bounding box center [979, 237] width 15 height 15
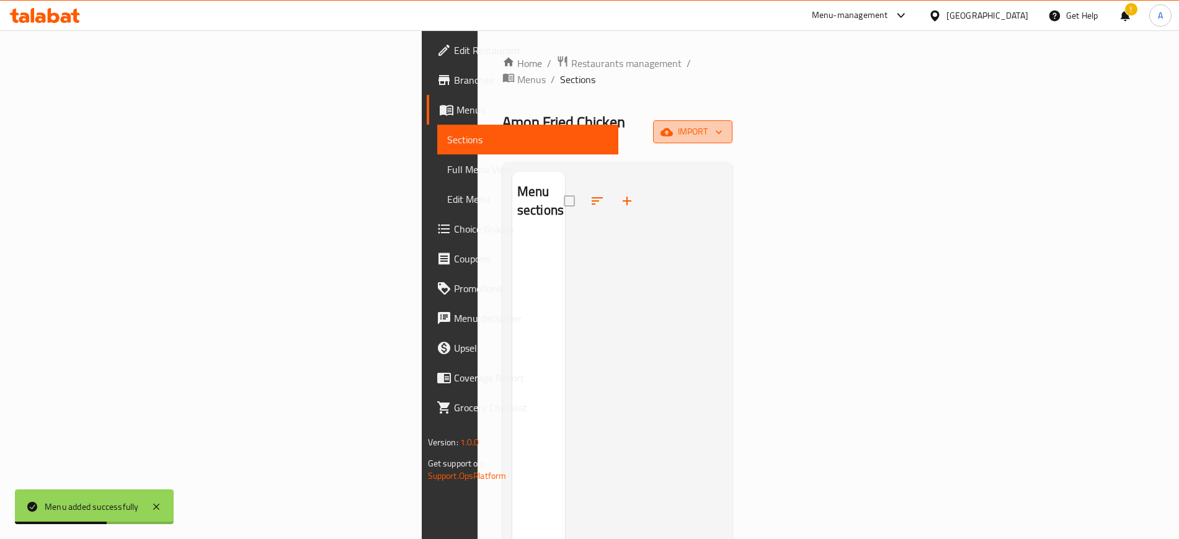
click at [722, 124] on span "import" at bounding box center [693, 132] width 60 height 16
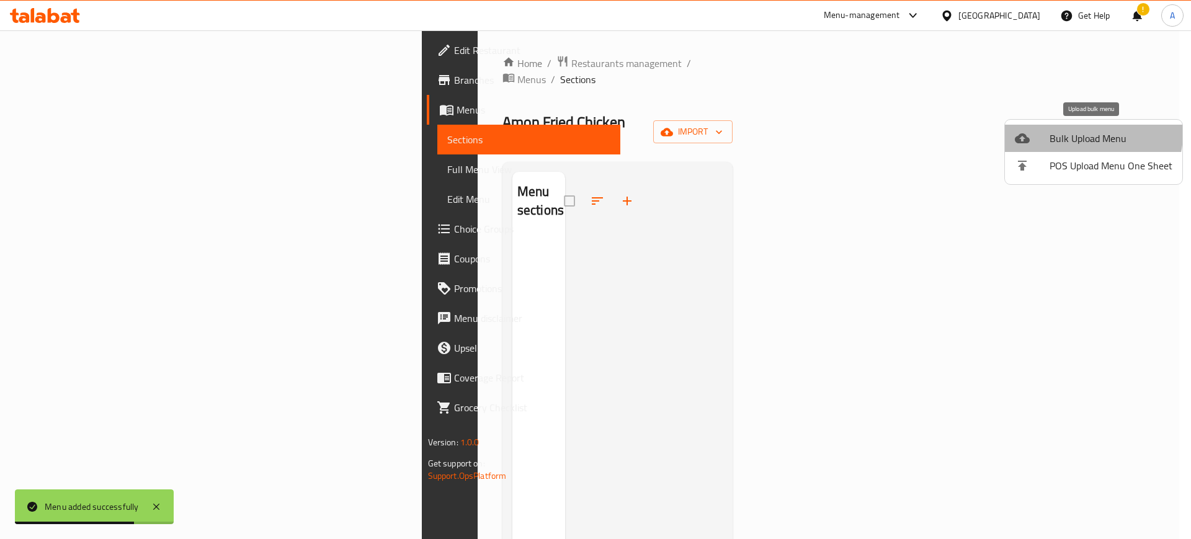
click at [1088, 134] on span "Bulk Upload Menu" at bounding box center [1110, 138] width 123 height 15
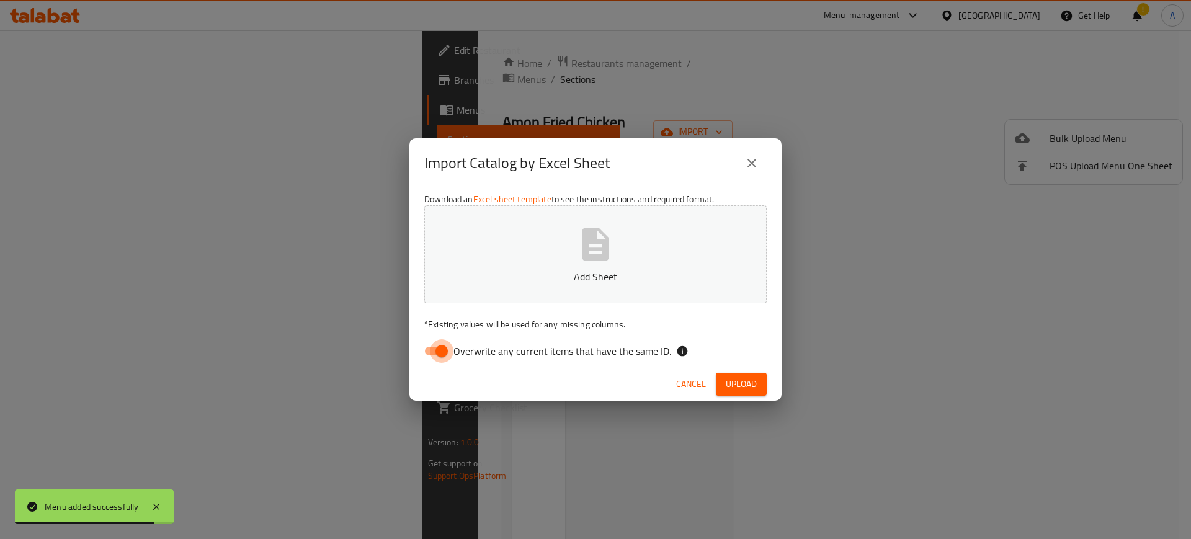
click at [441, 345] on input "Overwrite any current items that have the same ID." at bounding box center [441, 351] width 71 height 24
checkbox input "false"
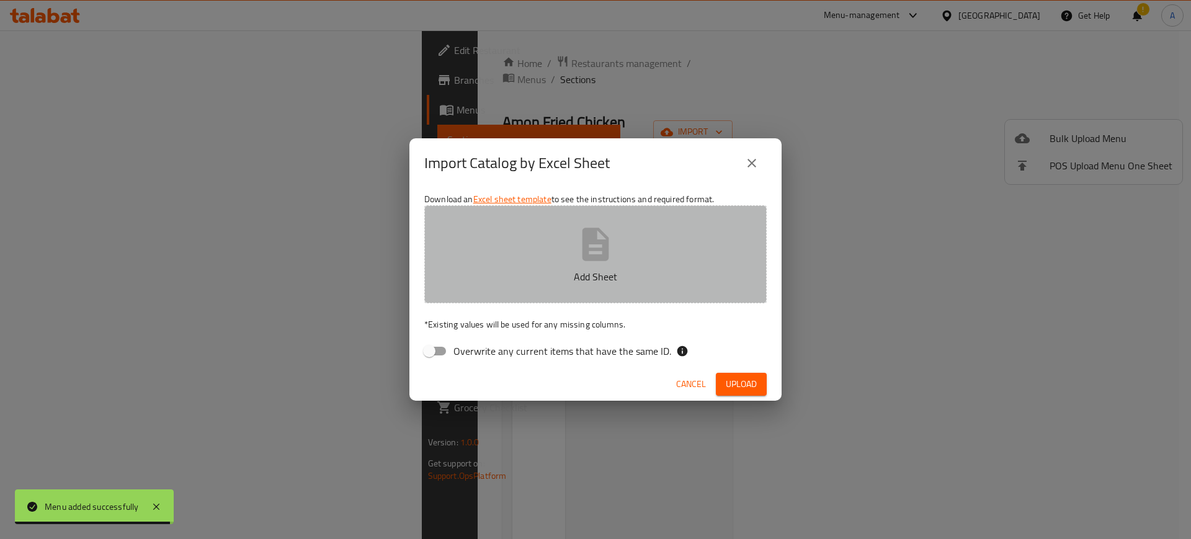
click at [595, 251] on icon "button" at bounding box center [596, 244] width 40 height 40
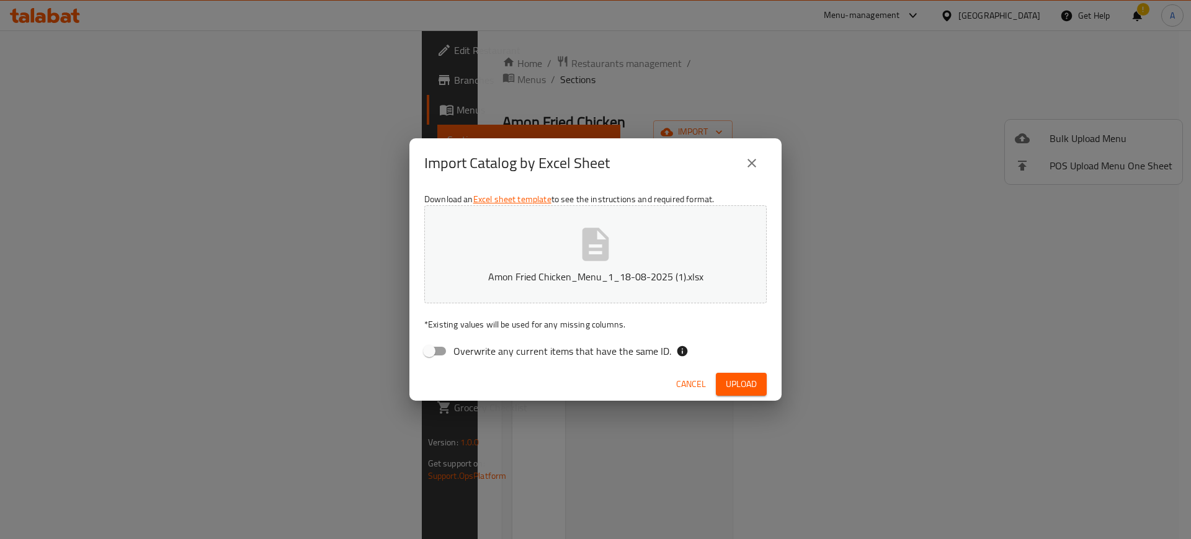
drag, startPoint x: 736, startPoint y: 401, endPoint x: 750, endPoint y: 386, distance: 20.2
click at [750, 386] on div "Import Catalog by Excel Sheet Download an Excel sheet template to see the instr…" at bounding box center [595, 269] width 1191 height 539
click at [750, 386] on span "Upload" at bounding box center [741, 384] width 31 height 16
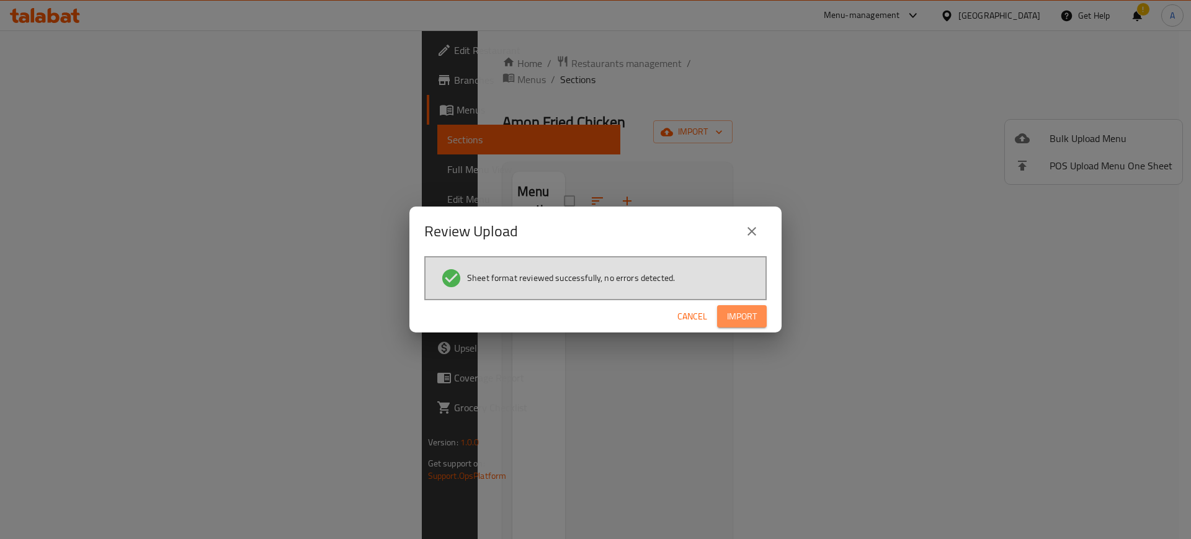
click at [725, 314] on button "Import" at bounding box center [742, 316] width 50 height 23
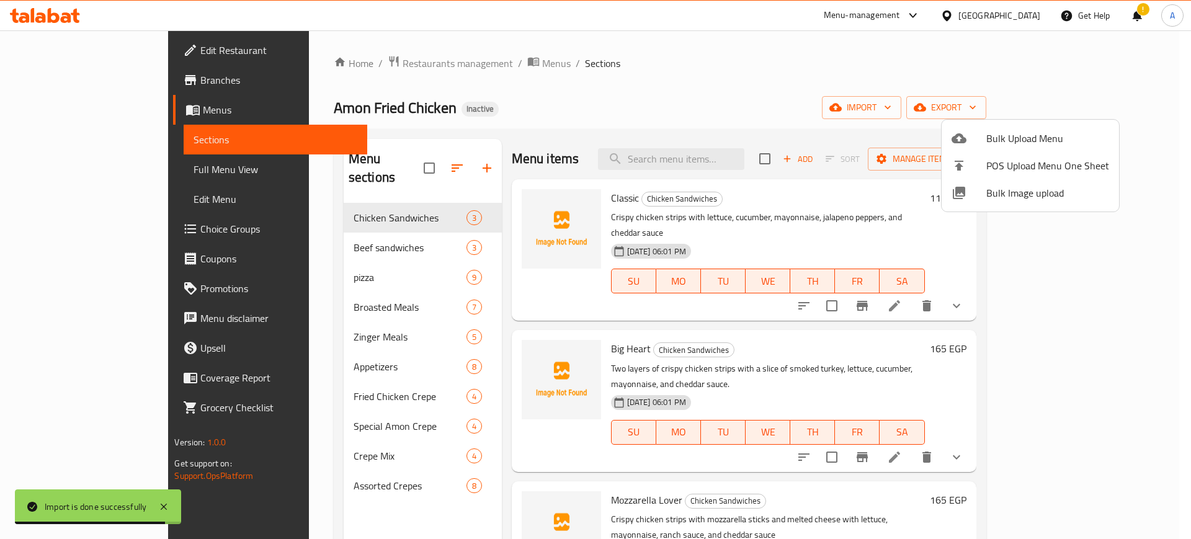
click at [76, 173] on div at bounding box center [595, 269] width 1191 height 539
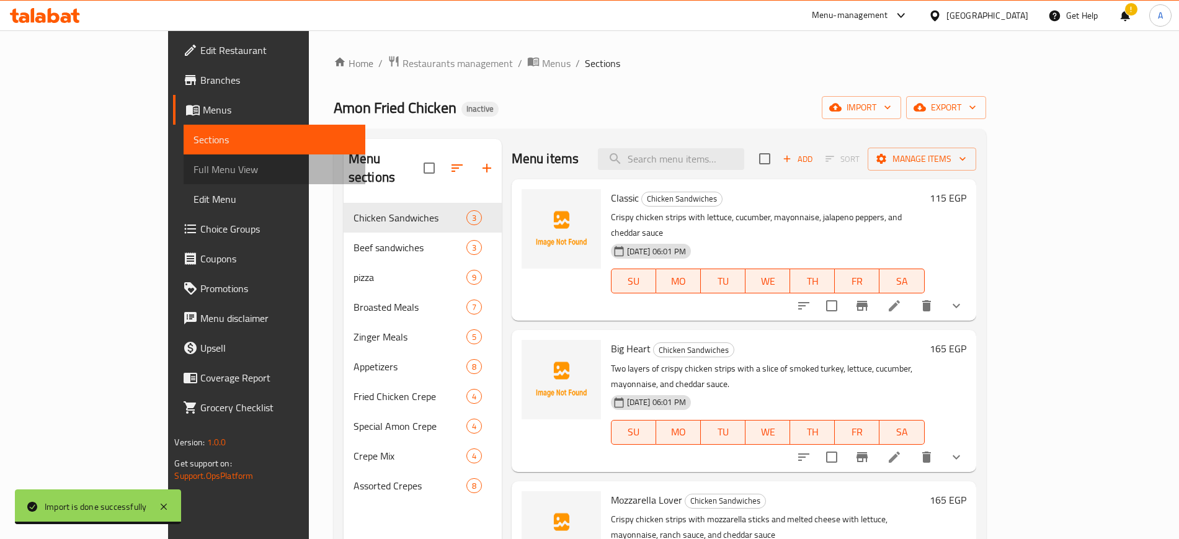
click at [193, 173] on span "Full Menu View" at bounding box center [273, 169] width 161 height 15
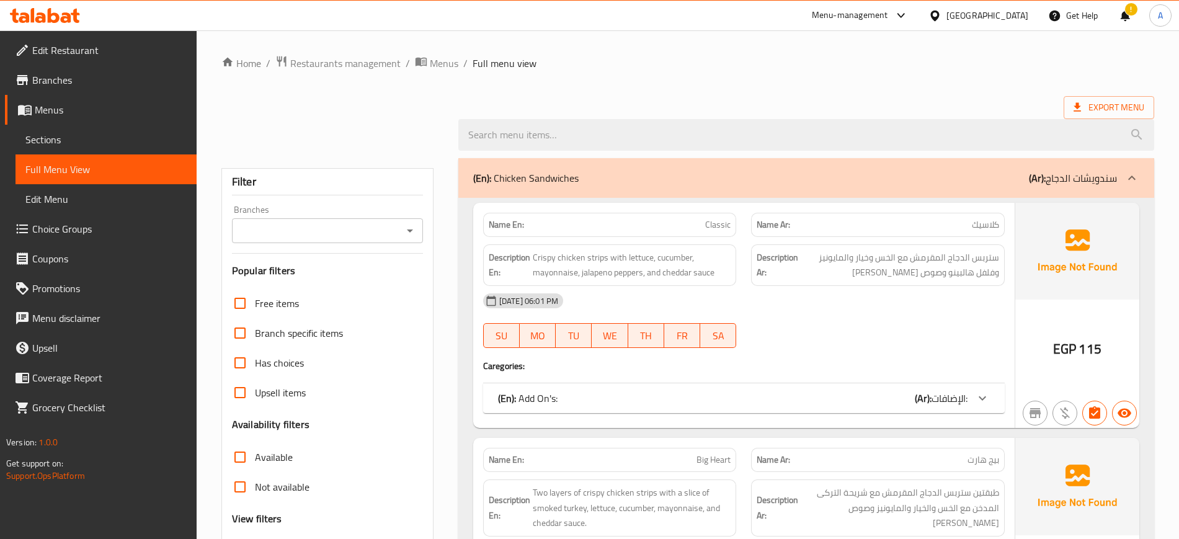
scroll to position [127, 0]
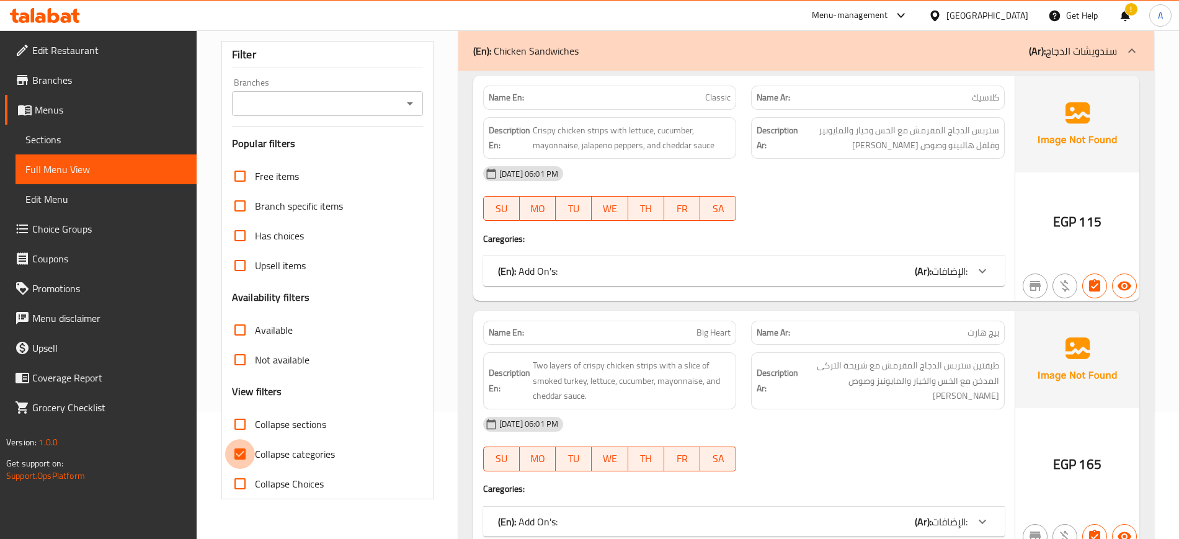
click at [238, 454] on input "Collapse categories" at bounding box center [240, 454] width 30 height 30
checkbox input "false"
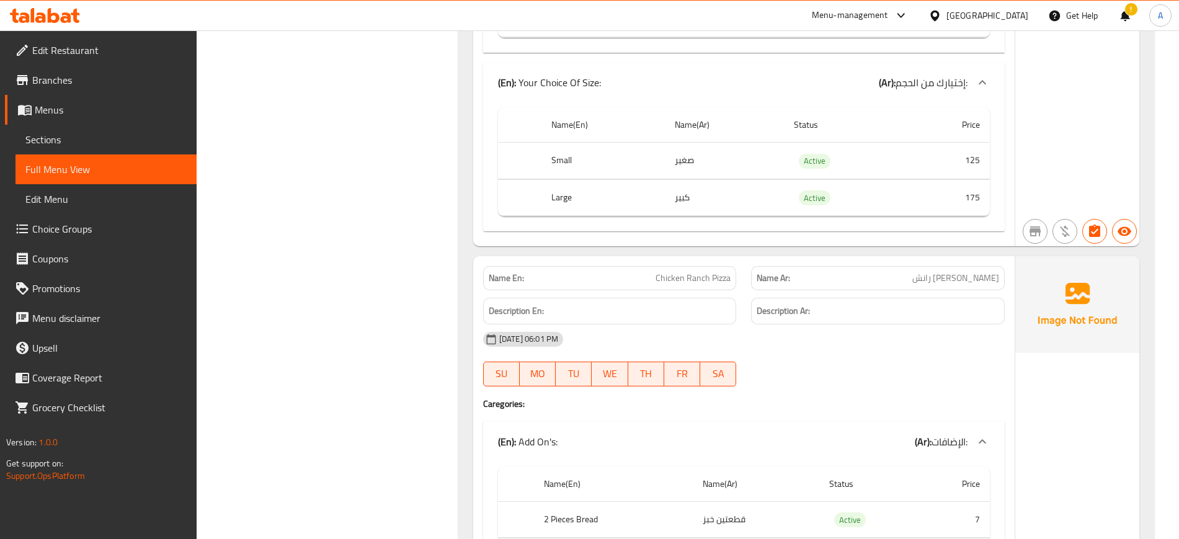
scroll to position [7862, 0]
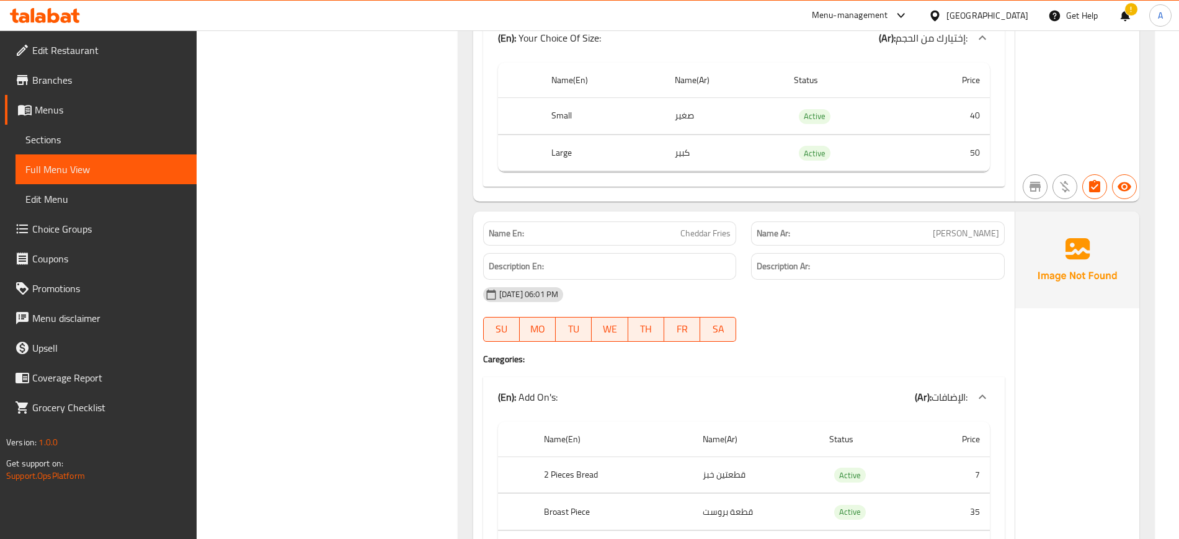
scroll to position [18405, 0]
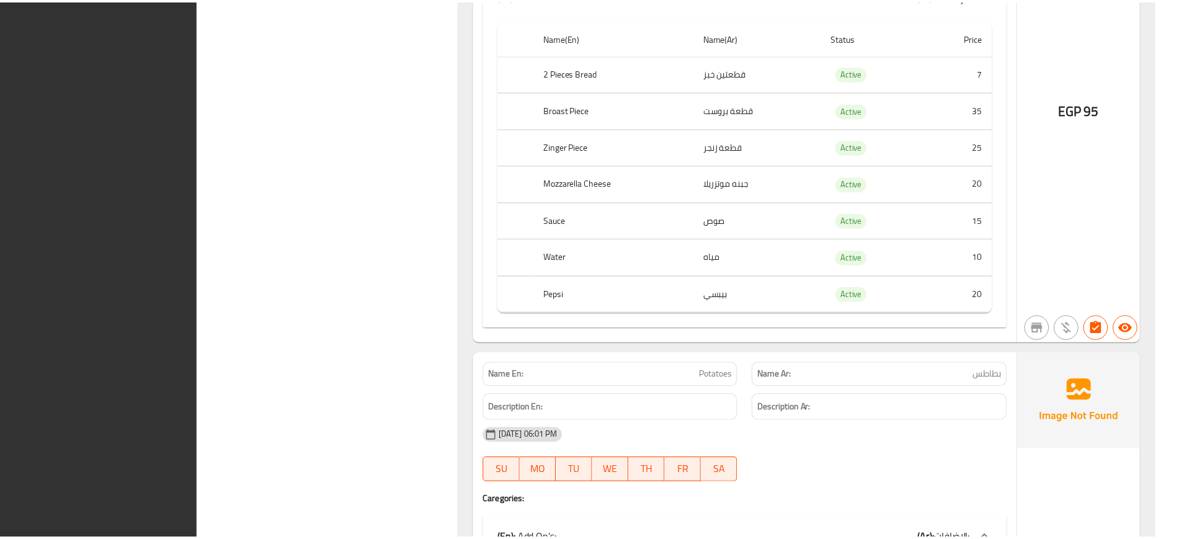
scroll to position [34781, 0]
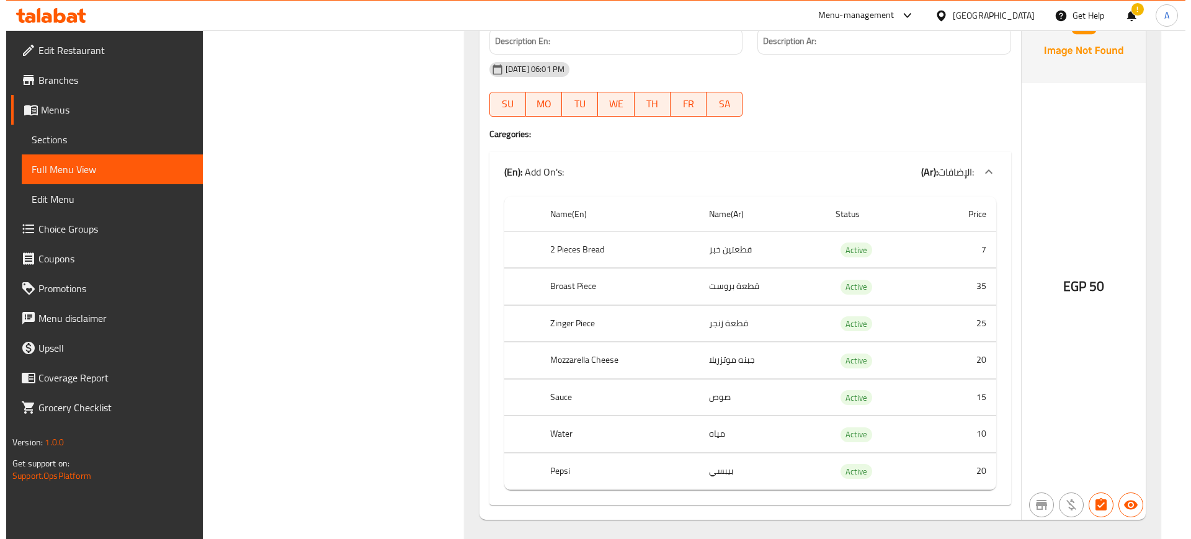
scroll to position [0, 0]
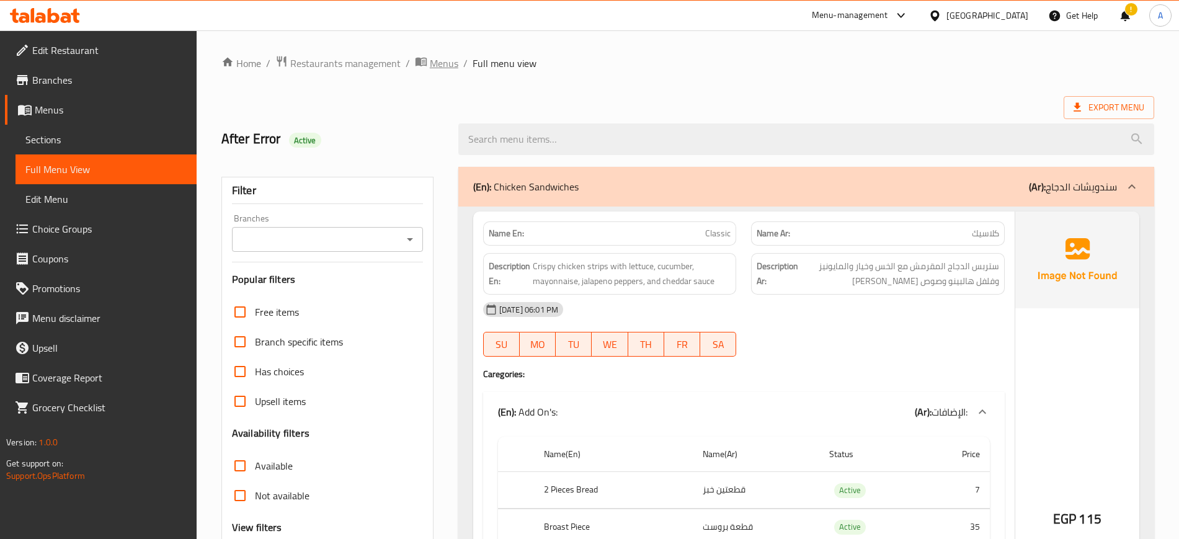
click at [439, 68] on span "Menus" at bounding box center [444, 63] width 29 height 15
